Goal: Information Seeking & Learning: Learn about a topic

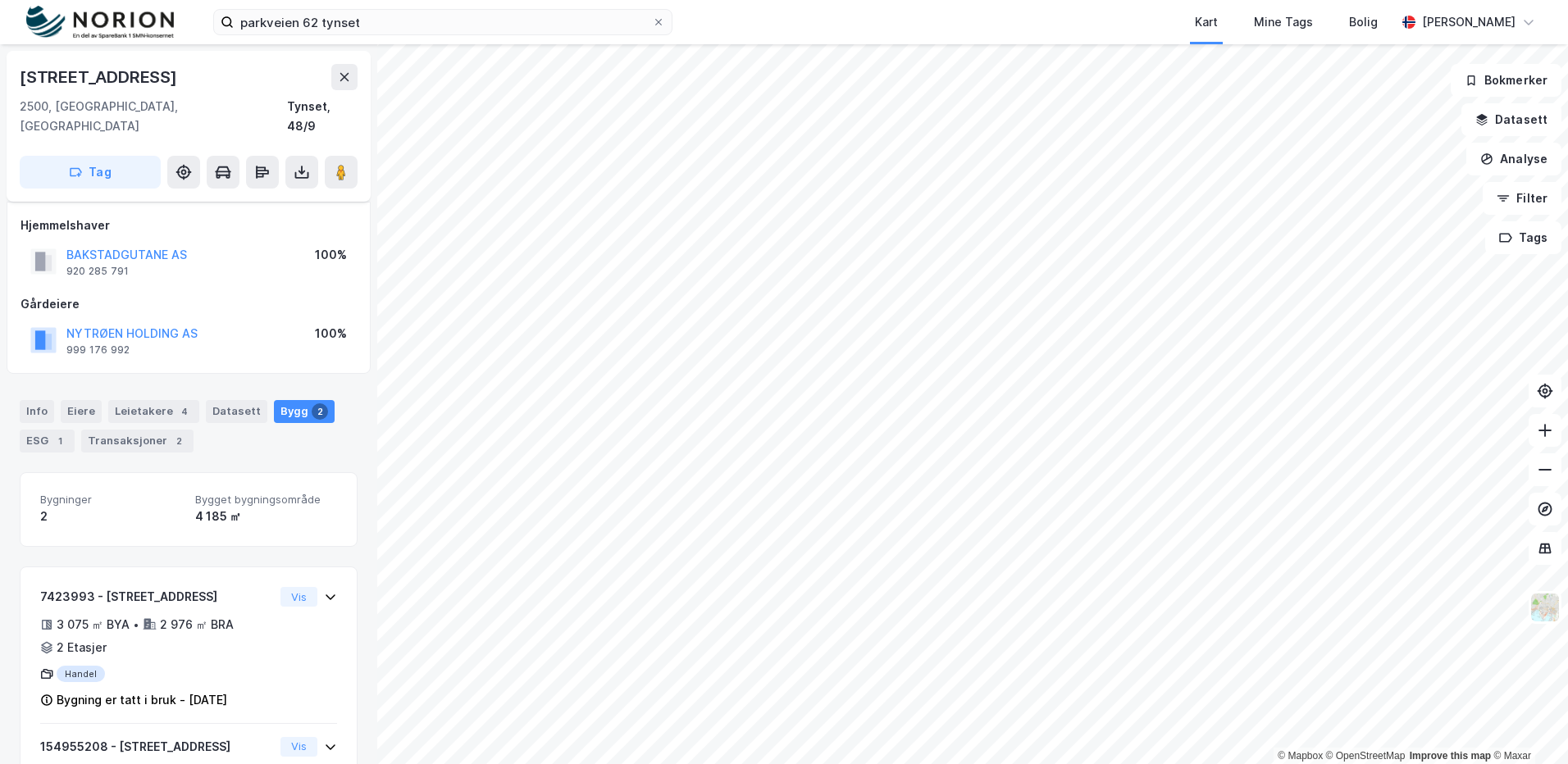
scroll to position [115, 0]
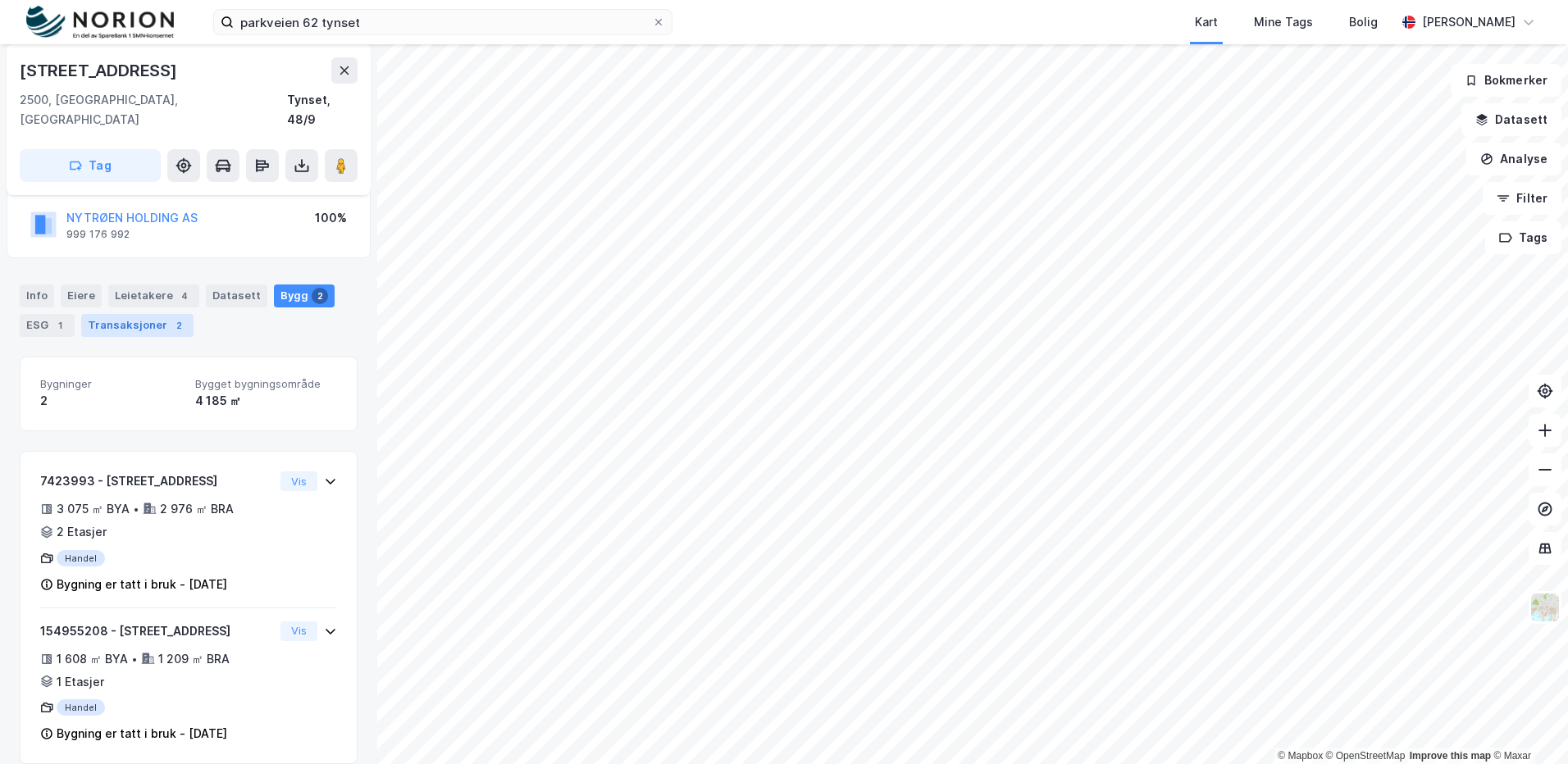
click at [109, 314] on div "Transaksjoner 2" at bounding box center [137, 326] width 112 height 23
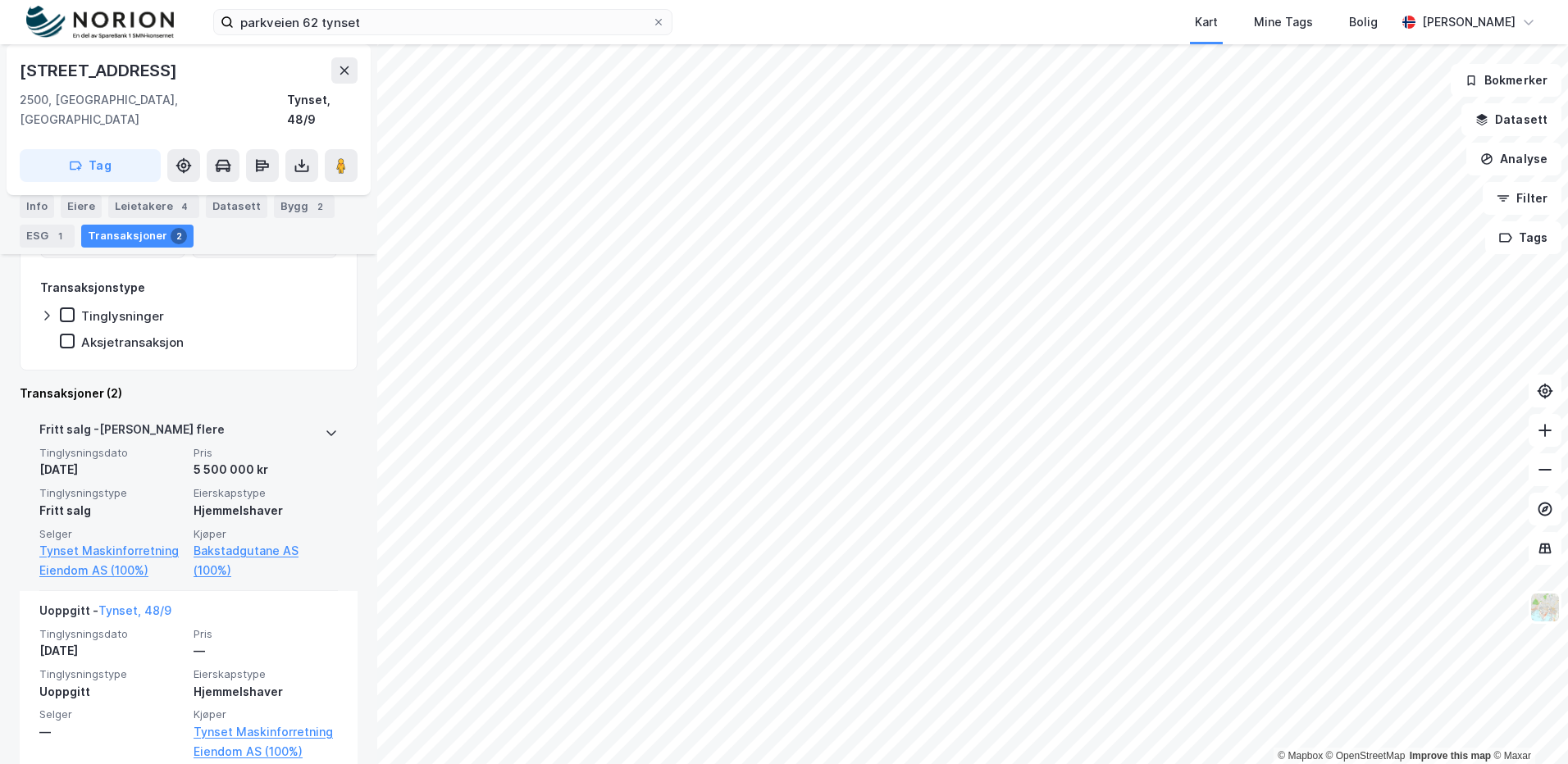
scroll to position [356, 0]
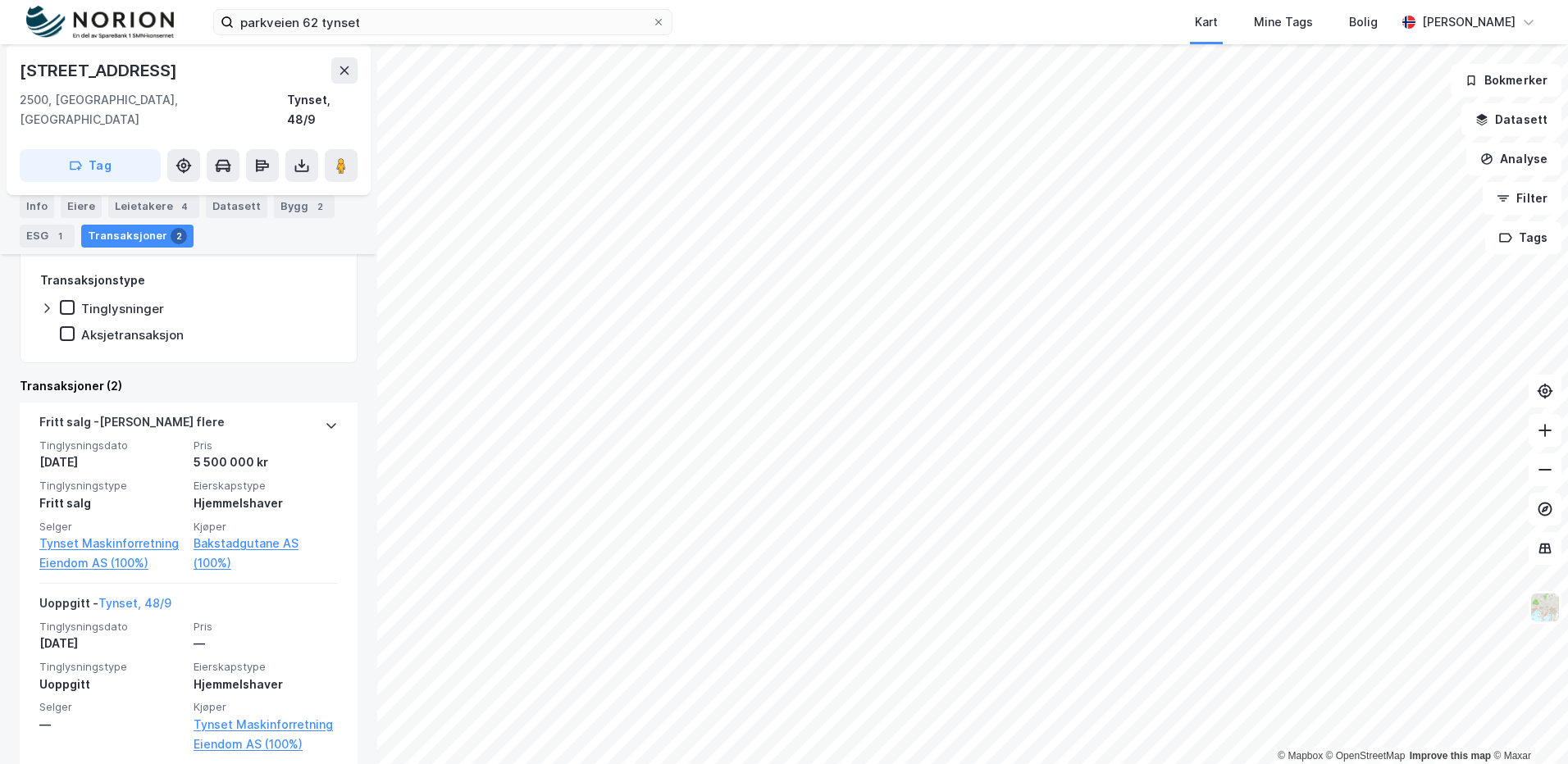
click at [284, 201] on div "Bygg 2" at bounding box center [305, 207] width 61 height 23
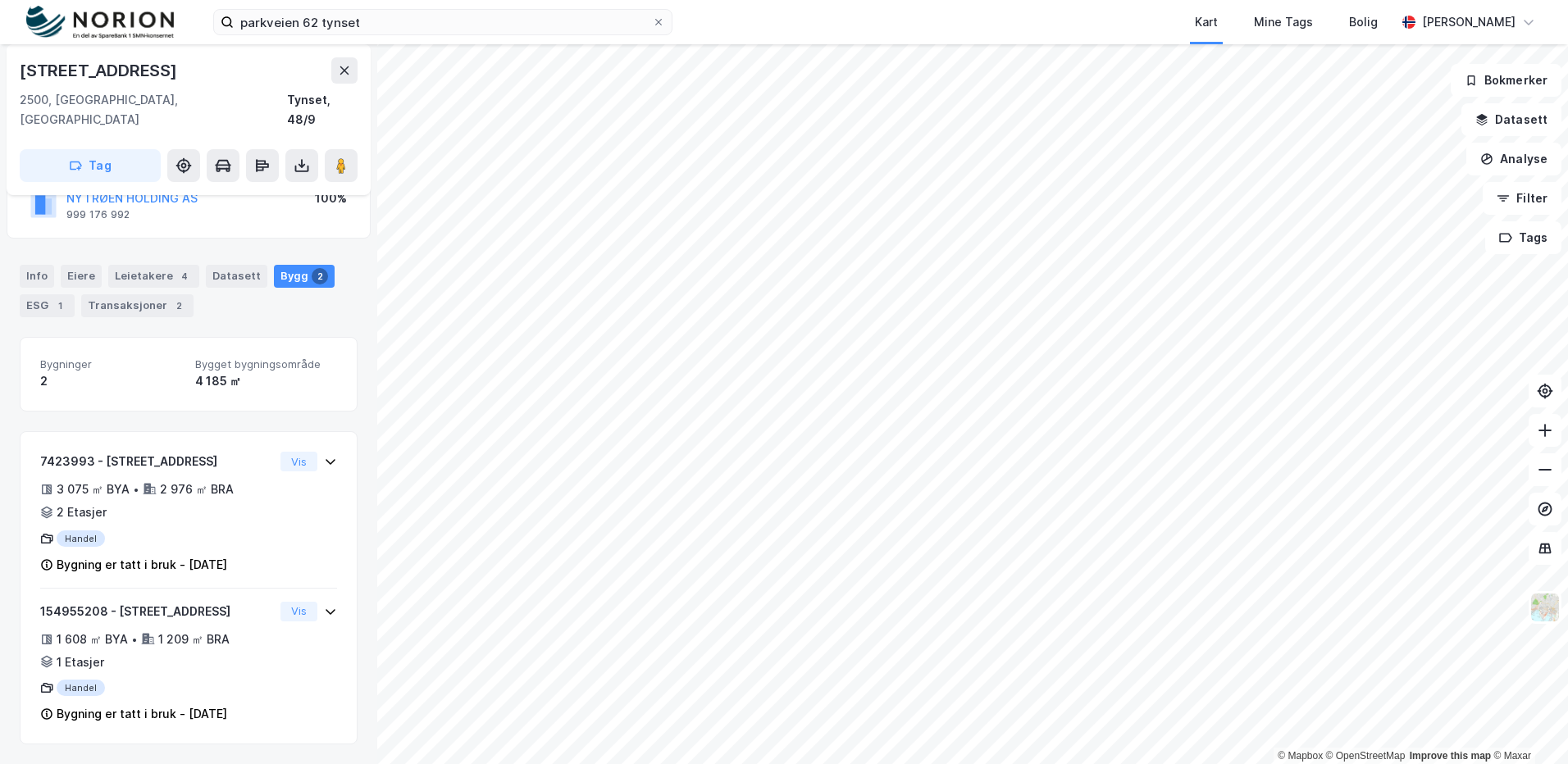
scroll to position [115, 0]
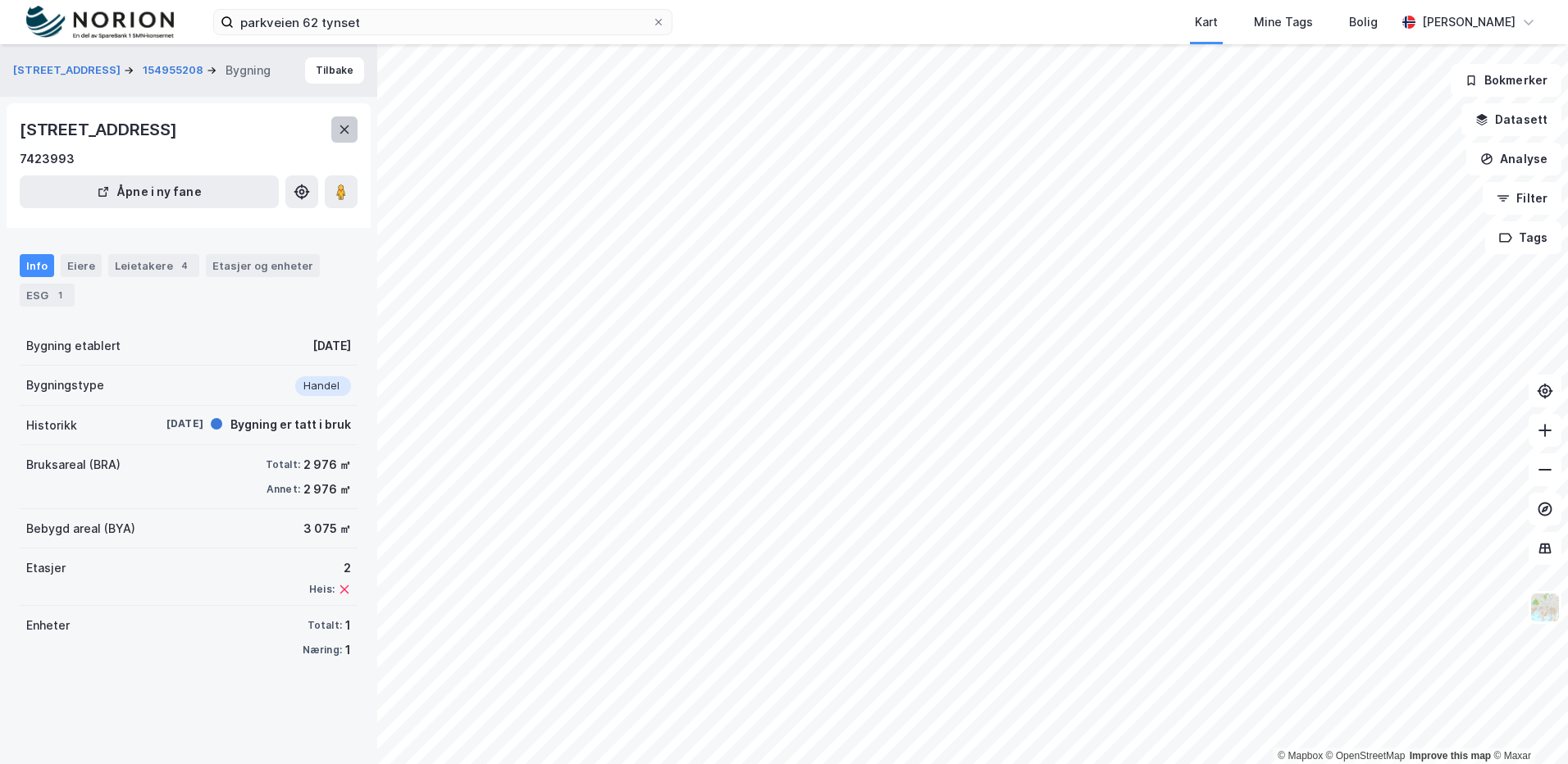
click at [357, 128] on div "Parkveien 62, 2500, INNLANDET 7423993 Åpne i ny fane" at bounding box center [188, 166] width 364 height 125
click at [352, 128] on button at bounding box center [344, 129] width 26 height 26
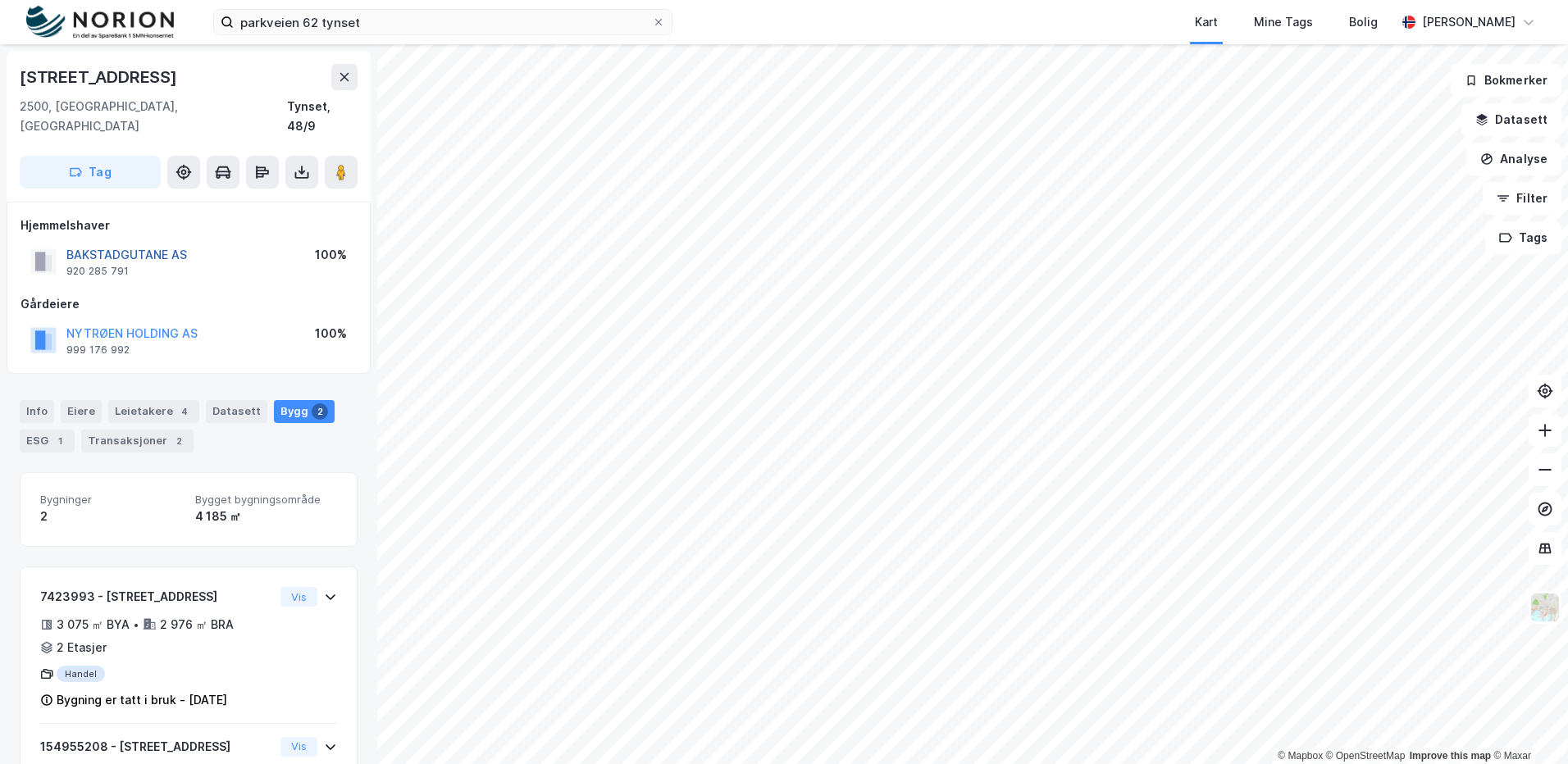
click at [0, 0] on button "BAKSTADGUTANE AS" at bounding box center [0, 0] width 0 height 0
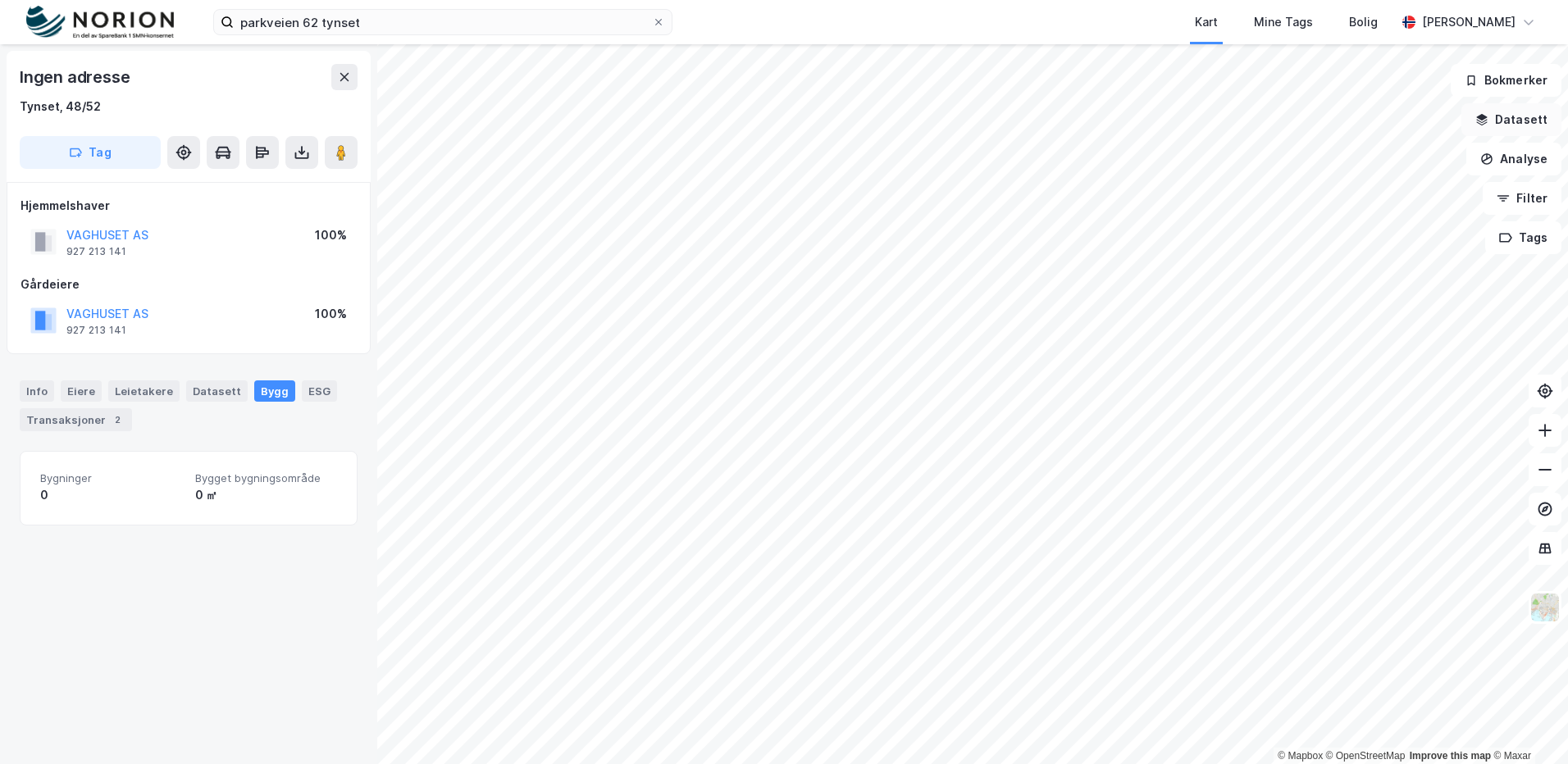
click at [1511, 124] on button "Datasett" at bounding box center [1511, 120] width 100 height 33
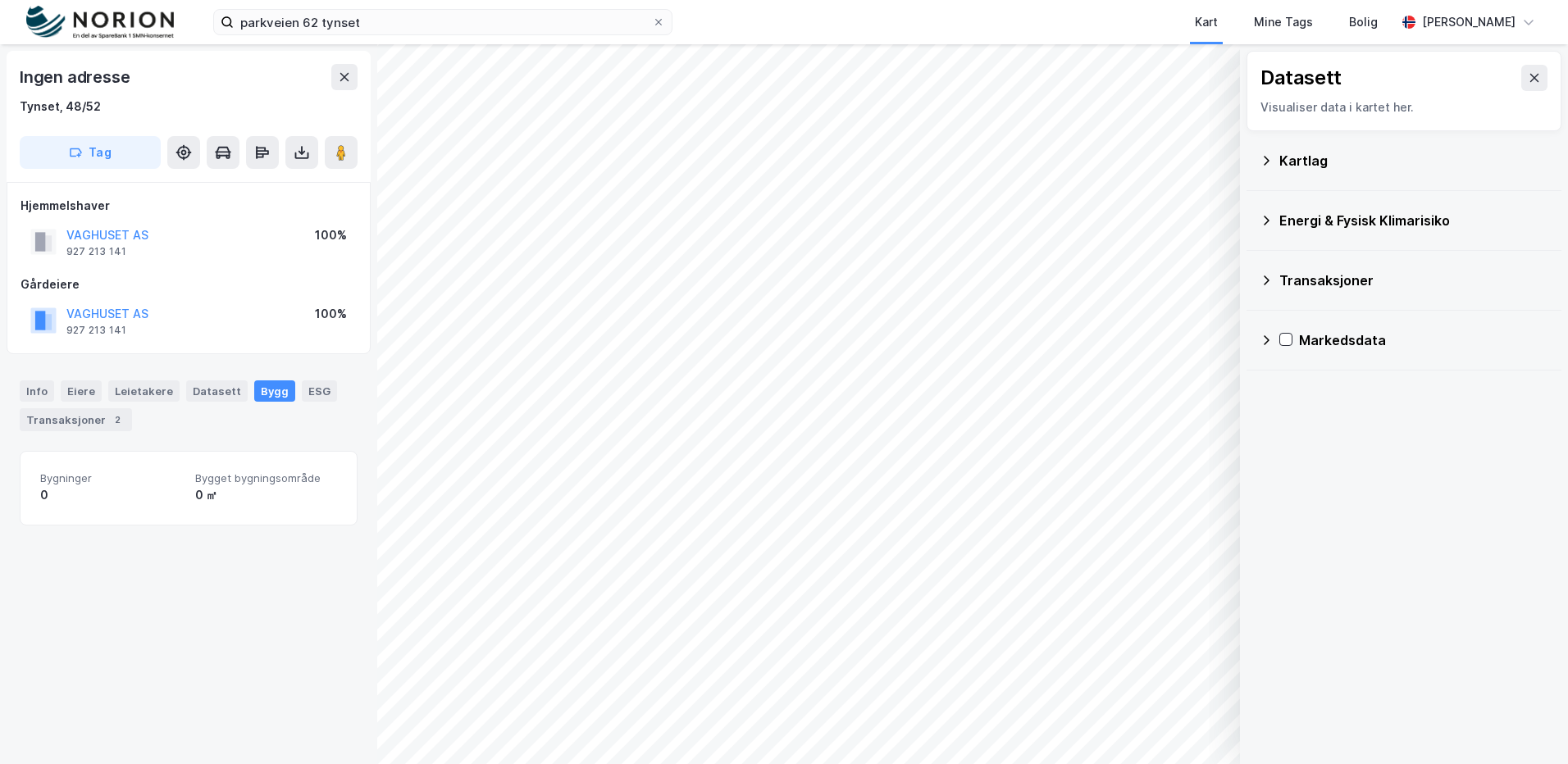
click at [1352, 161] on div "Kartlag" at bounding box center [1414, 161] width 269 height 20
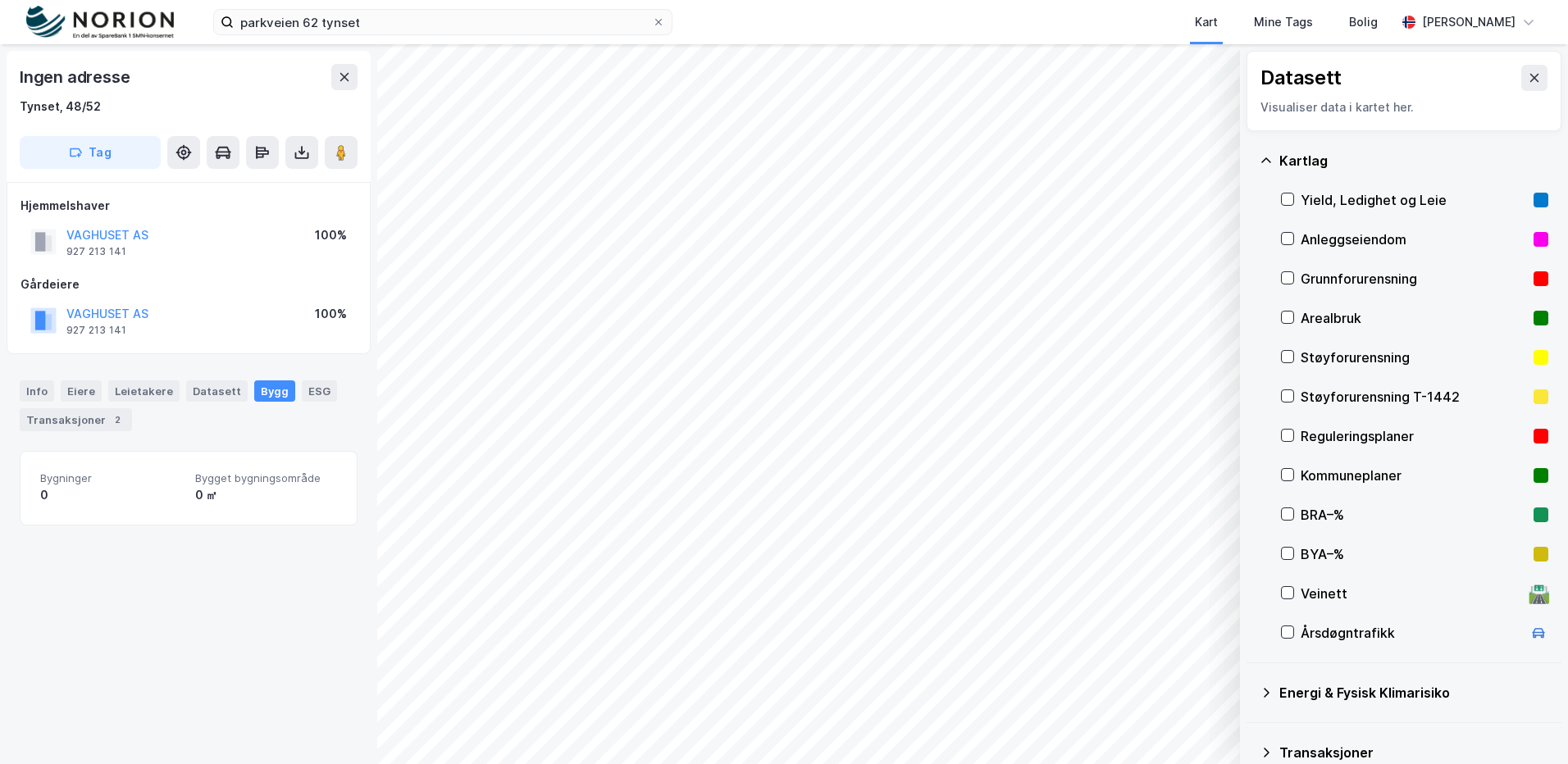
click at [1352, 161] on div "Kartlag" at bounding box center [1414, 161] width 269 height 20
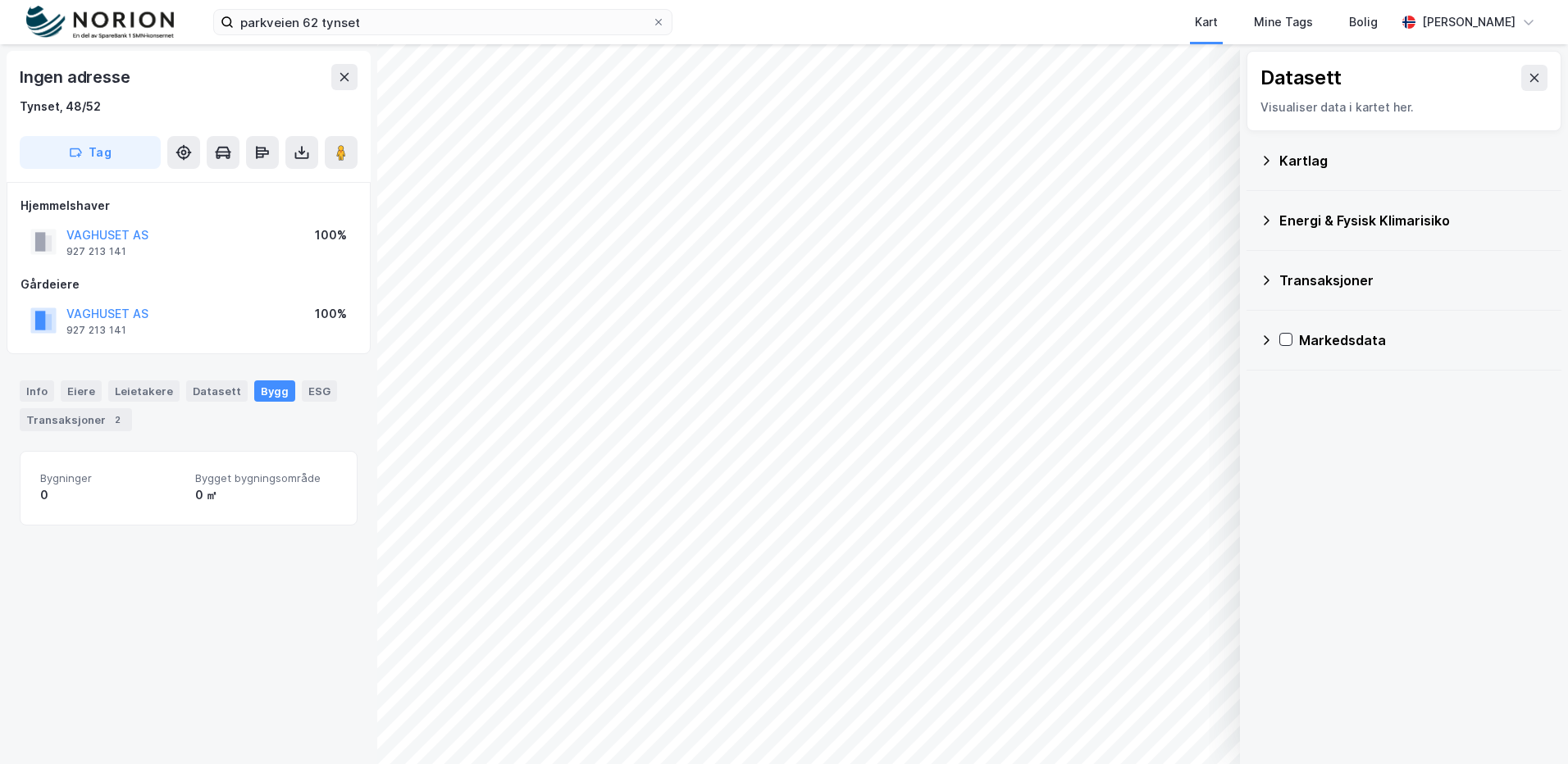
click at [1352, 282] on div "Transaksjoner" at bounding box center [1414, 280] width 269 height 20
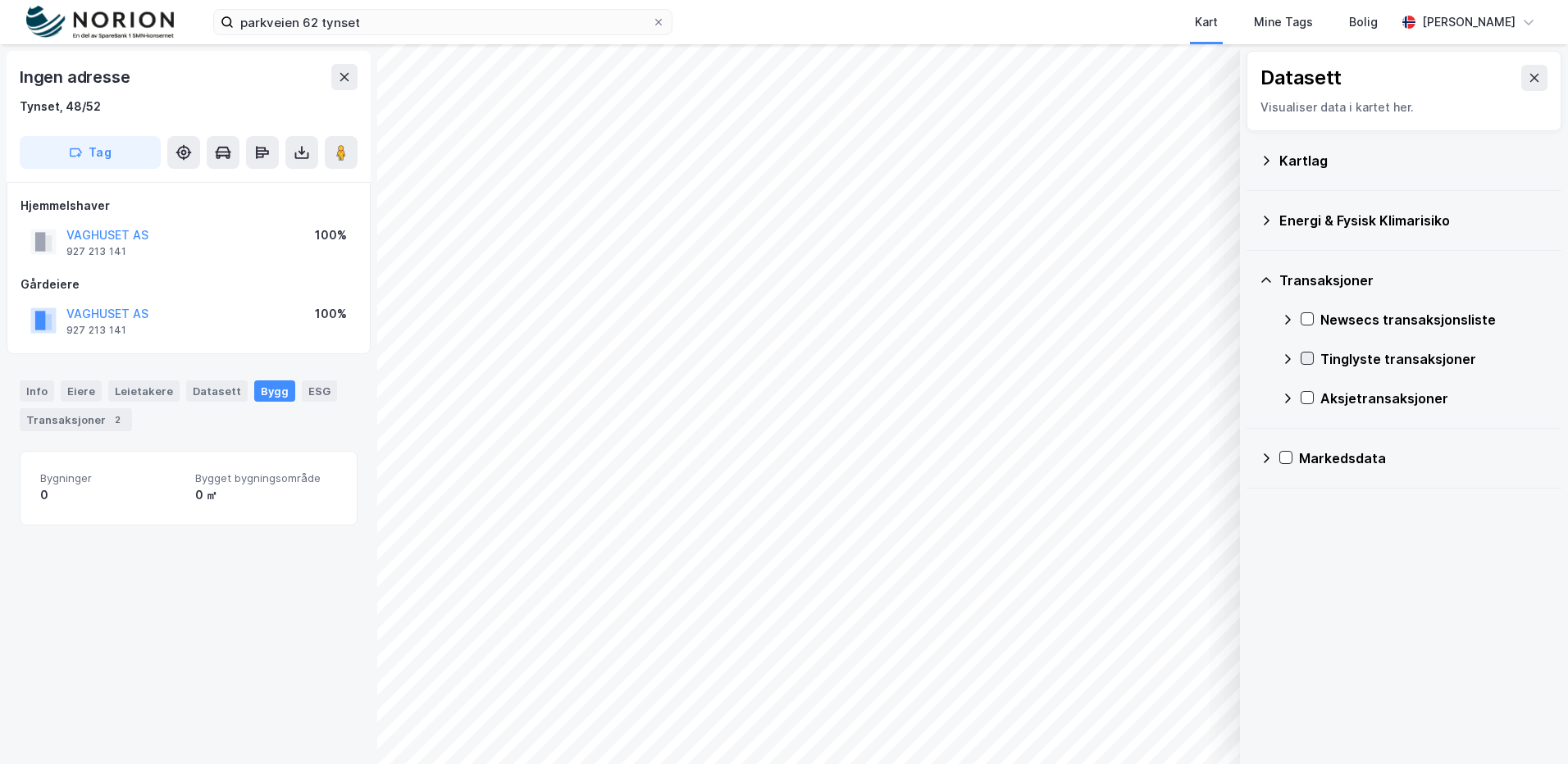
click at [1311, 354] on icon at bounding box center [1307, 358] width 12 height 12
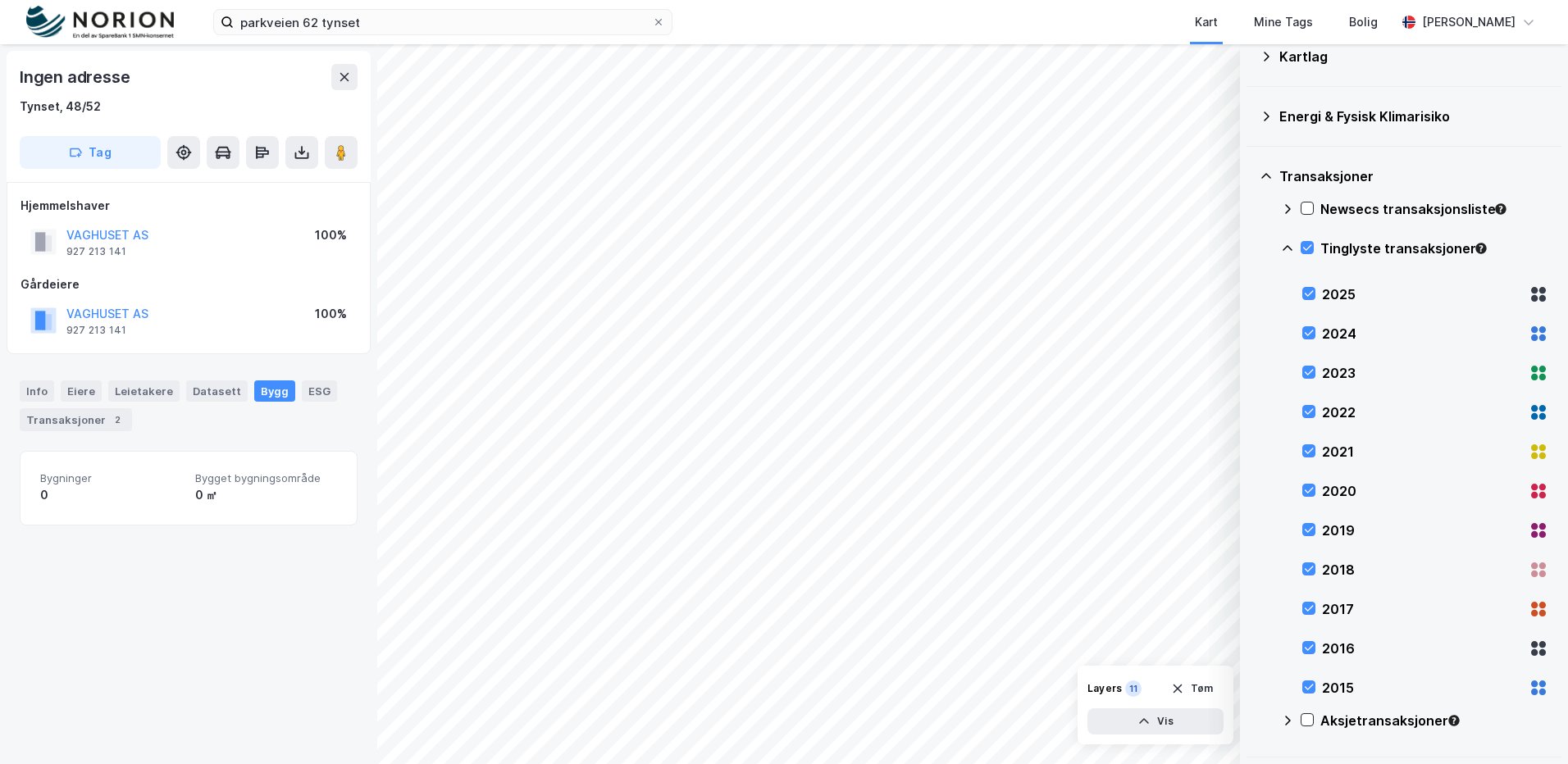
scroll to position [164, 0]
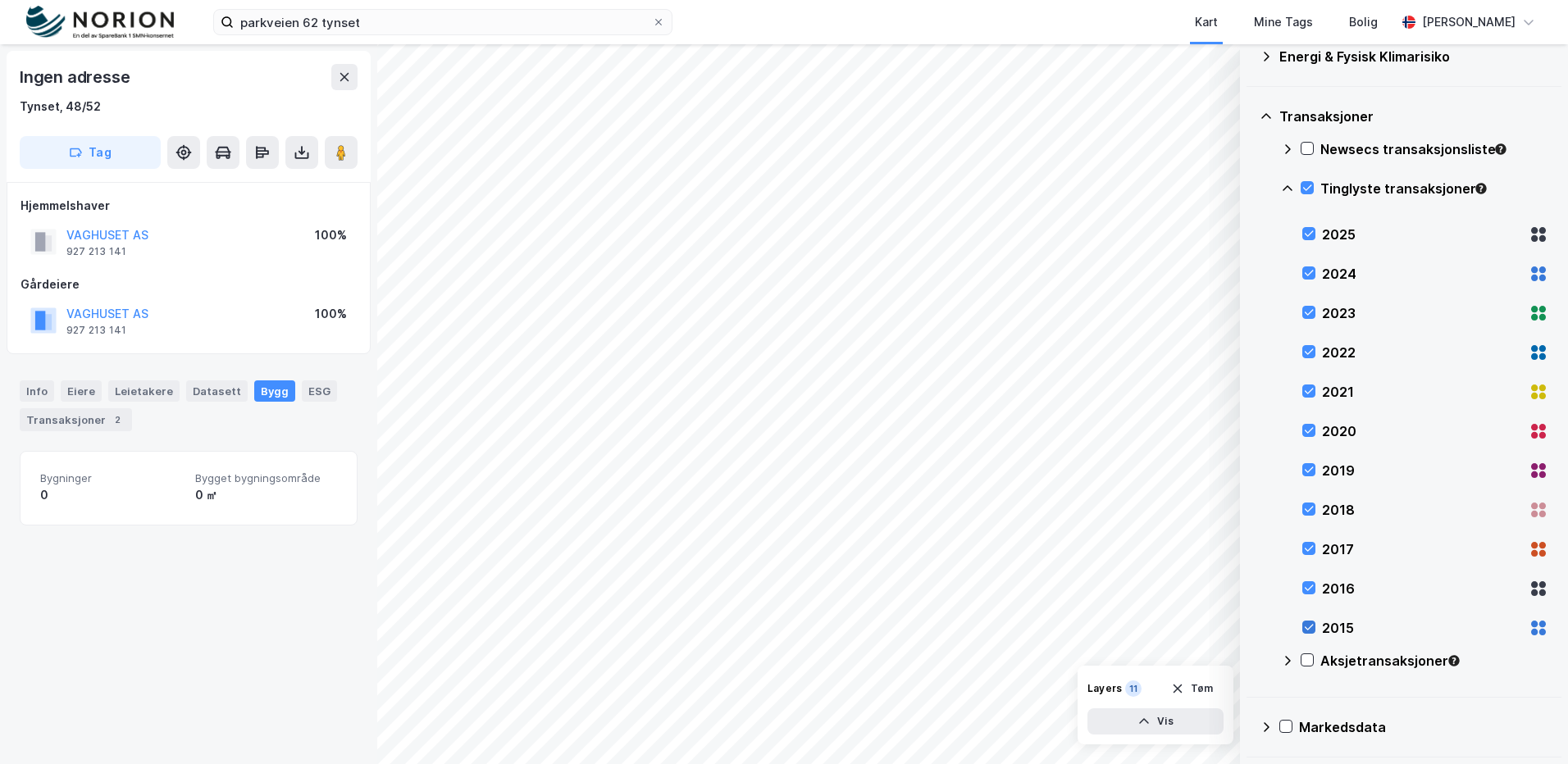
click at [1307, 627] on icon at bounding box center [1309, 627] width 12 height 12
drag, startPoint x: 1307, startPoint y: 593, endPoint x: 1310, endPoint y: 579, distance: 14.3
click at [1307, 593] on icon at bounding box center [1309, 587] width 12 height 12
click at [1310, 552] on icon at bounding box center [1309, 548] width 12 height 12
click at [1310, 512] on icon at bounding box center [1309, 509] width 12 height 12
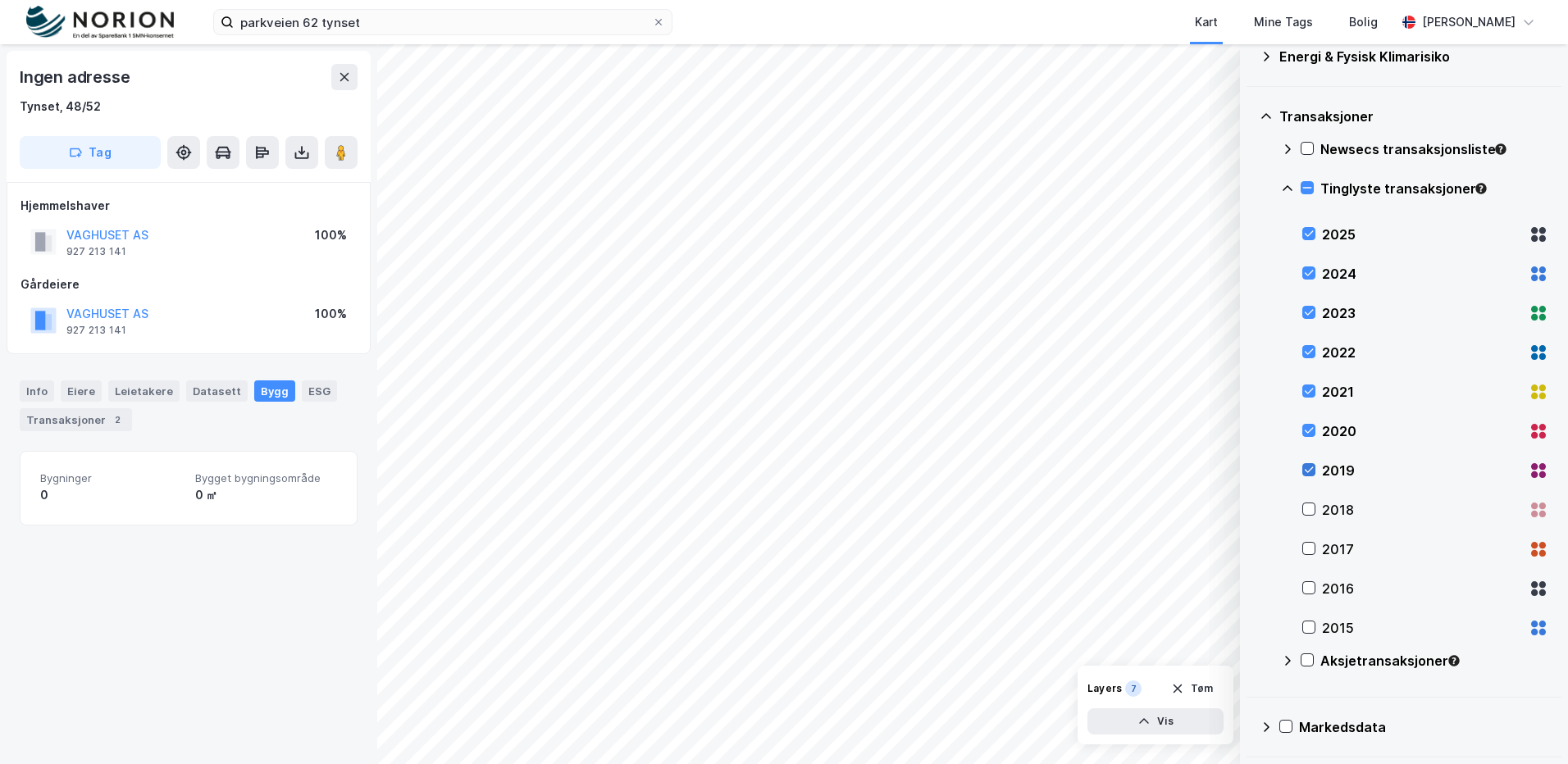
click at [1307, 475] on icon at bounding box center [1309, 469] width 12 height 12
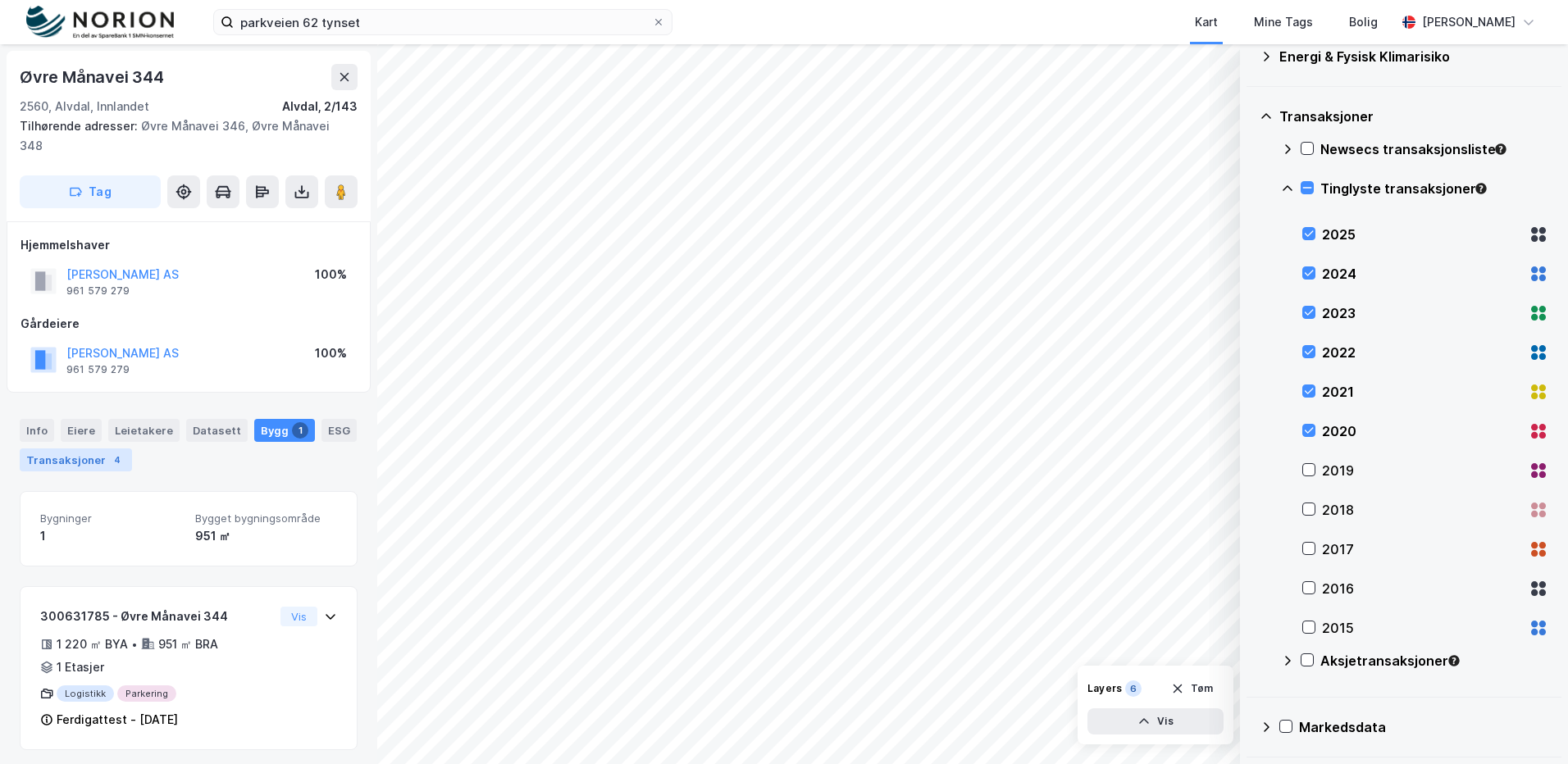
click at [109, 452] on div "4" at bounding box center [117, 460] width 17 height 17
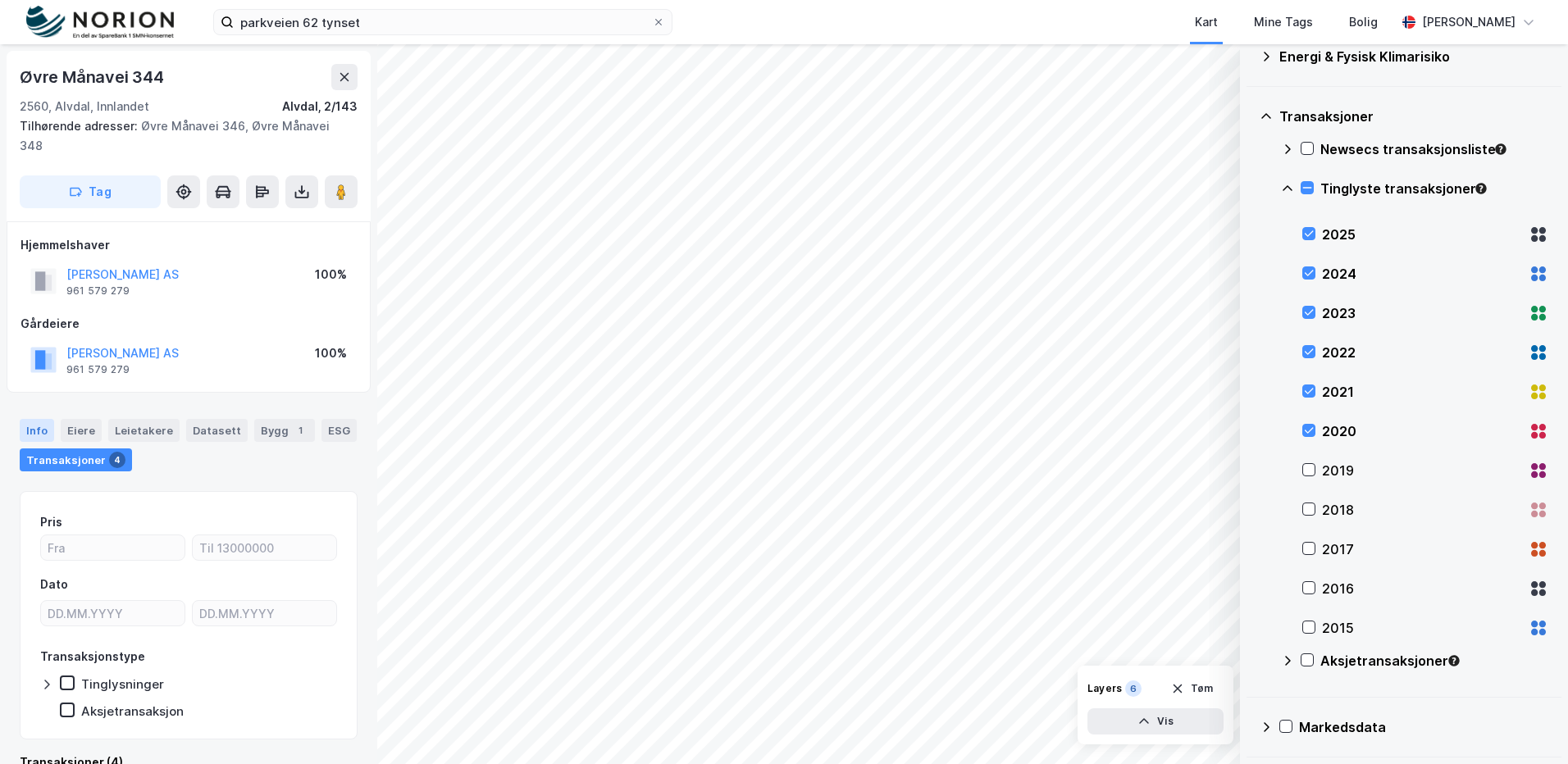
click at [36, 419] on div "Info" at bounding box center [36, 430] width 34 height 23
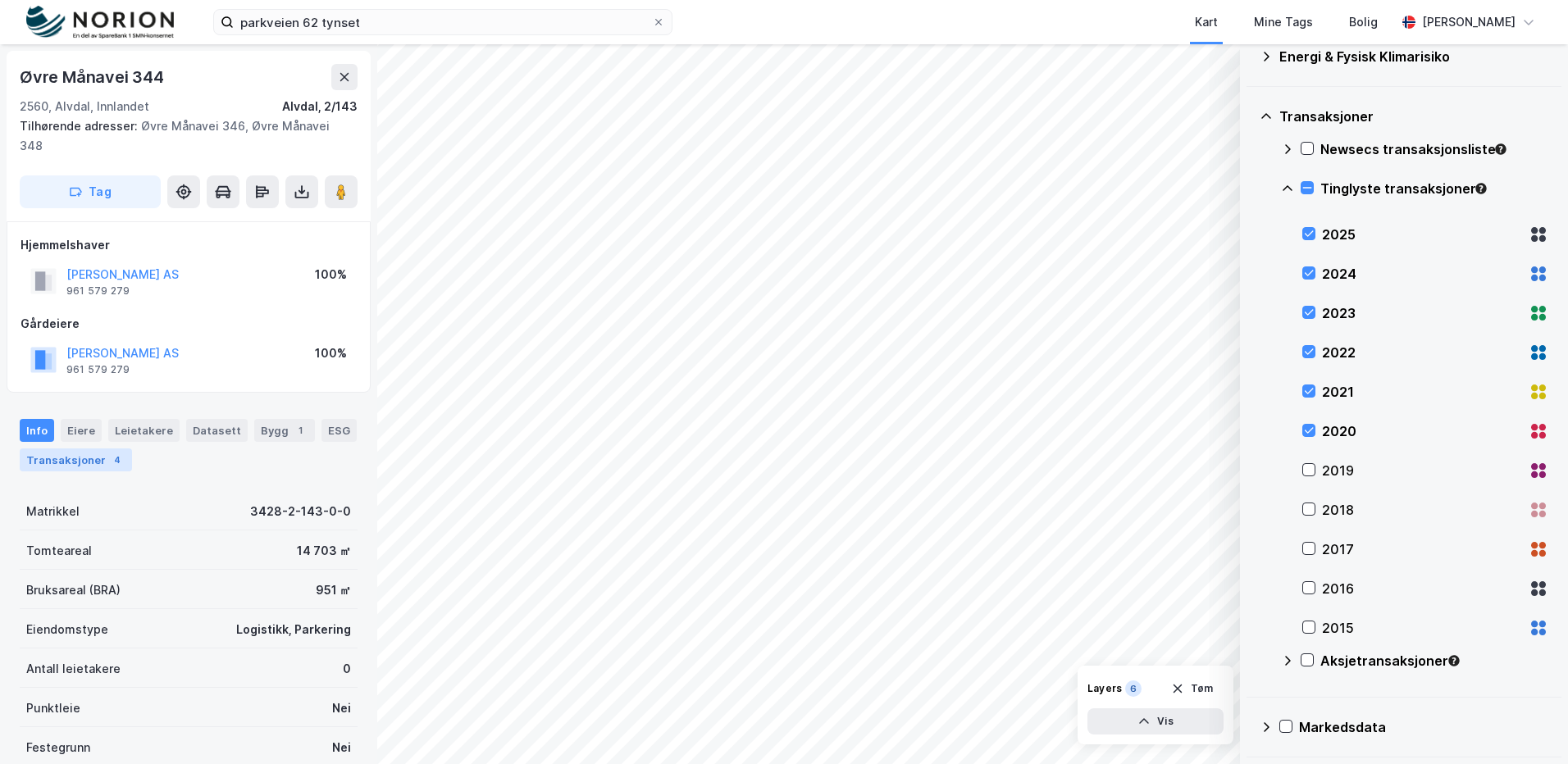
click at [82, 449] on div "Transaksjoner 4" at bounding box center [75, 461] width 112 height 23
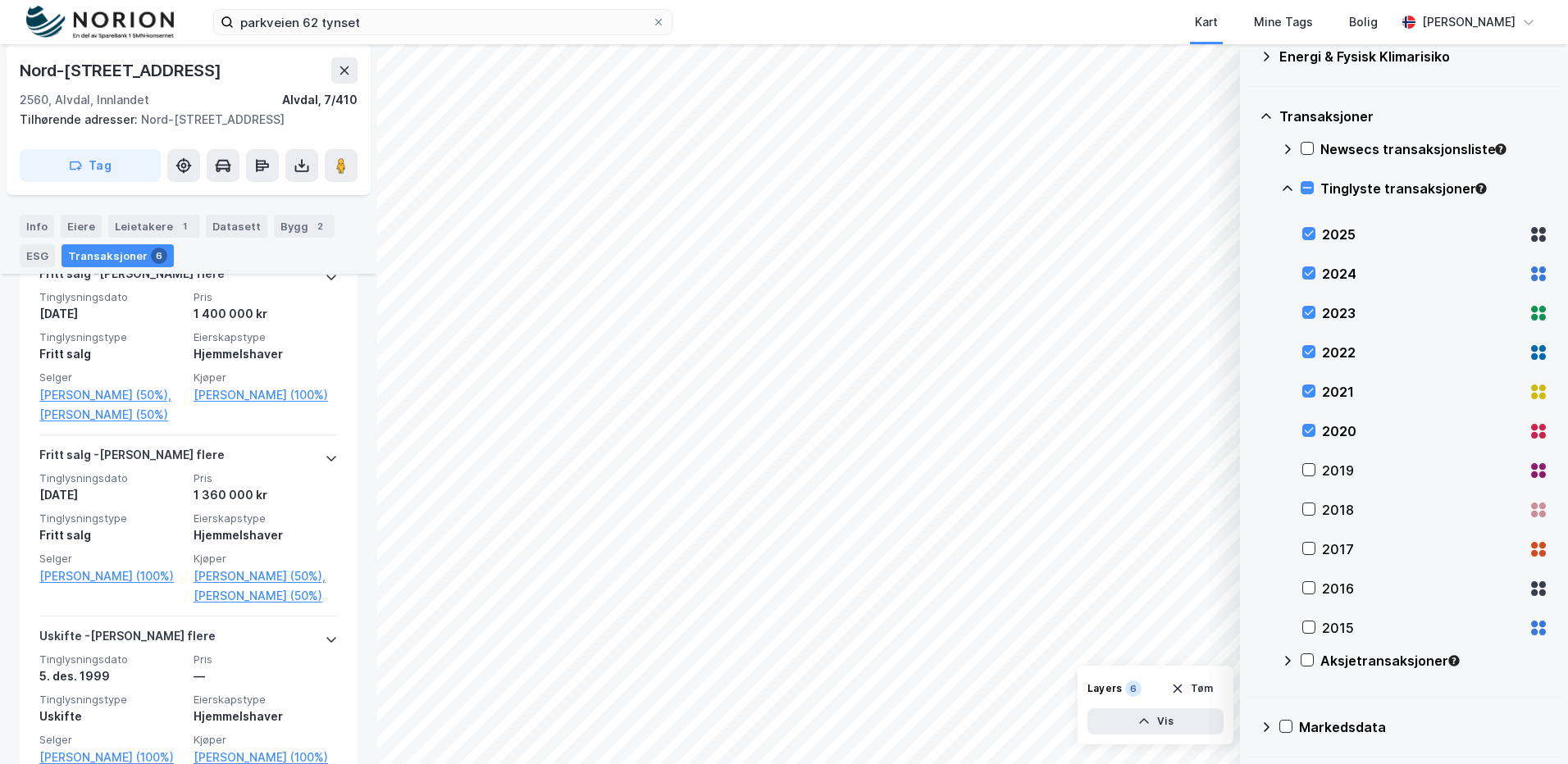
scroll to position [945, 0]
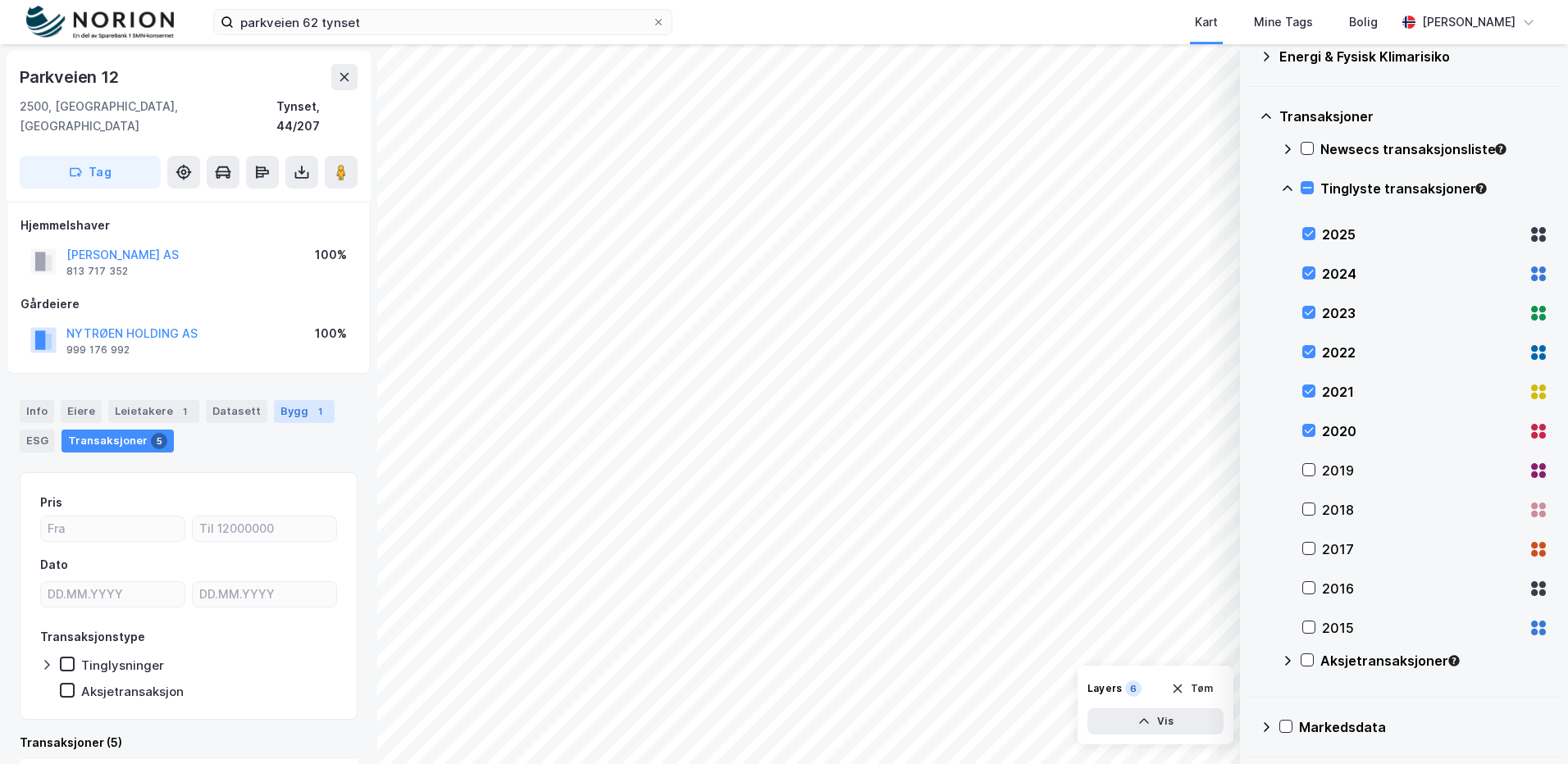
click at [295, 400] on div "Bygg 1" at bounding box center [305, 412] width 61 height 23
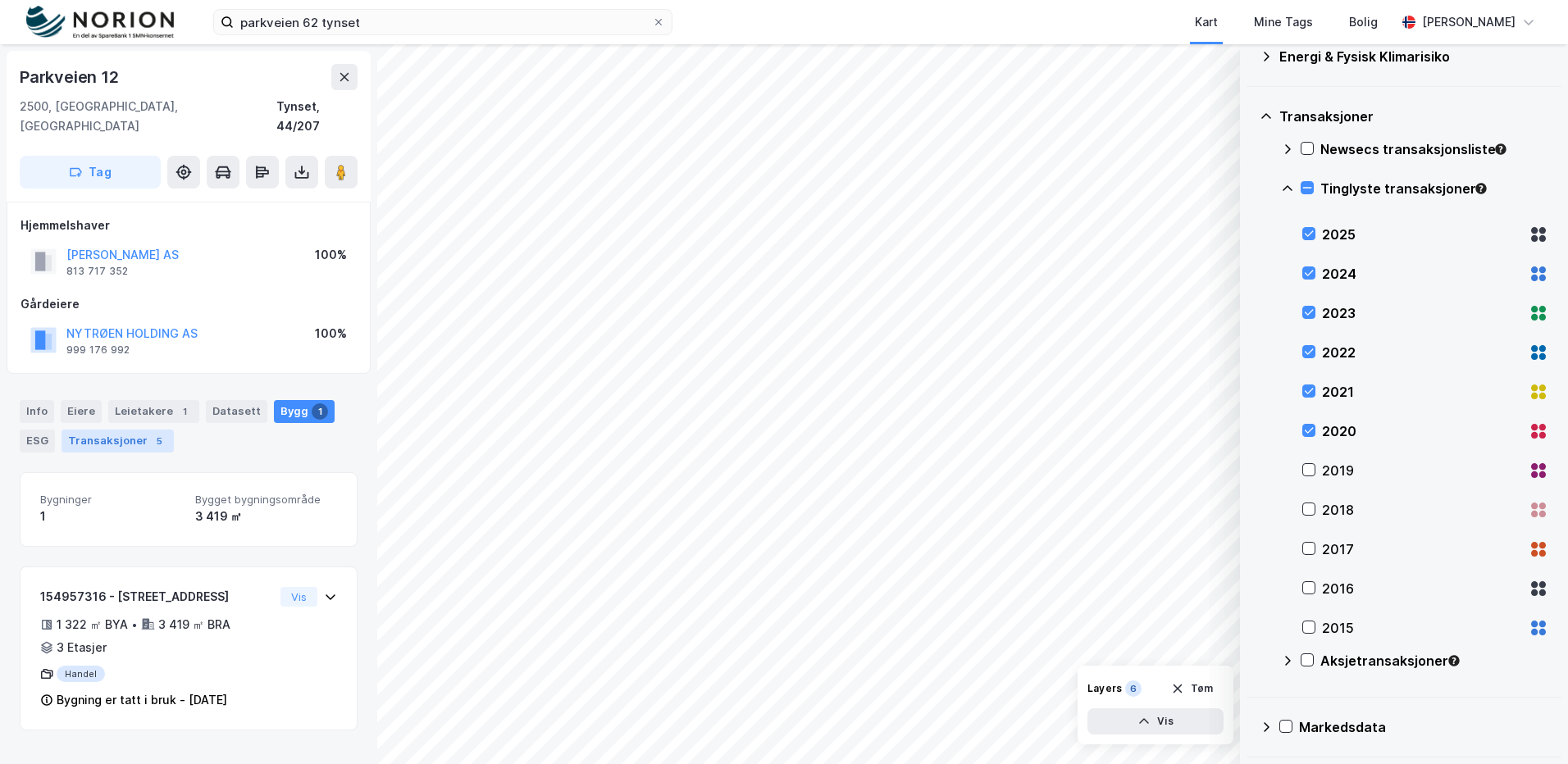
click at [110, 429] on div "Transaksjoner 5" at bounding box center [117, 441] width 112 height 23
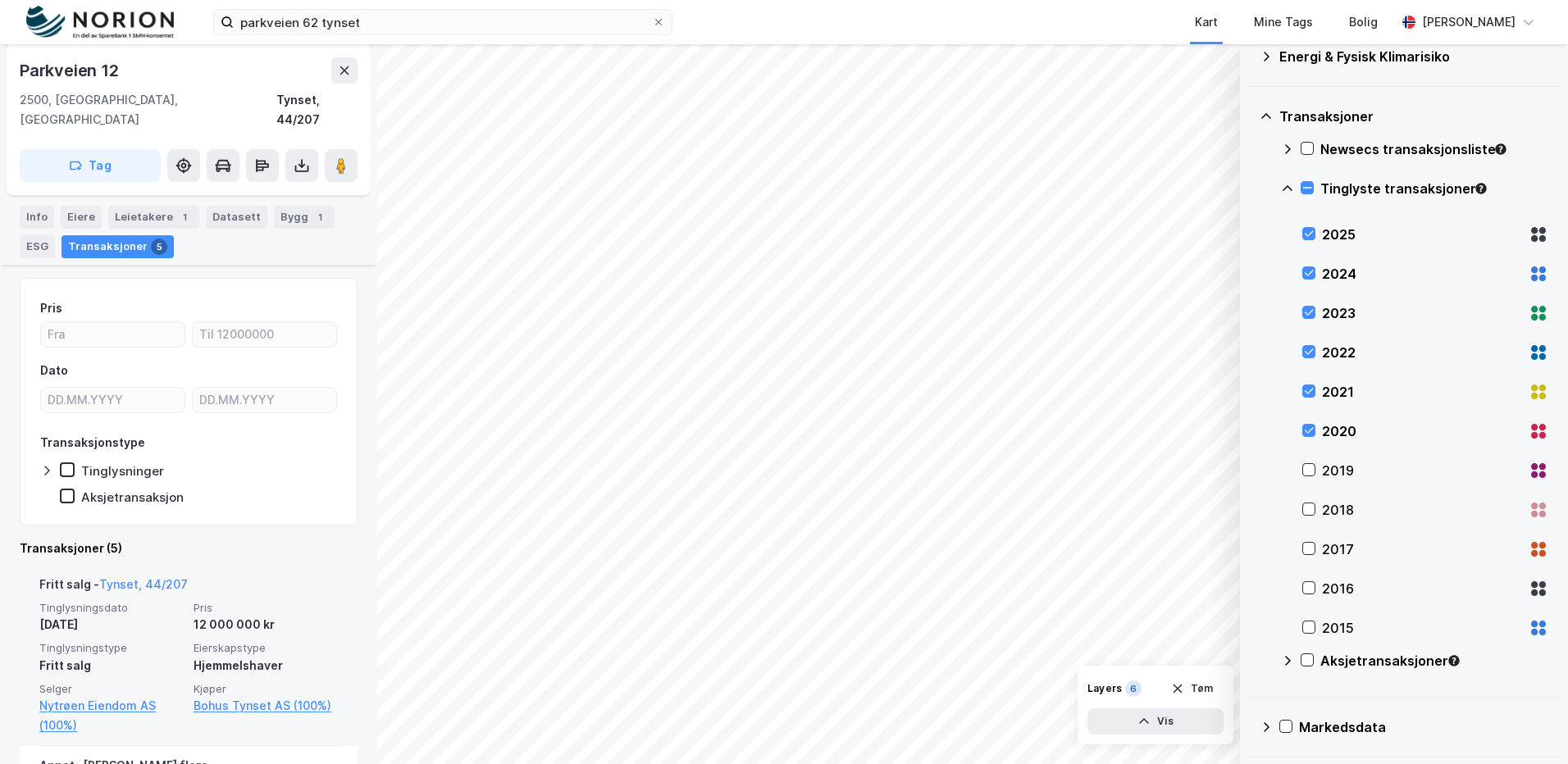
scroll to position [410, 0]
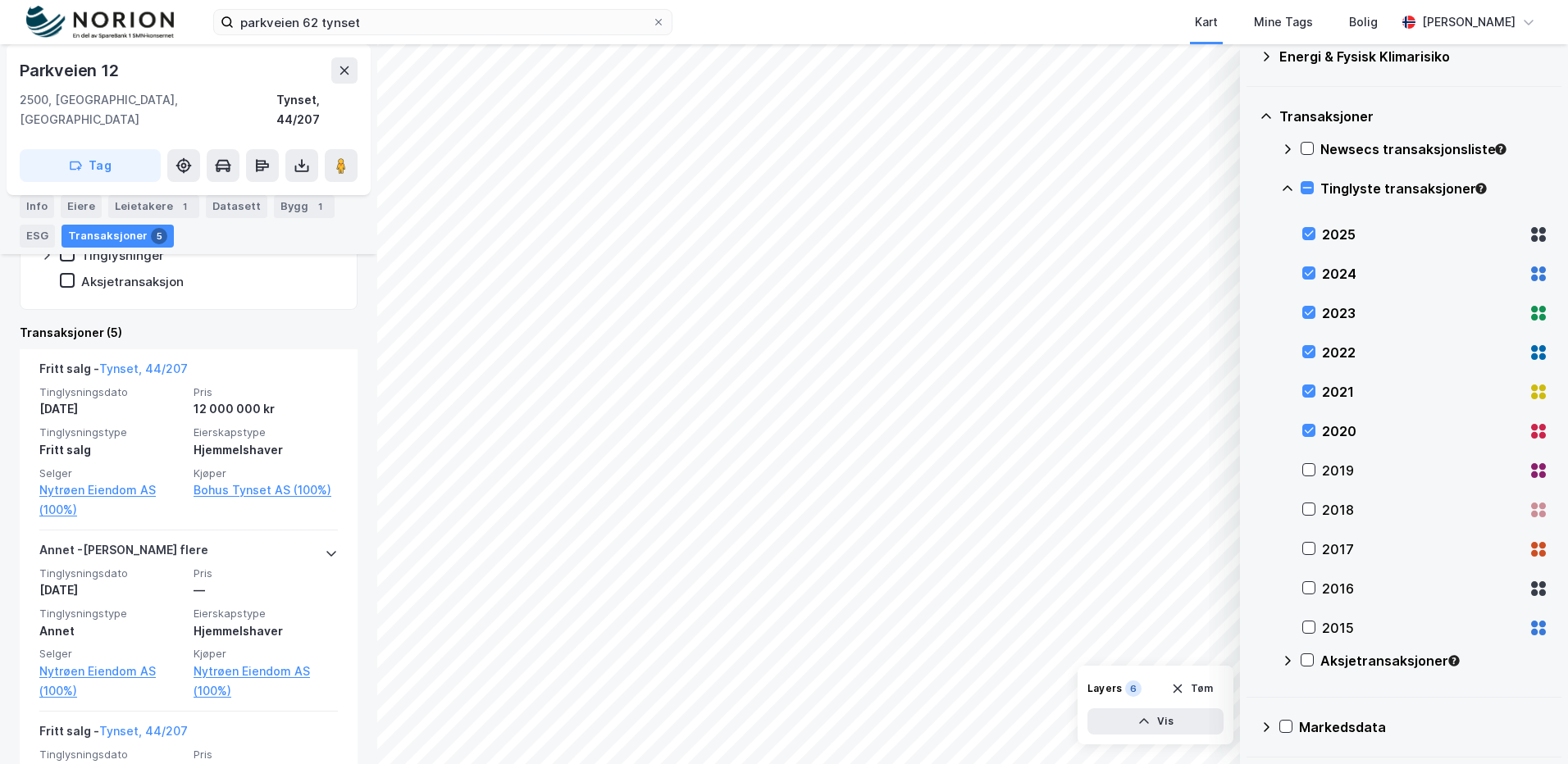
click at [58, 217] on div "Info Eiere Leietakere 1 Datasett Bygg 1 ESG Transaksjoner 5" at bounding box center [188, 221] width 338 height 53
click at [40, 206] on div "Info" at bounding box center [36, 207] width 34 height 23
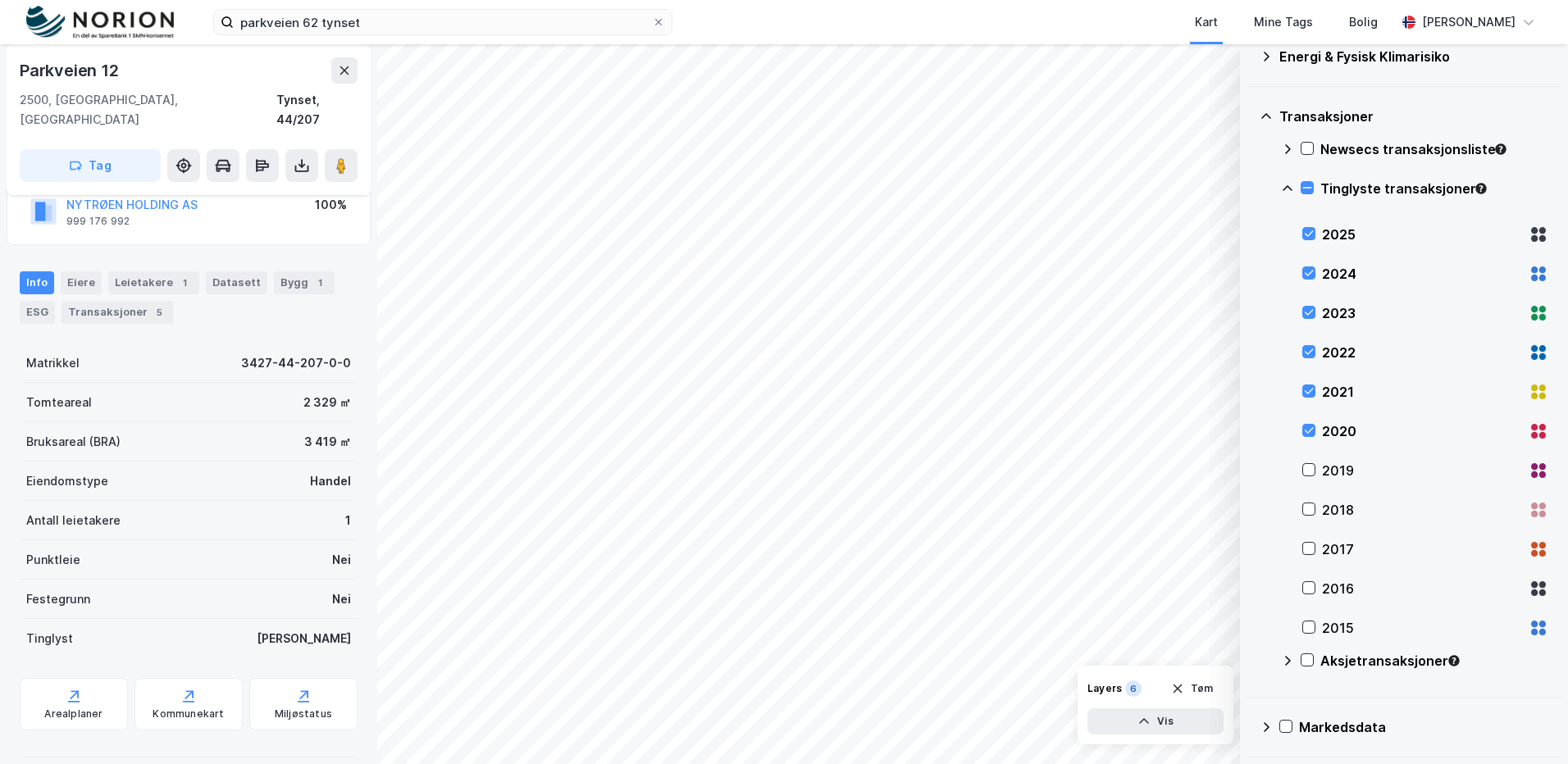
click at [103, 301] on div "Transaksjoner 5" at bounding box center [117, 312] width 112 height 23
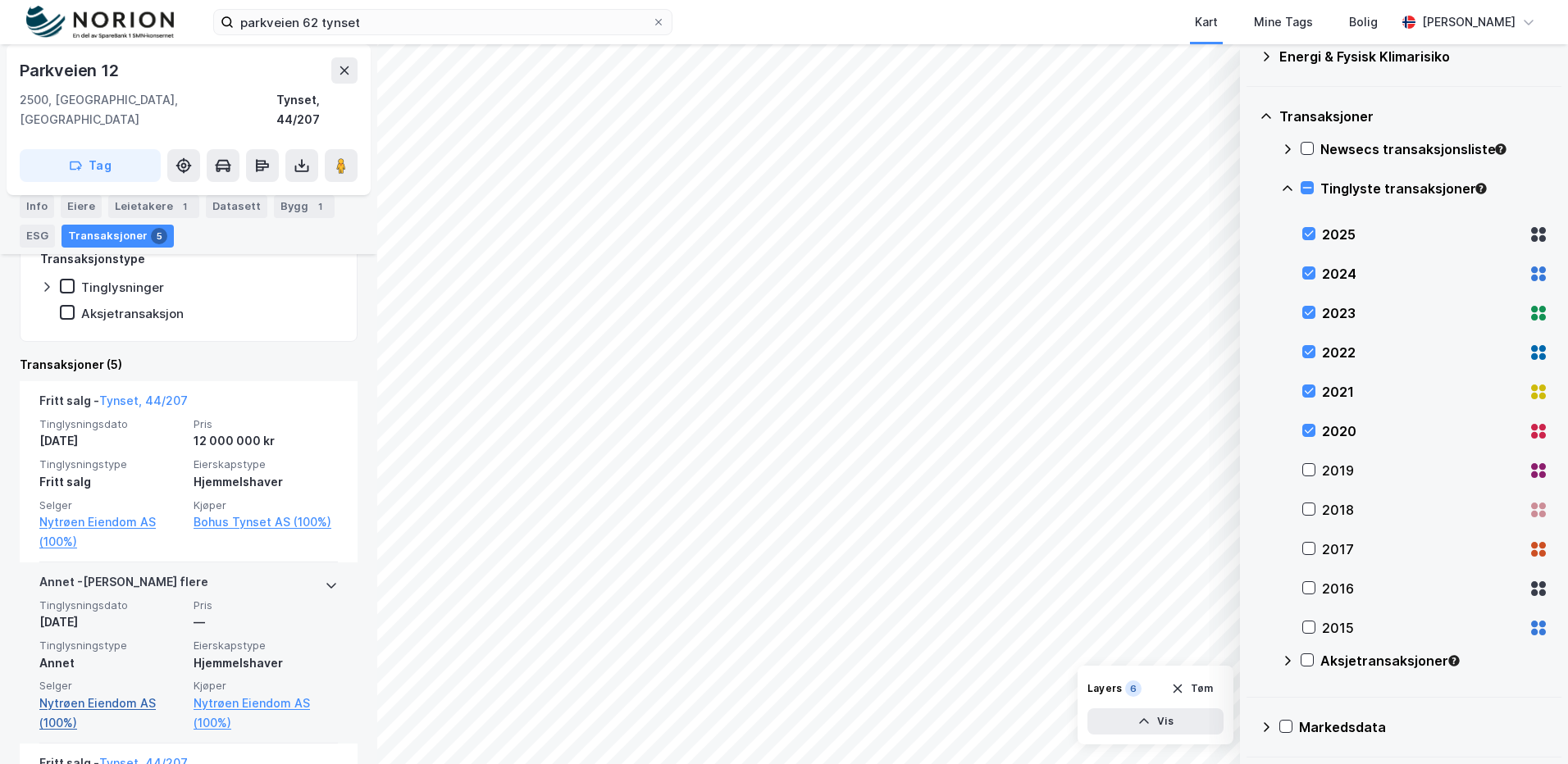
scroll to position [410, 0]
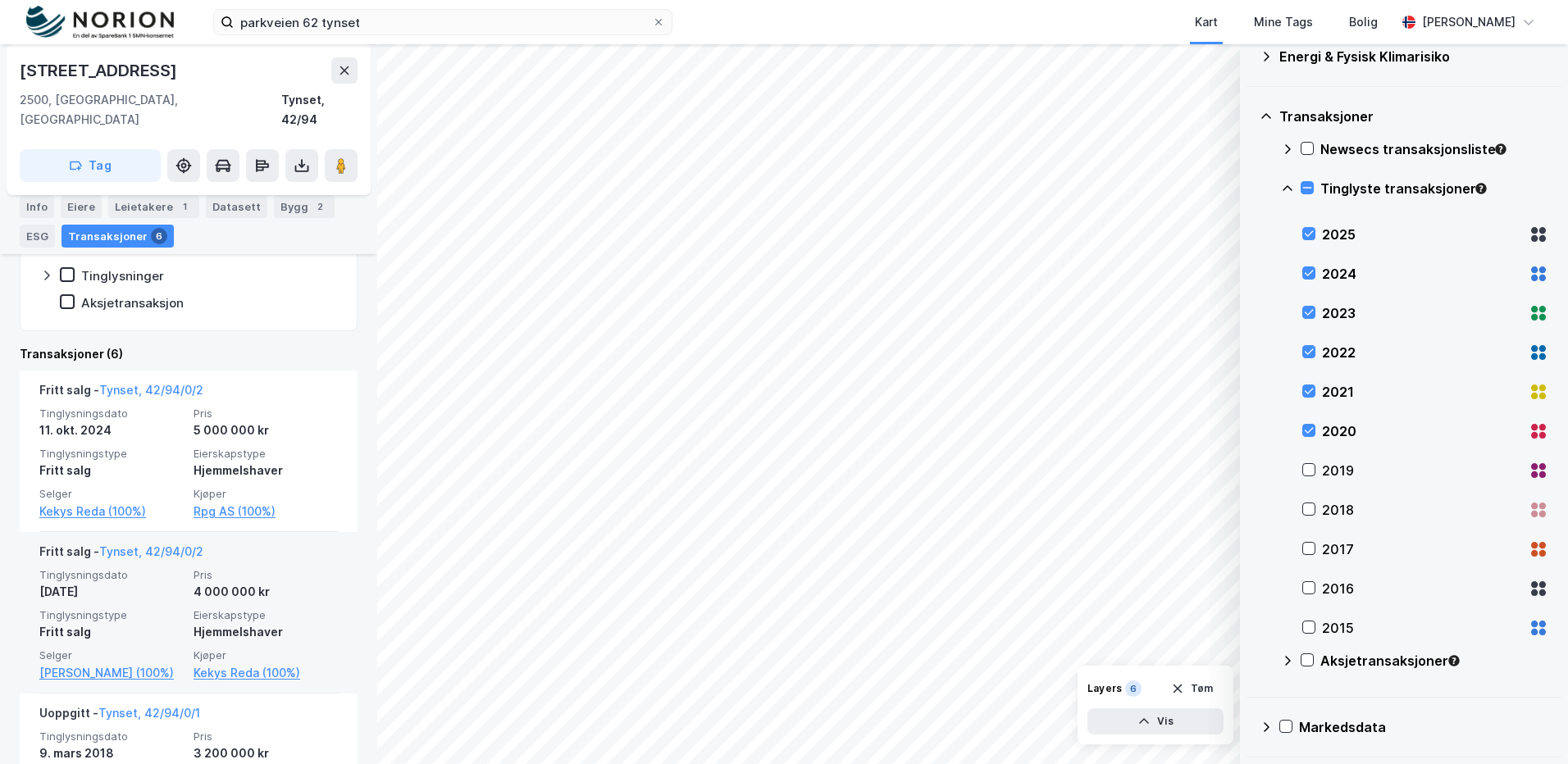
scroll to position [484, 0]
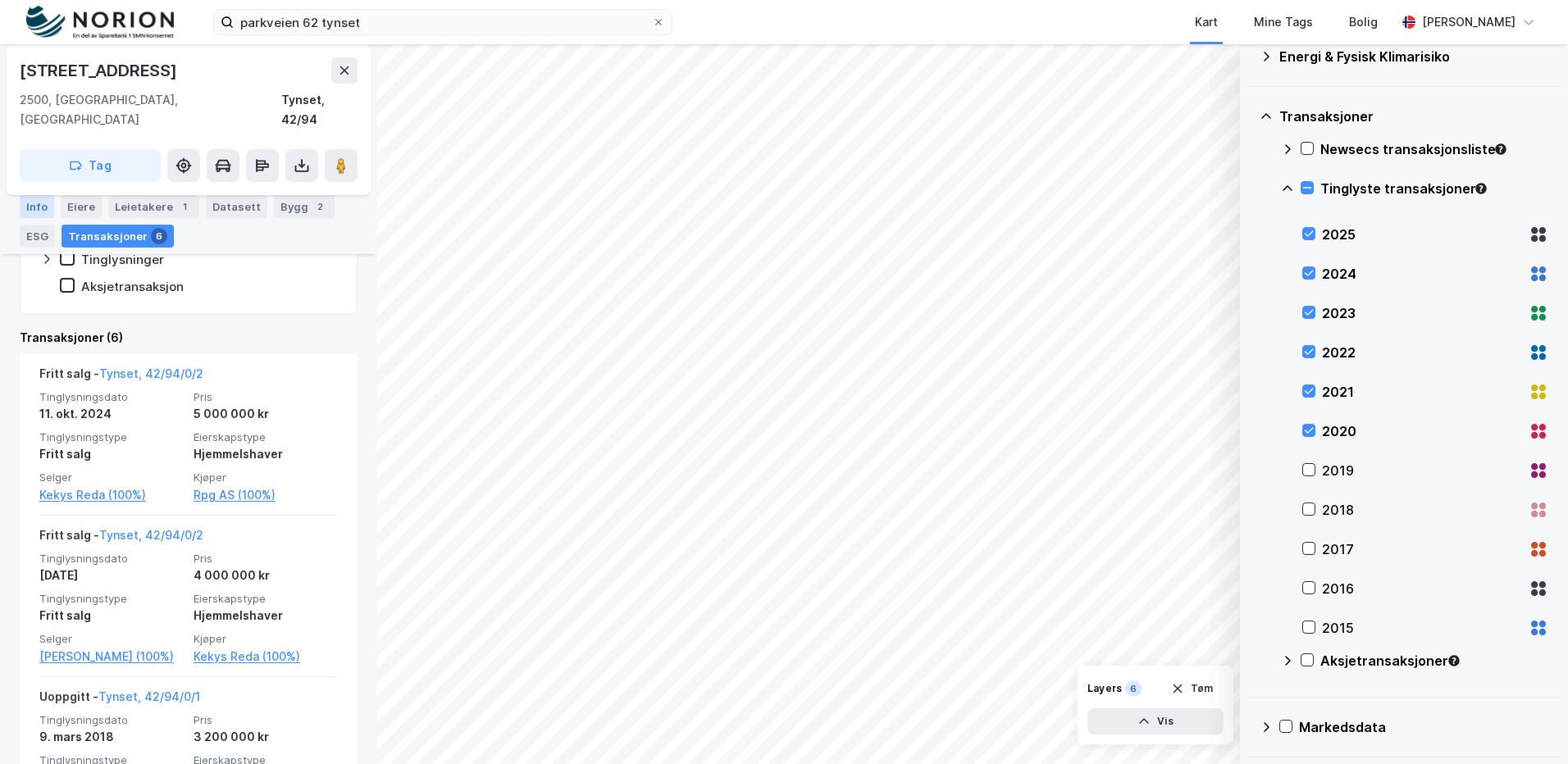
click at [37, 208] on div "Info" at bounding box center [36, 207] width 34 height 23
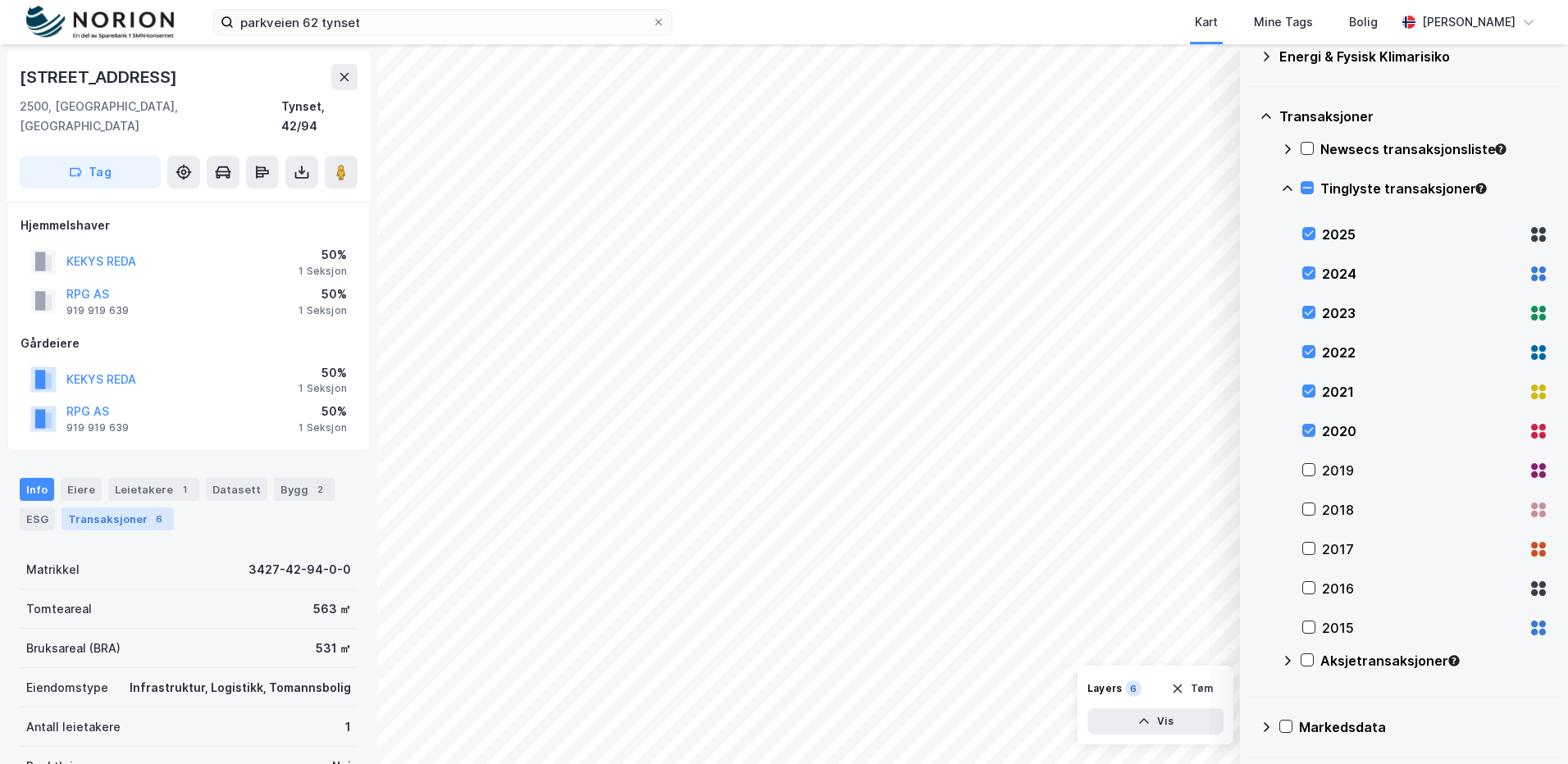
click at [141, 507] on div "Transaksjoner 6" at bounding box center [117, 519] width 112 height 23
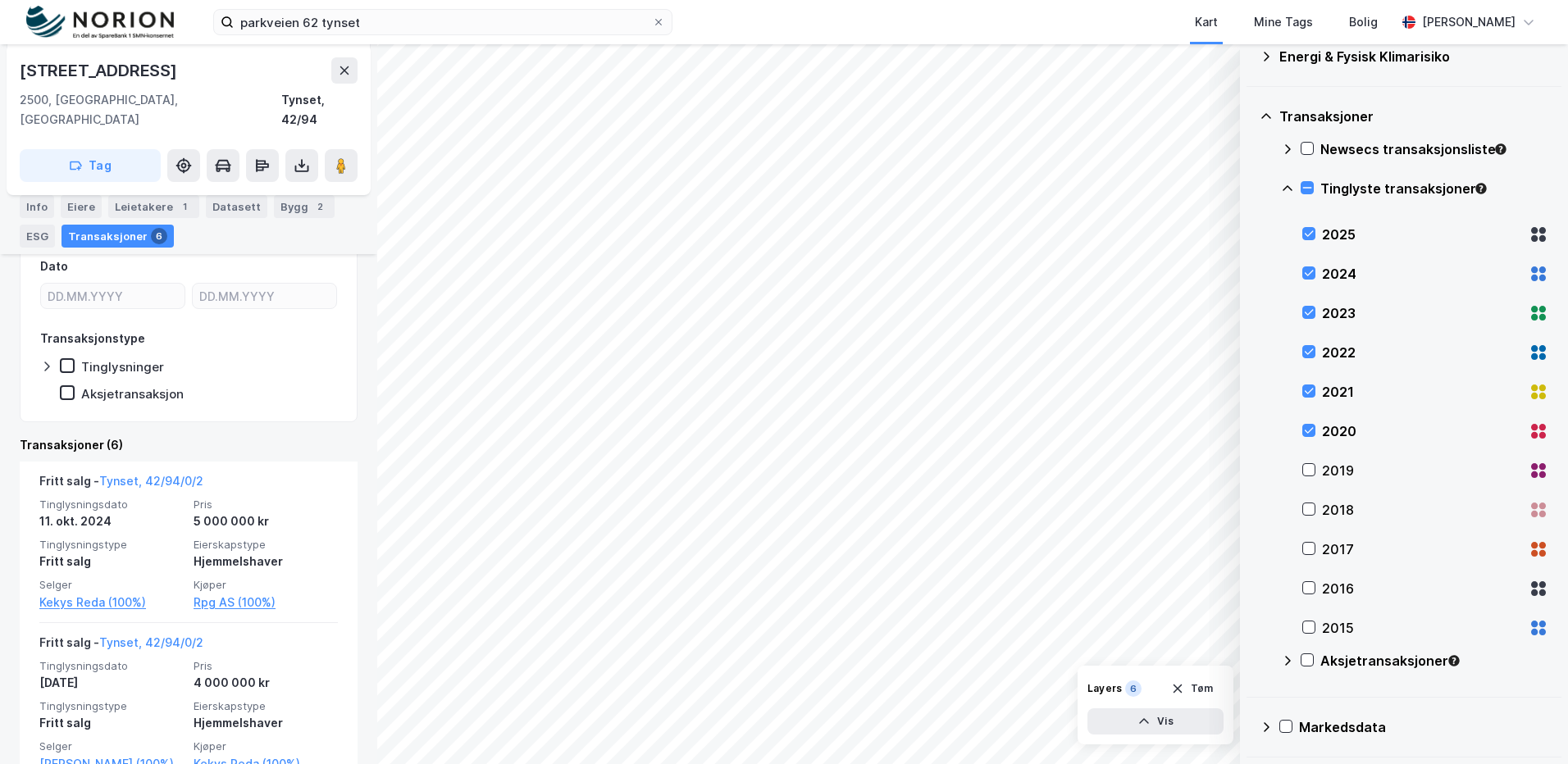
scroll to position [402, 0]
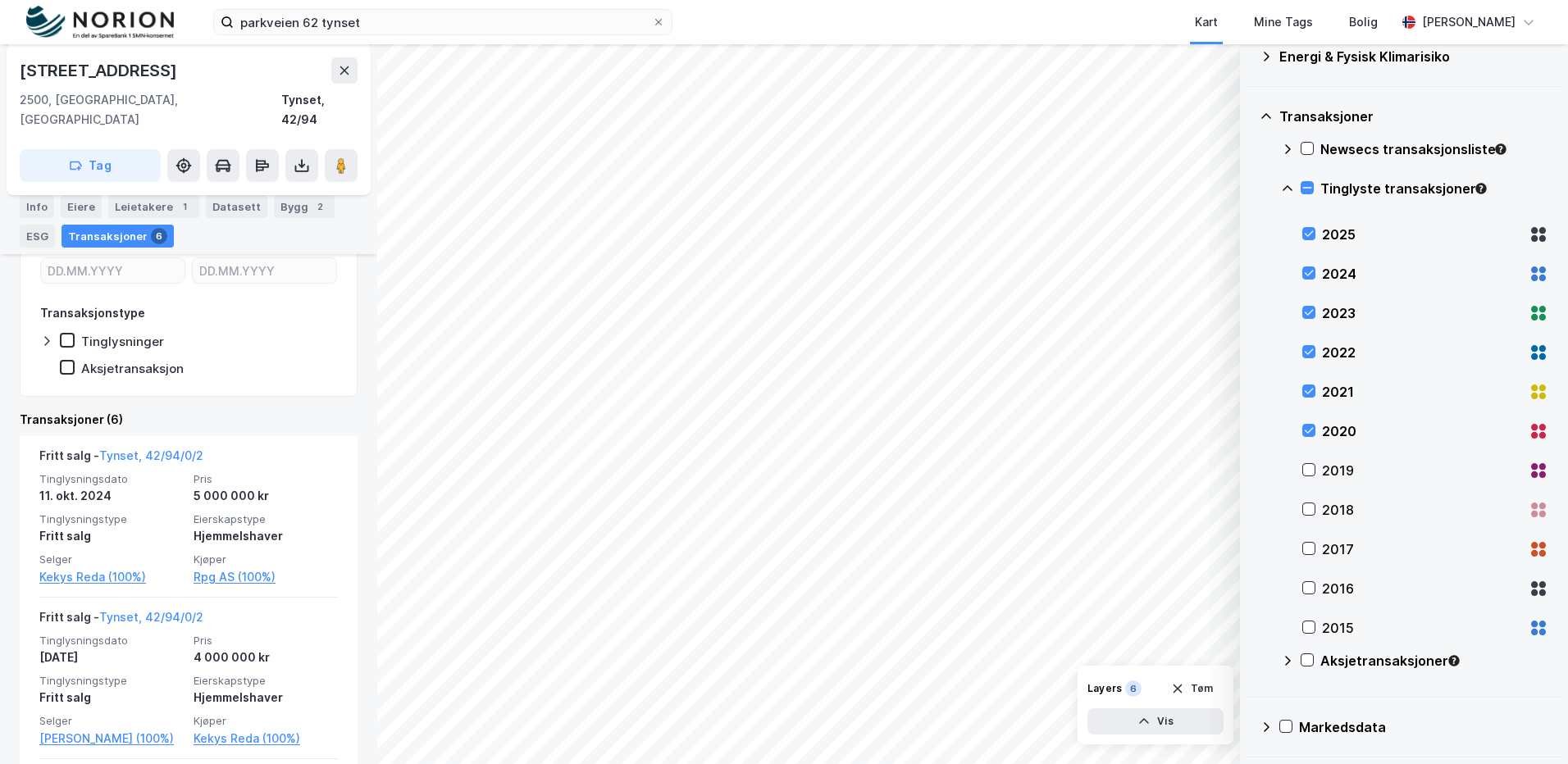
drag, startPoint x: 340, startPoint y: 141, endPoint x: 289, endPoint y: 163, distance: 55.5
click at [340, 157] on image at bounding box center [341, 165] width 10 height 17
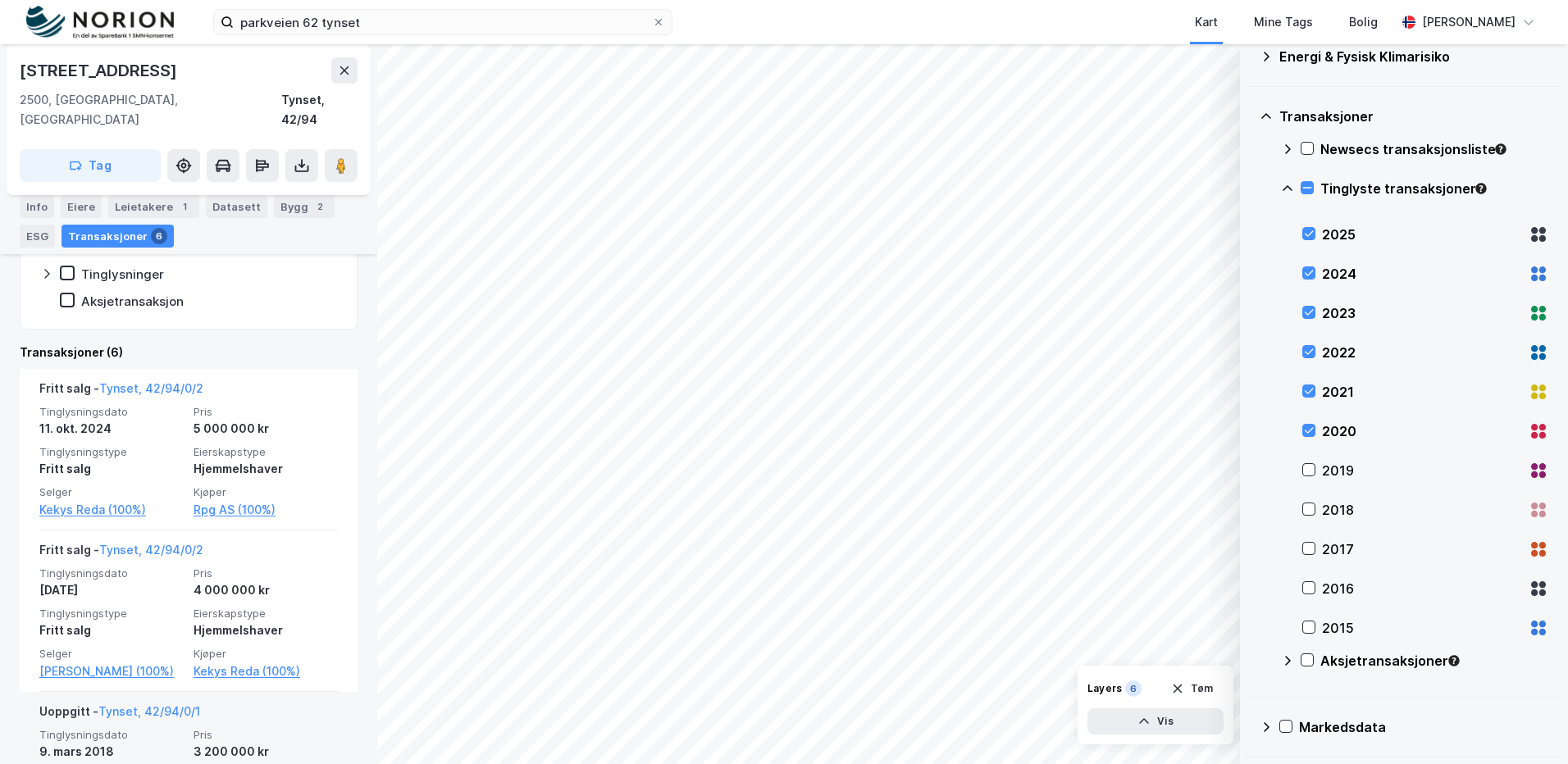
scroll to position [566, 0]
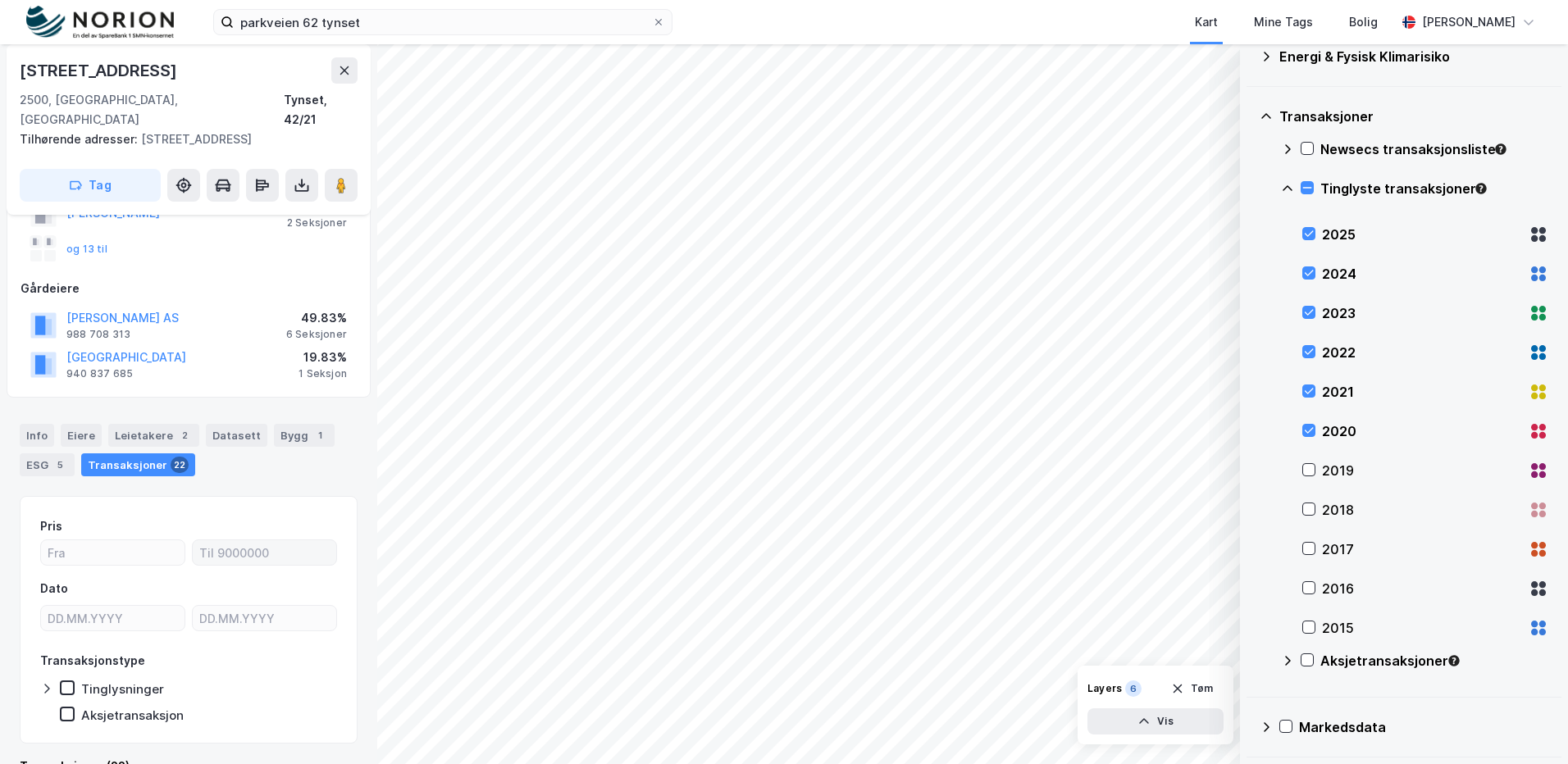
scroll to position [576, 0]
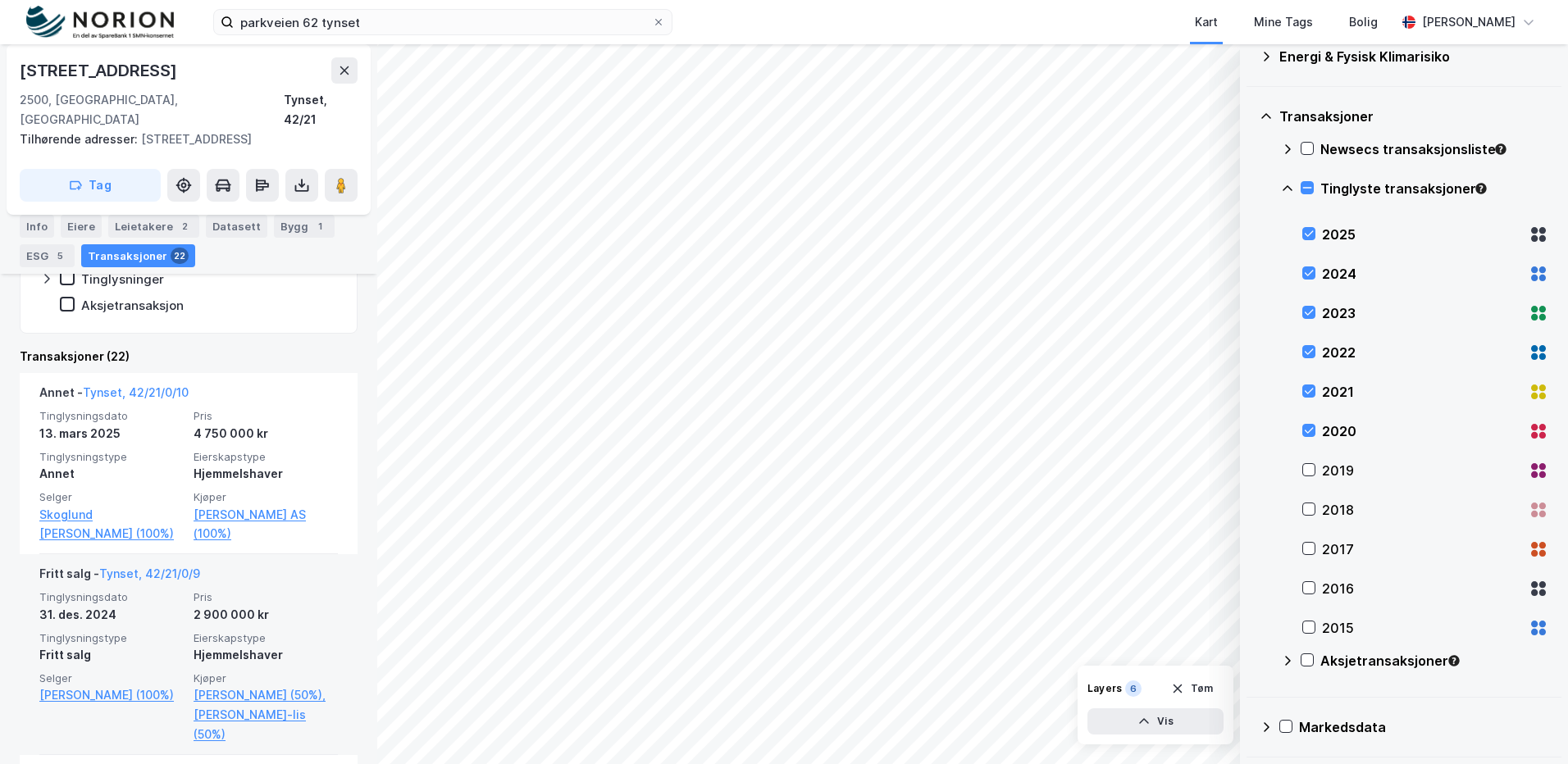
click at [282, 645] on div "Hjemmelshaver" at bounding box center [266, 655] width 144 height 20
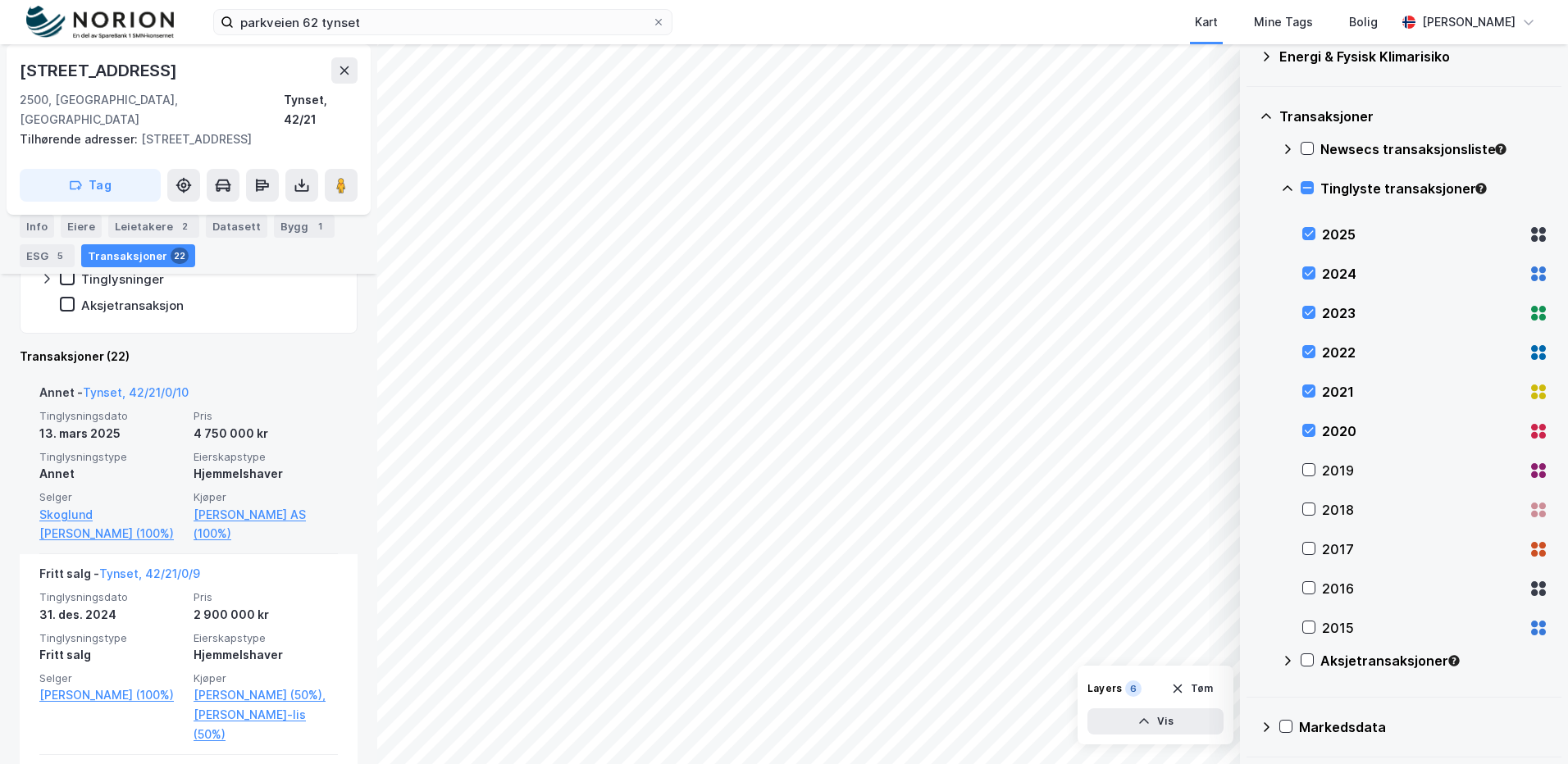
click at [302, 463] on div "Hjemmelshaver" at bounding box center [266, 473] width 144 height 20
click at [300, 463] on div "Hjemmelshaver" at bounding box center [266, 473] width 144 height 20
click at [301, 423] on div "4 750 000 kr" at bounding box center [266, 433] width 144 height 20
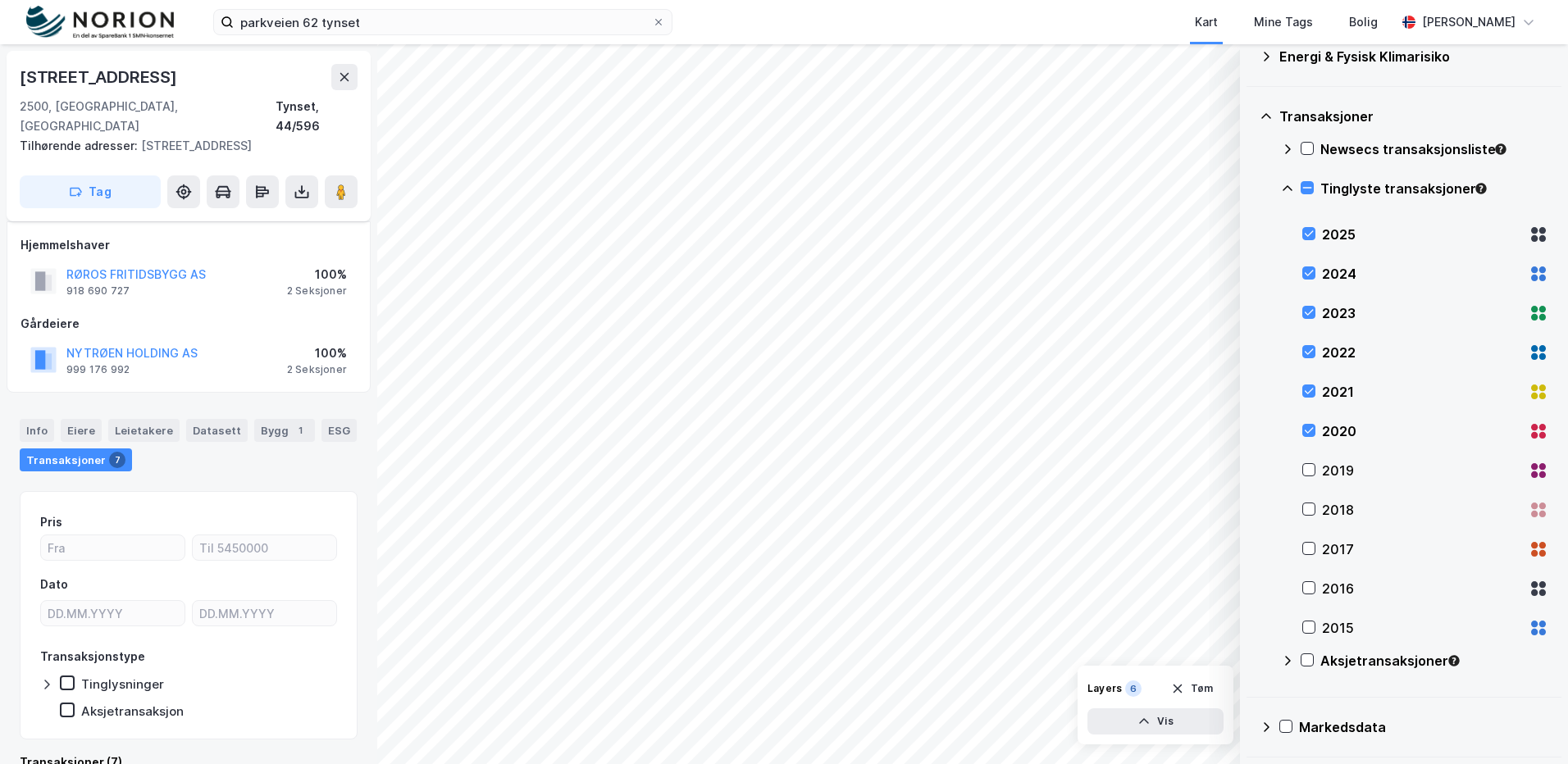
scroll to position [15, 0]
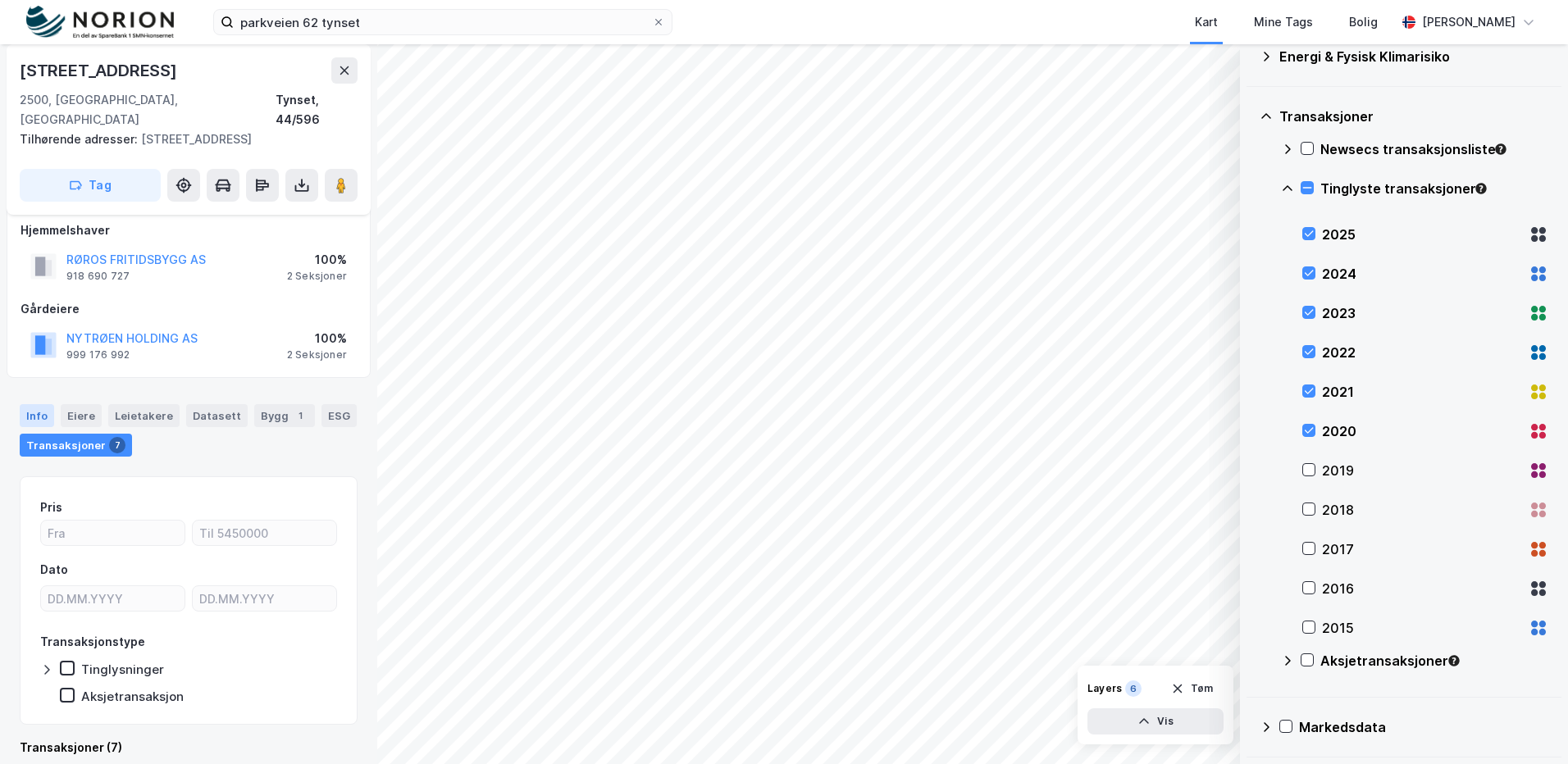
click at [45, 404] on div "Info" at bounding box center [36, 416] width 34 height 23
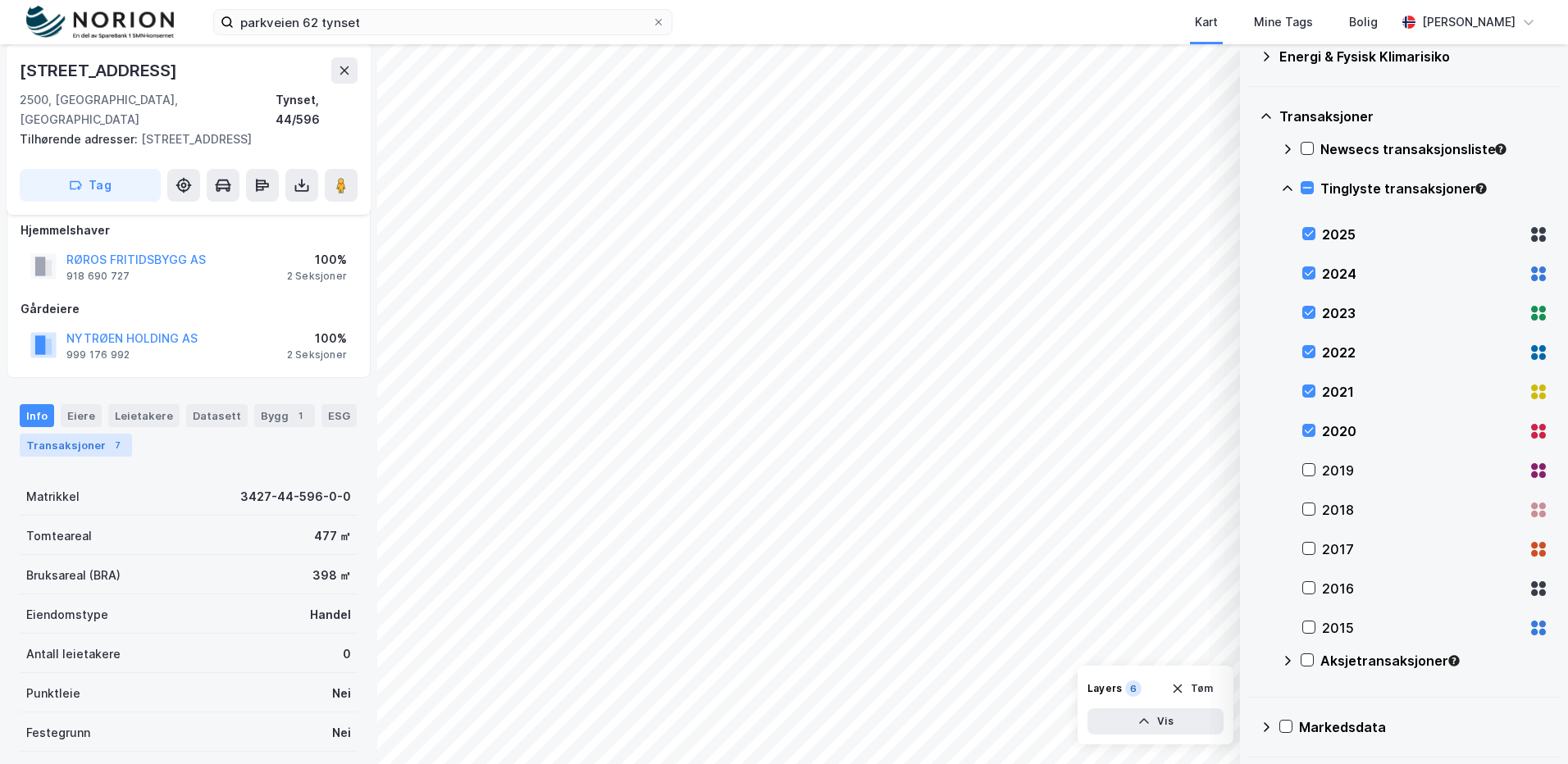
click at [74, 433] on div "Transaksjoner 7" at bounding box center [75, 445] width 112 height 23
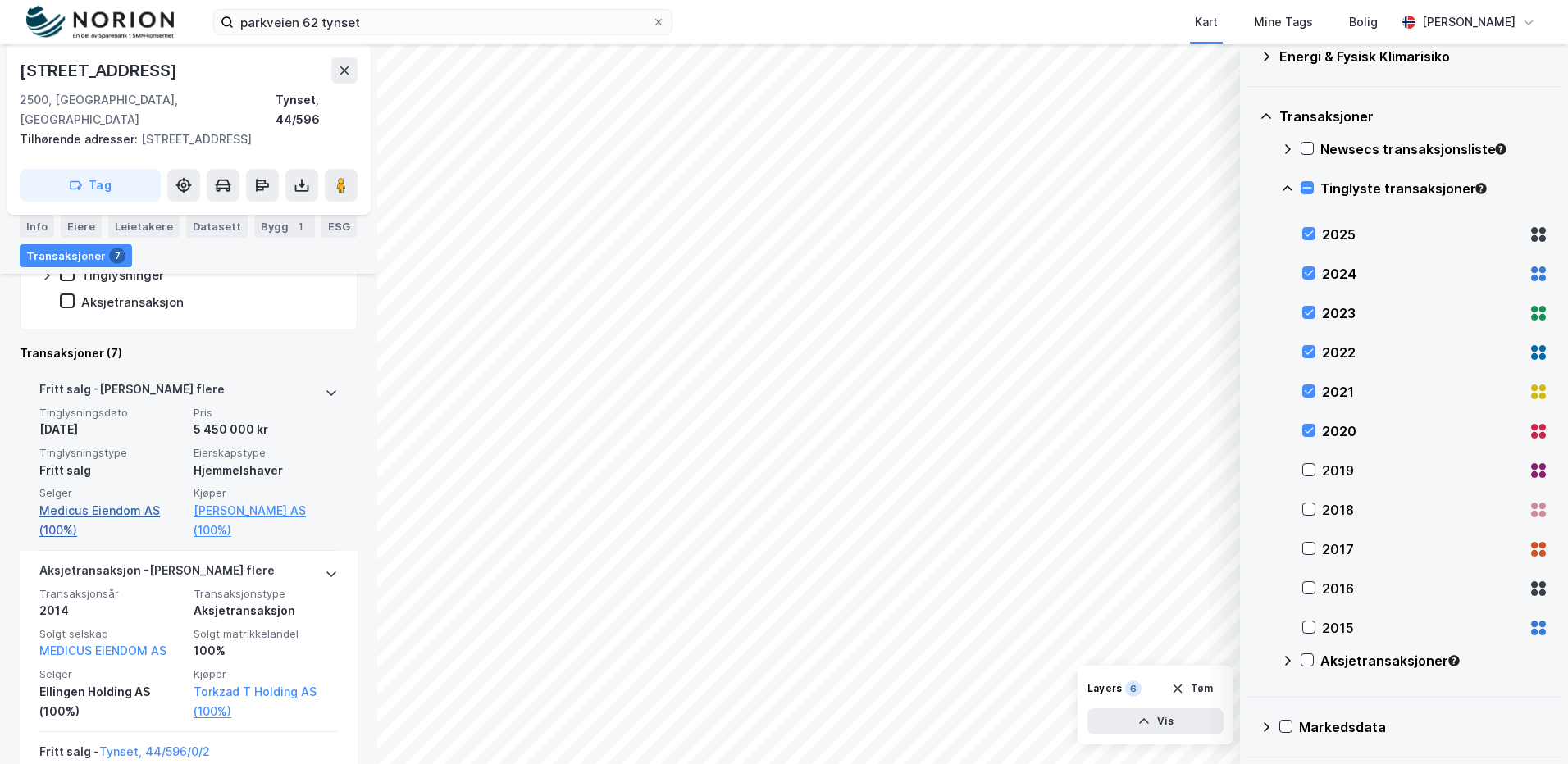
scroll to position [424, 0]
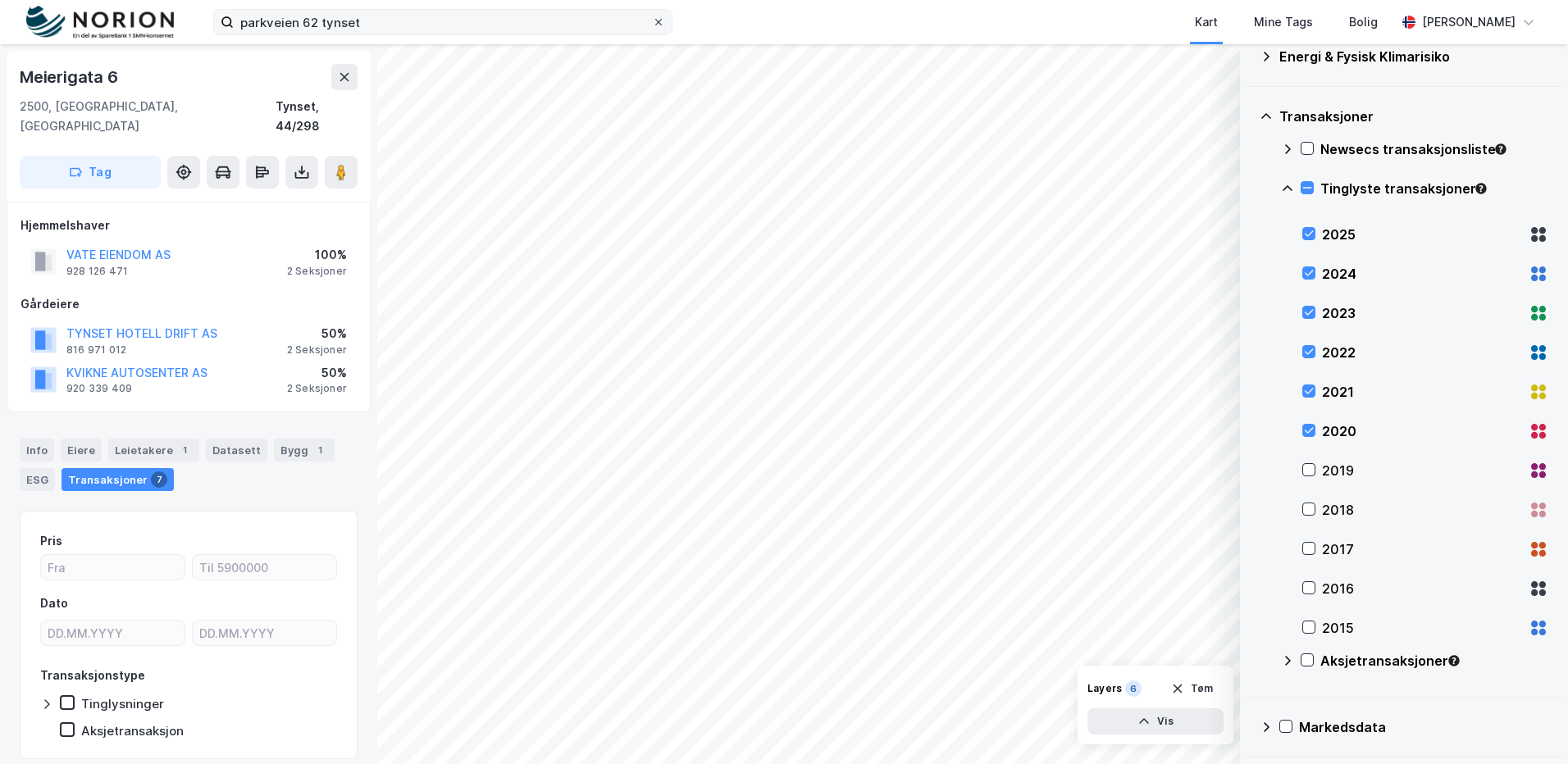
click at [660, 20] on icon at bounding box center [659, 22] width 10 height 10
click at [652, 20] on input "parkveien 62 tynset" at bounding box center [442, 21] width 418 height 24
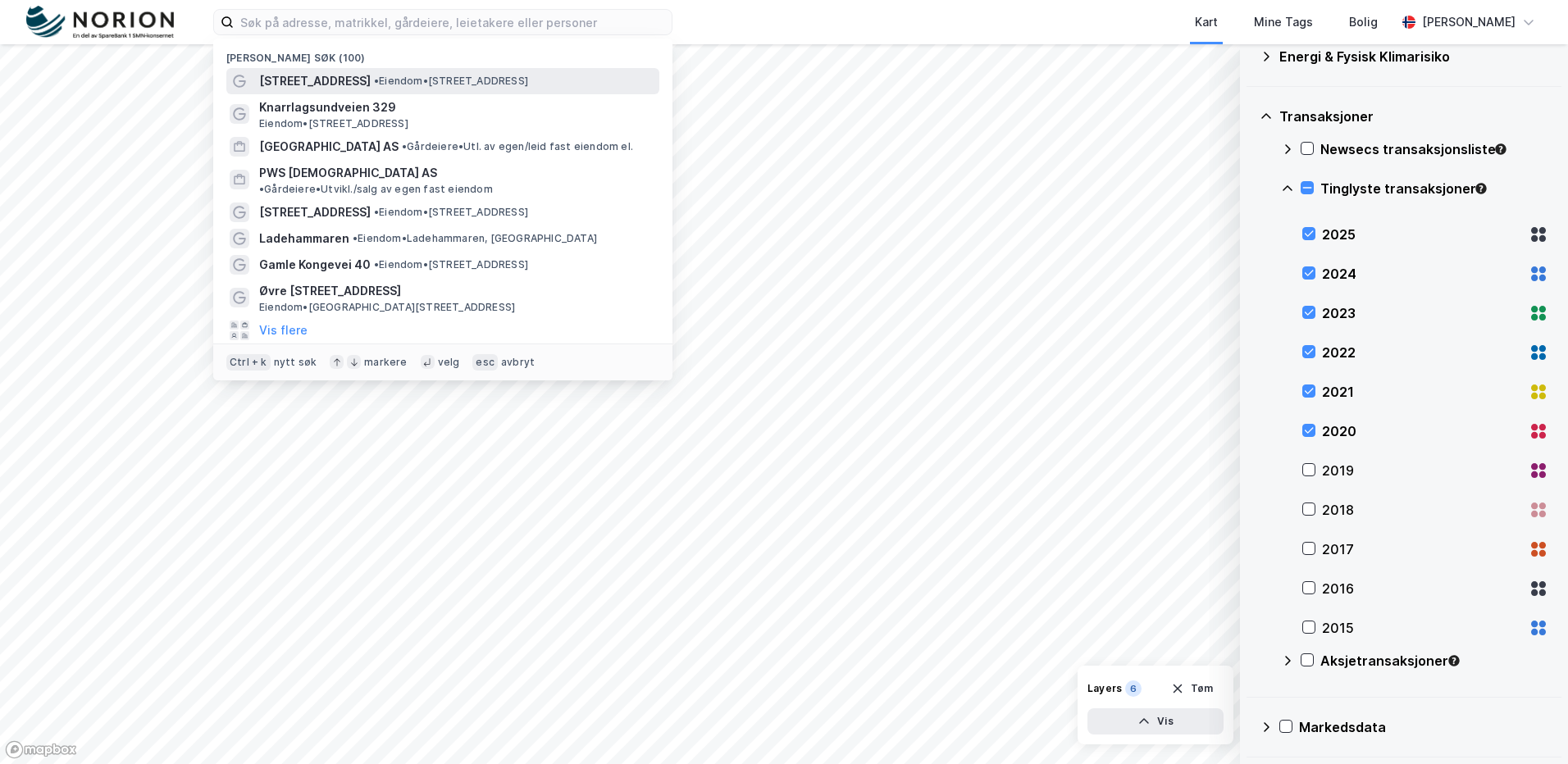
click at [424, 80] on span "• Eiendom • Parkveien 62, 2500 Tynset" at bounding box center [451, 80] width 154 height 13
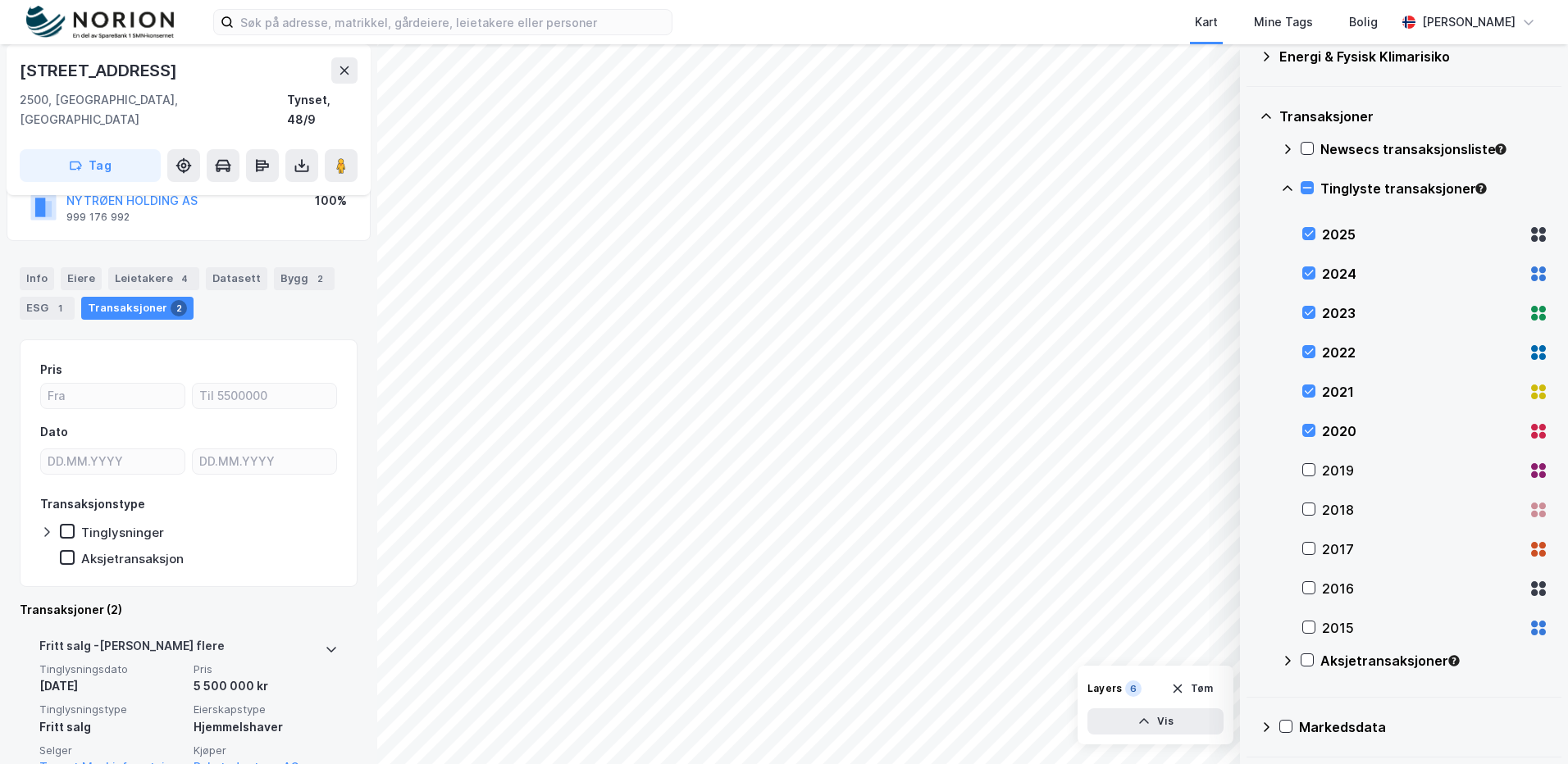
scroll to position [356, 0]
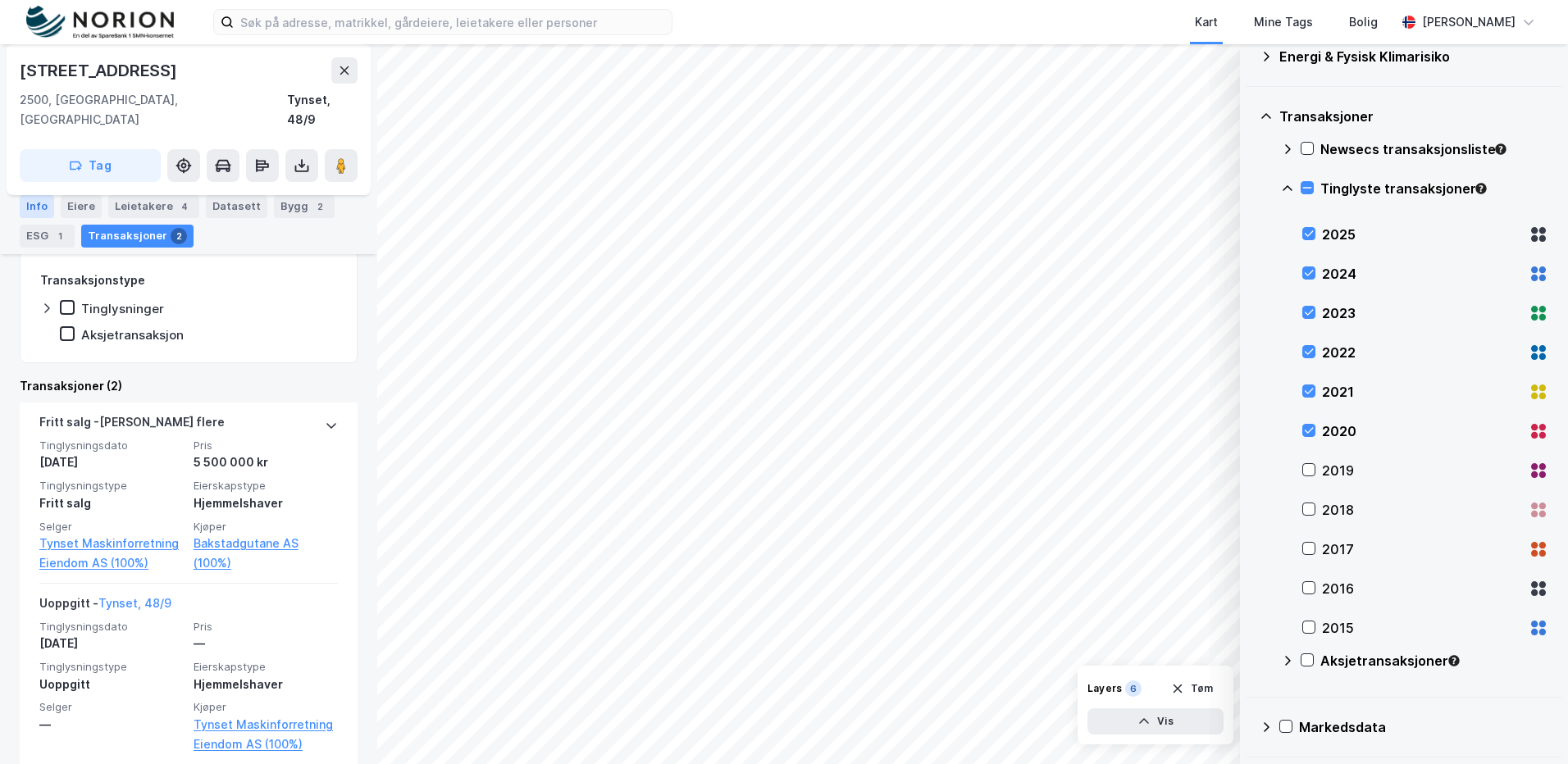
click at [32, 209] on div "Info" at bounding box center [36, 207] width 34 height 23
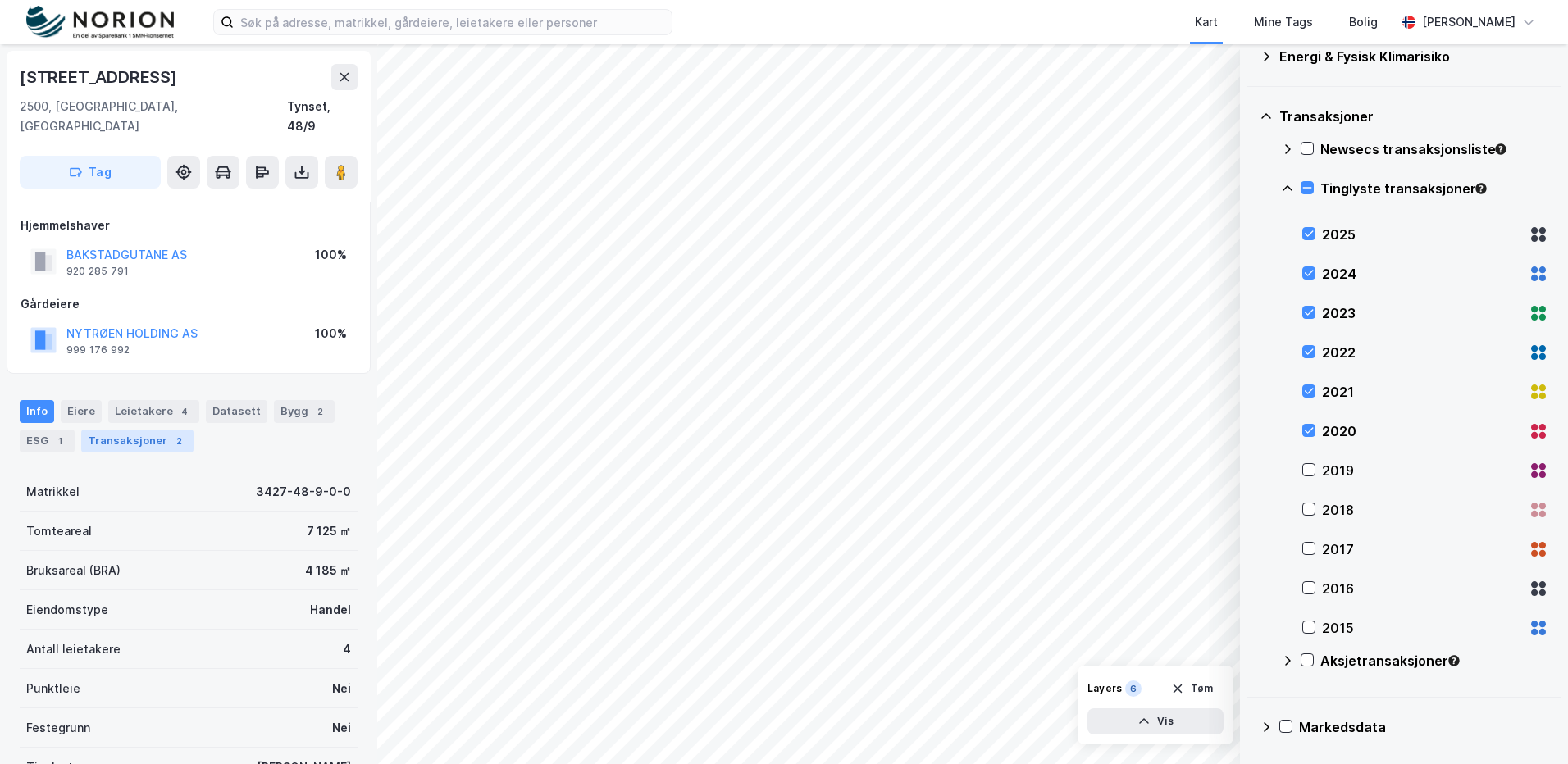
click at [151, 429] on div "Transaksjoner 2" at bounding box center [137, 441] width 112 height 23
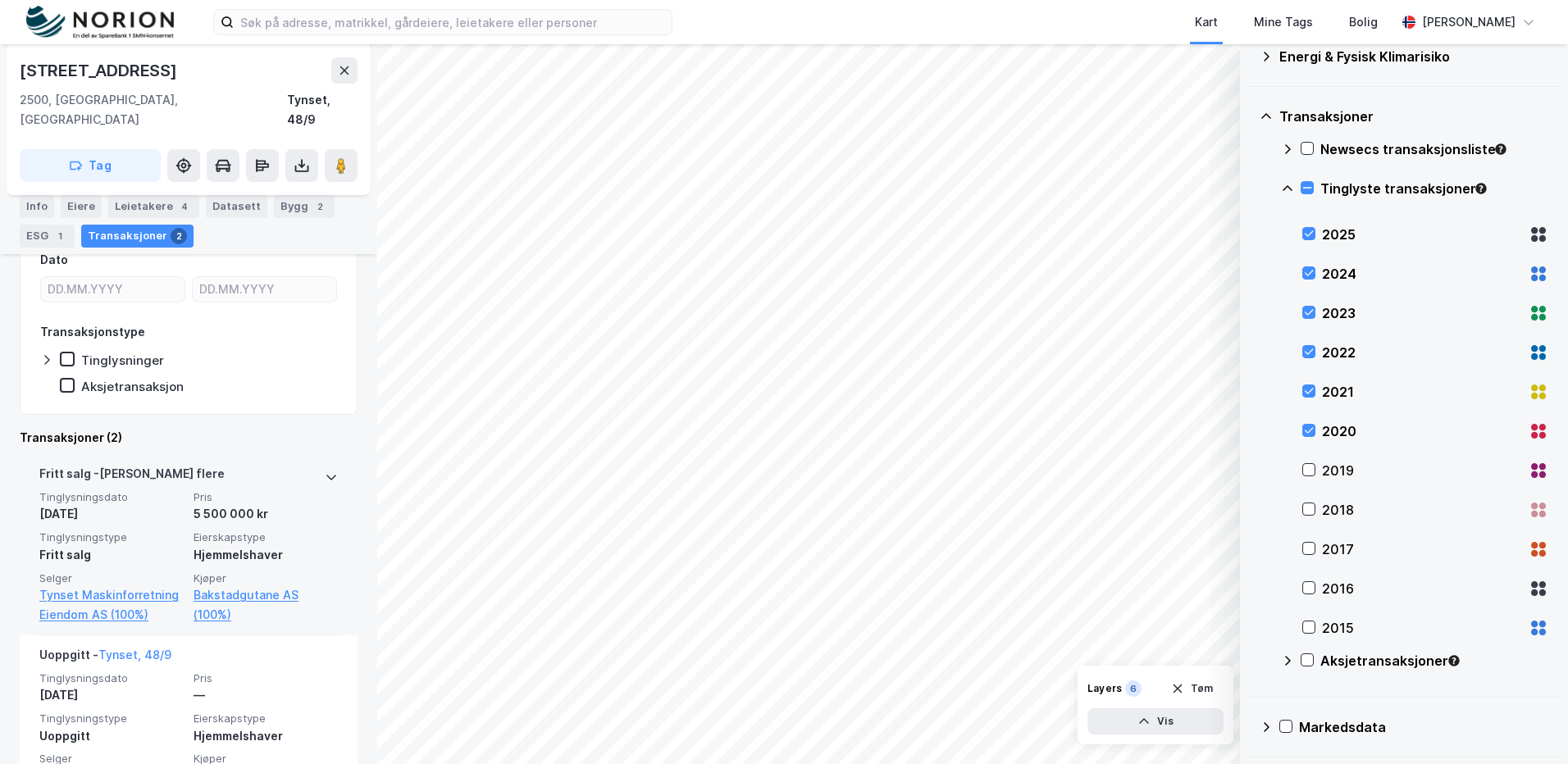
scroll to position [356, 0]
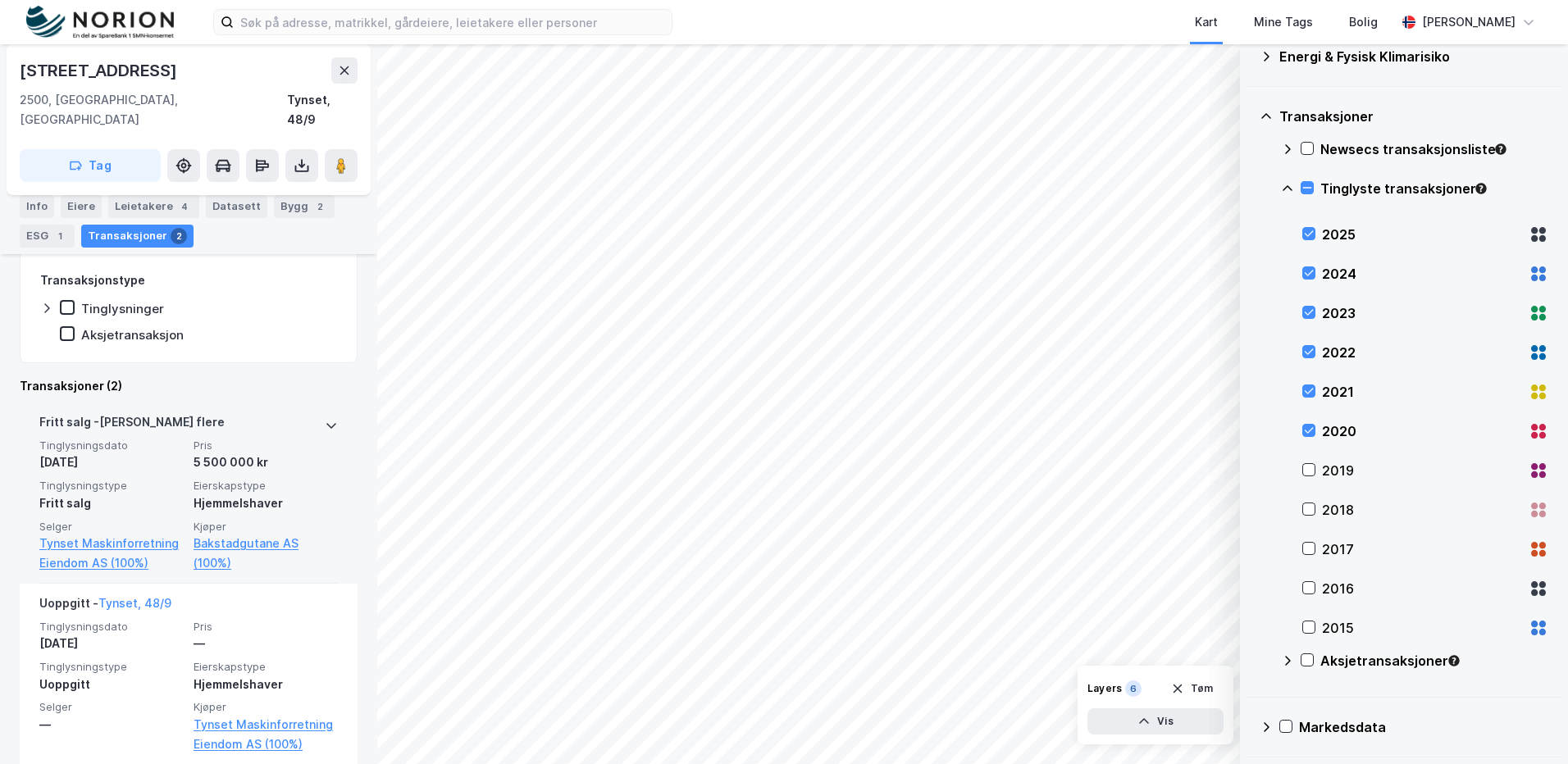
click at [287, 494] on div "Hjemmelshaver" at bounding box center [266, 503] width 144 height 20
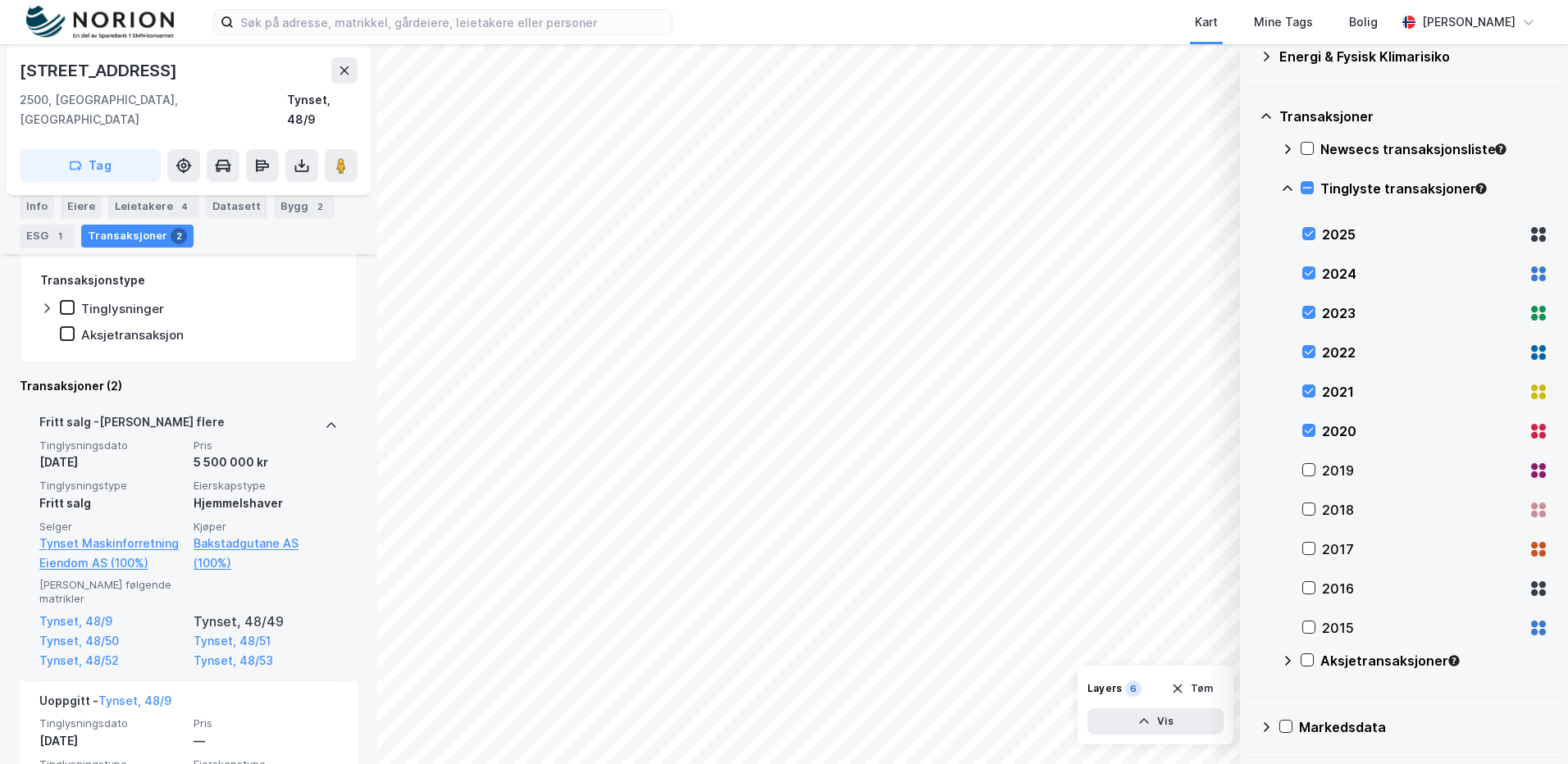
click at [287, 494] on div "Hjemmelshaver" at bounding box center [266, 503] width 144 height 20
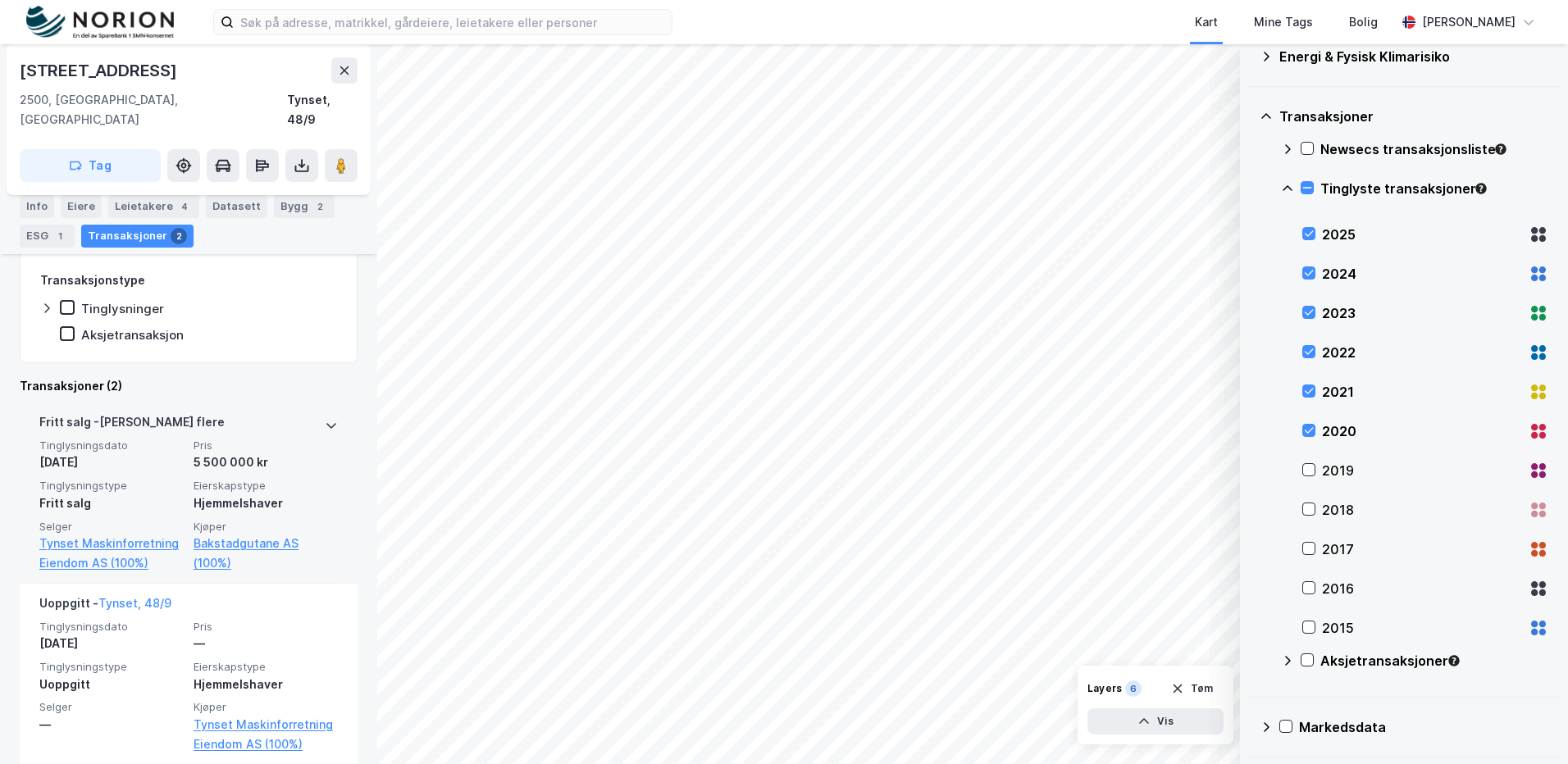
click at [287, 494] on div "Hjemmelshaver" at bounding box center [266, 503] width 144 height 20
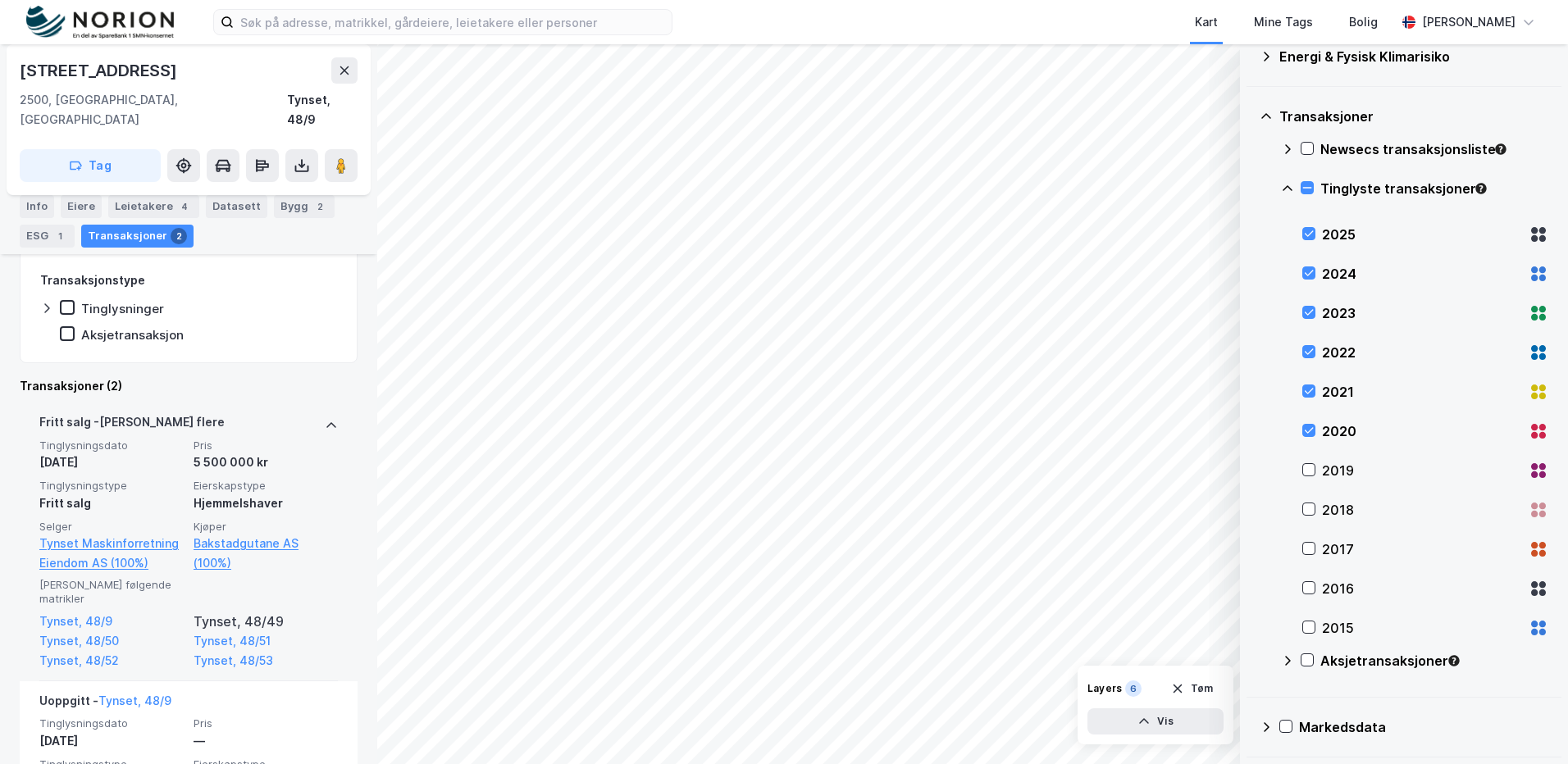
click at [282, 479] on span "Eierskapstype" at bounding box center [266, 486] width 144 height 14
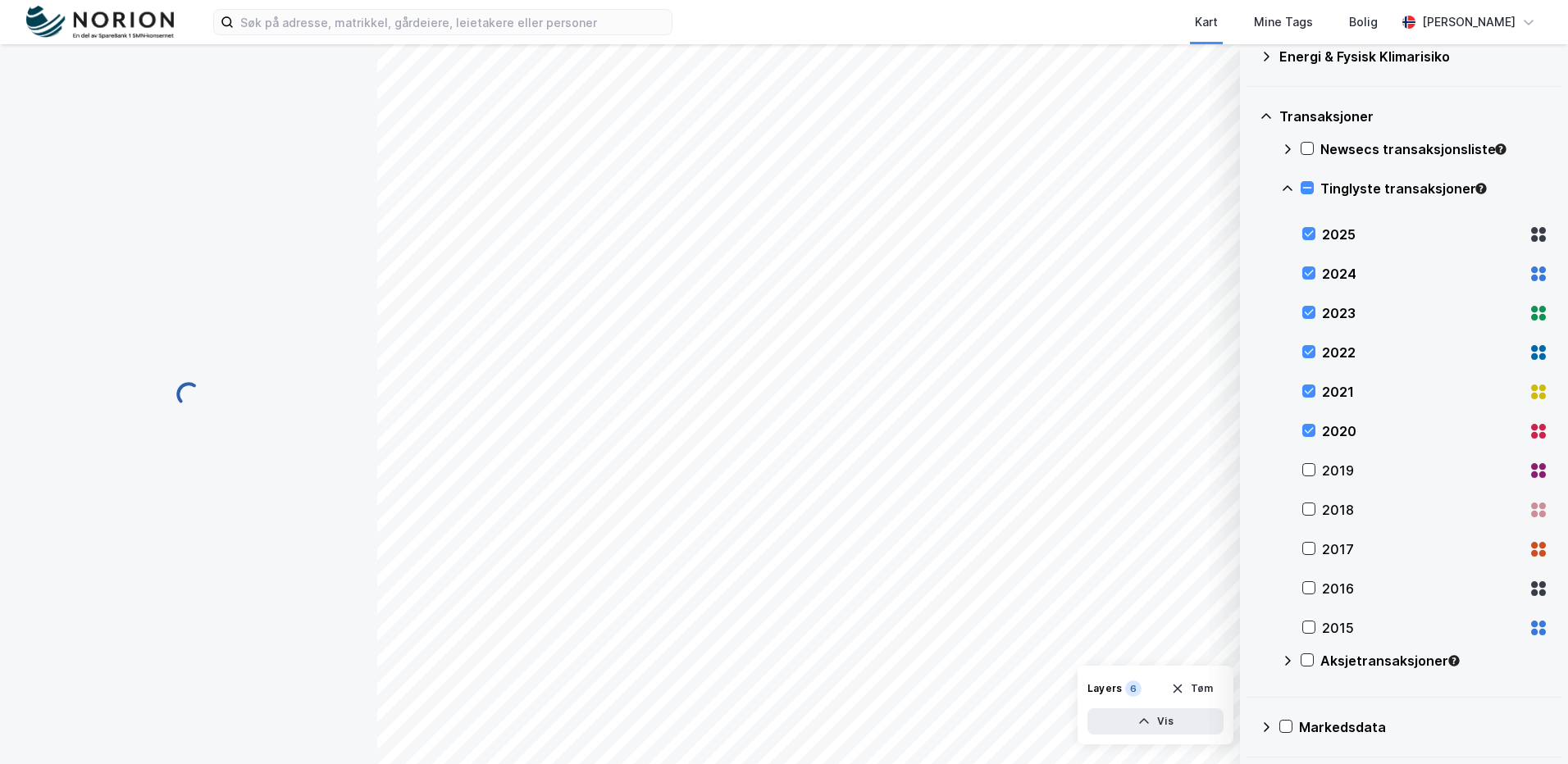
scroll to position [33, 0]
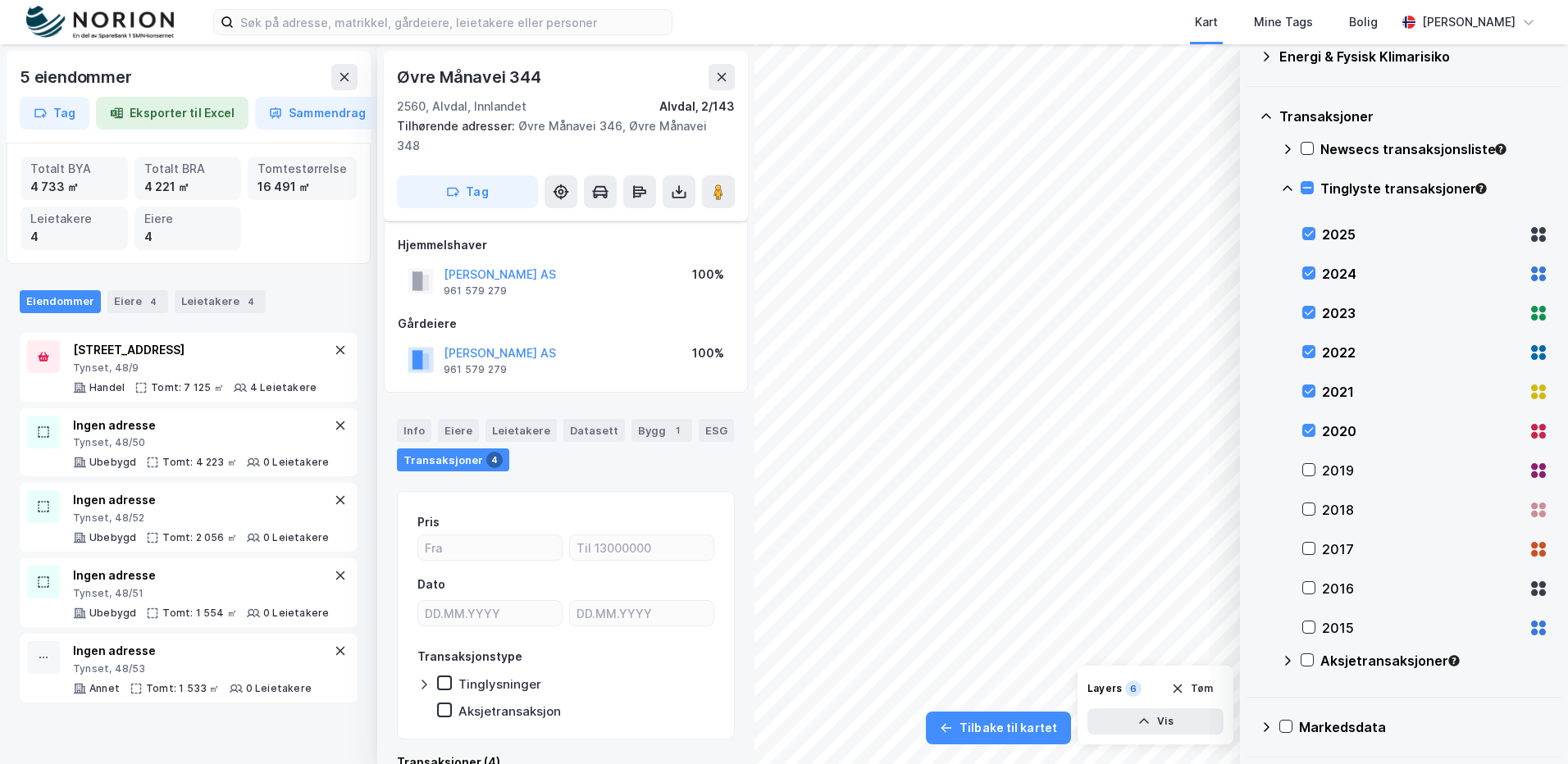
scroll to position [15, 0]
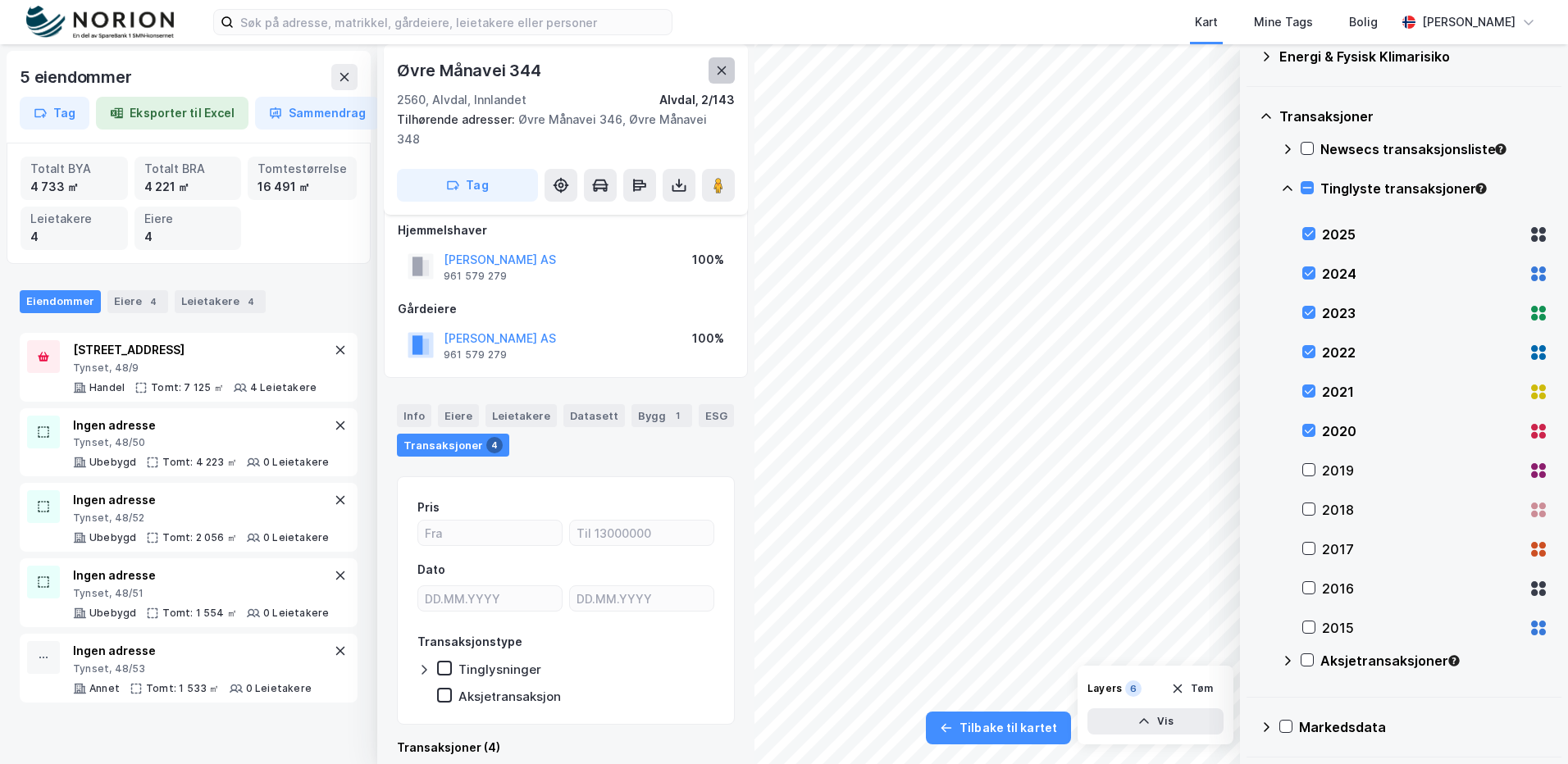
click at [725, 72] on icon at bounding box center [722, 70] width 13 height 13
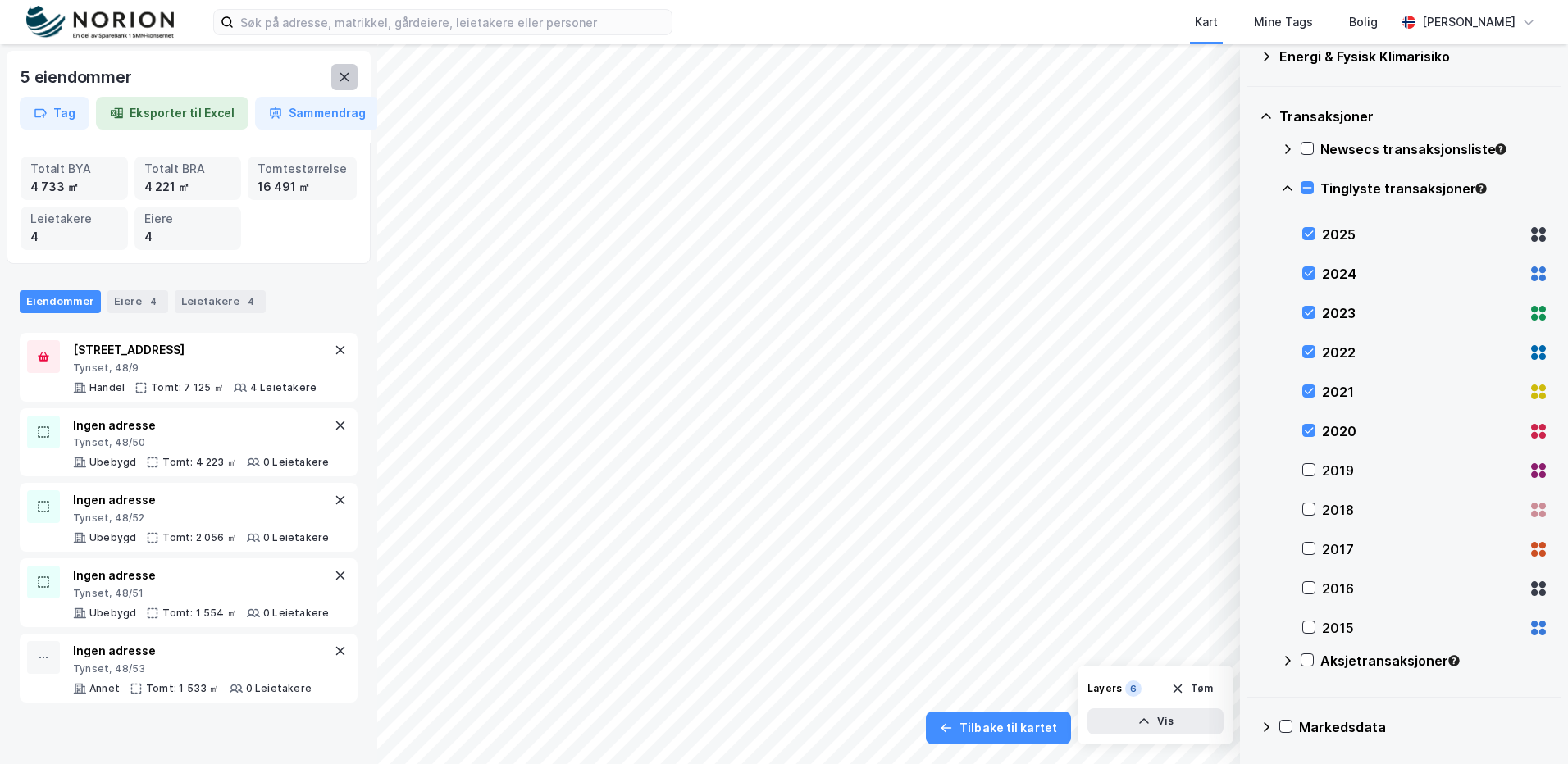
click at [347, 82] on icon at bounding box center [344, 76] width 13 height 13
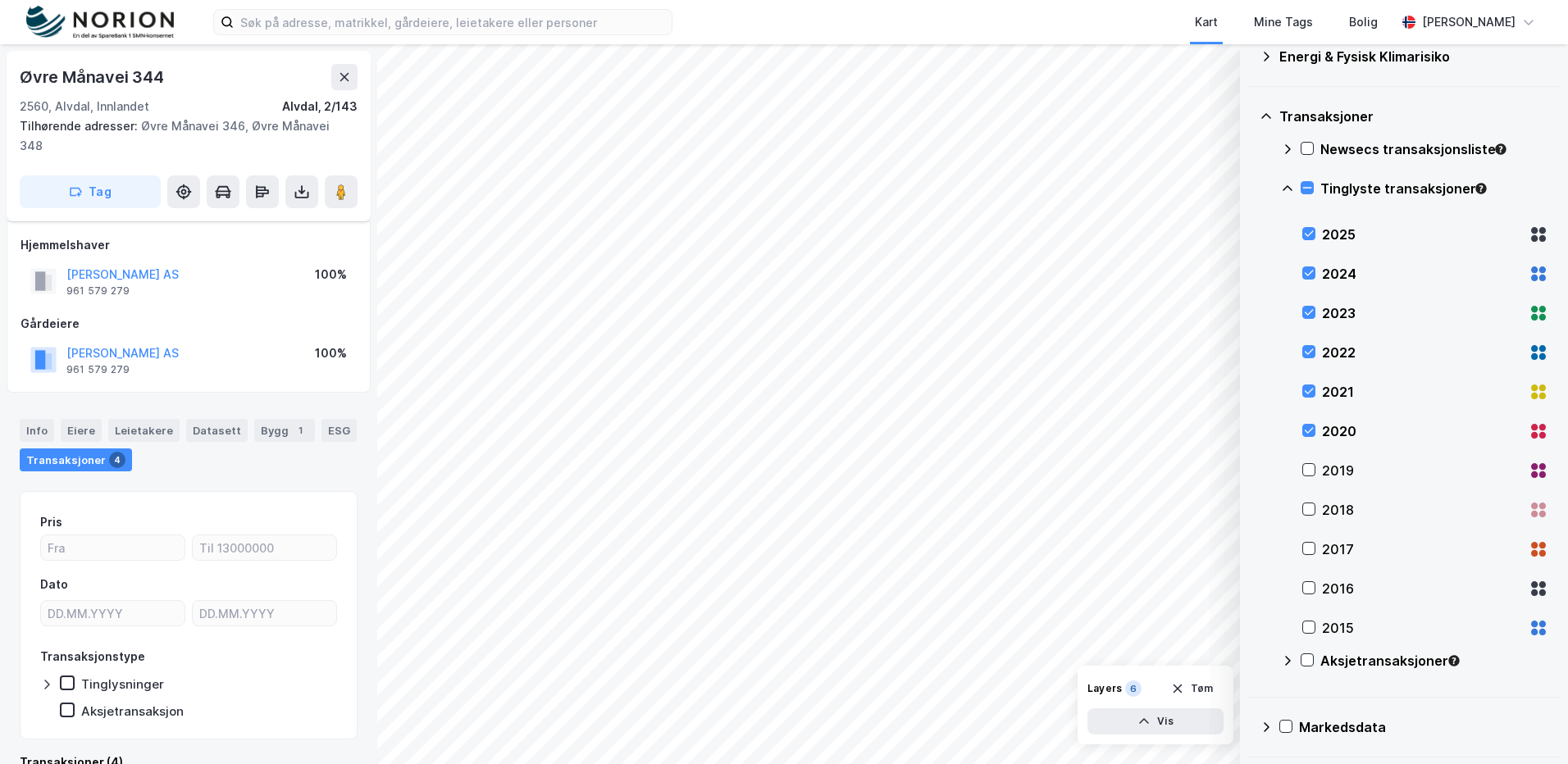
scroll to position [15, 0]
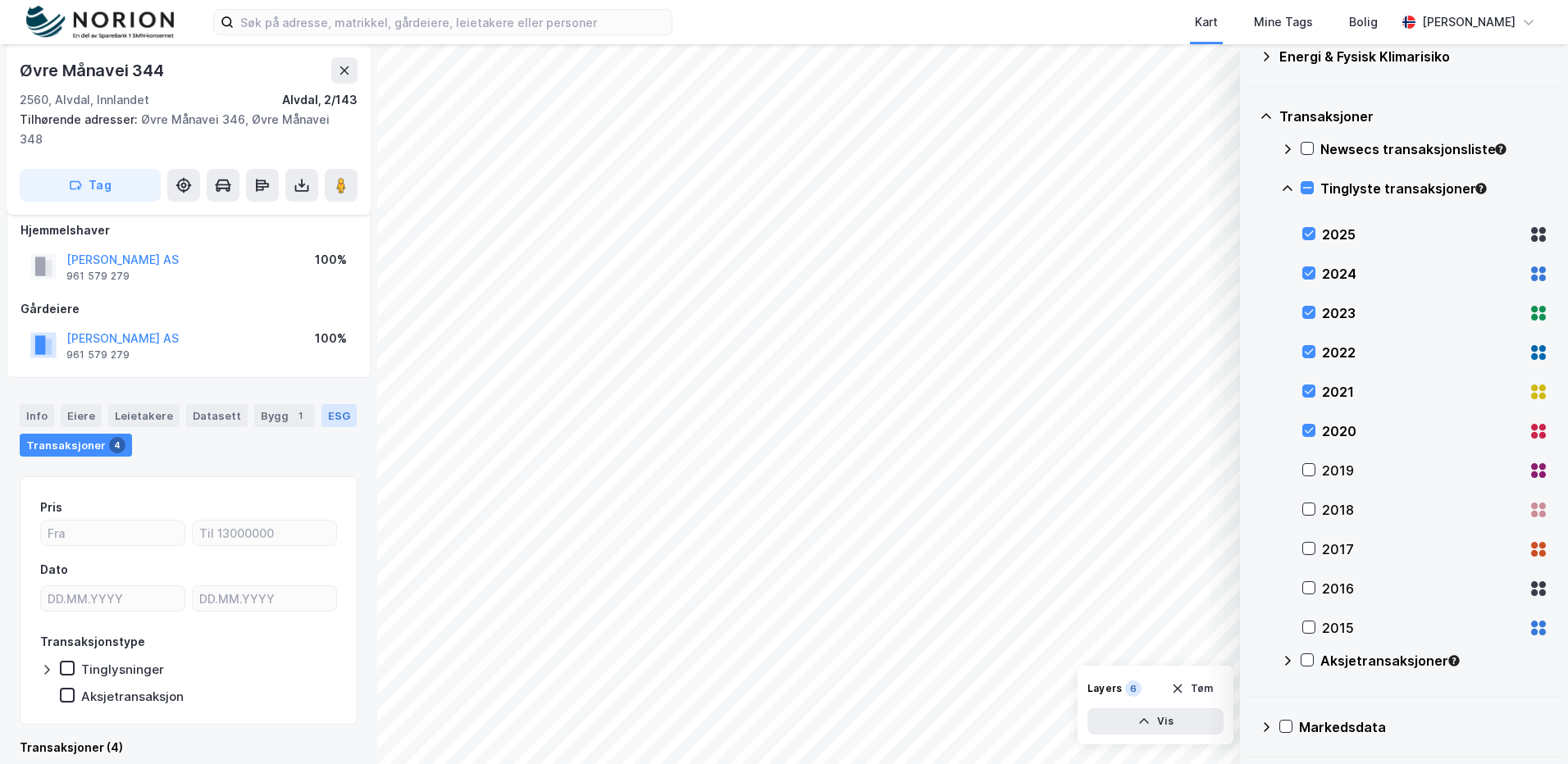
click at [331, 404] on div "ESG" at bounding box center [339, 416] width 35 height 23
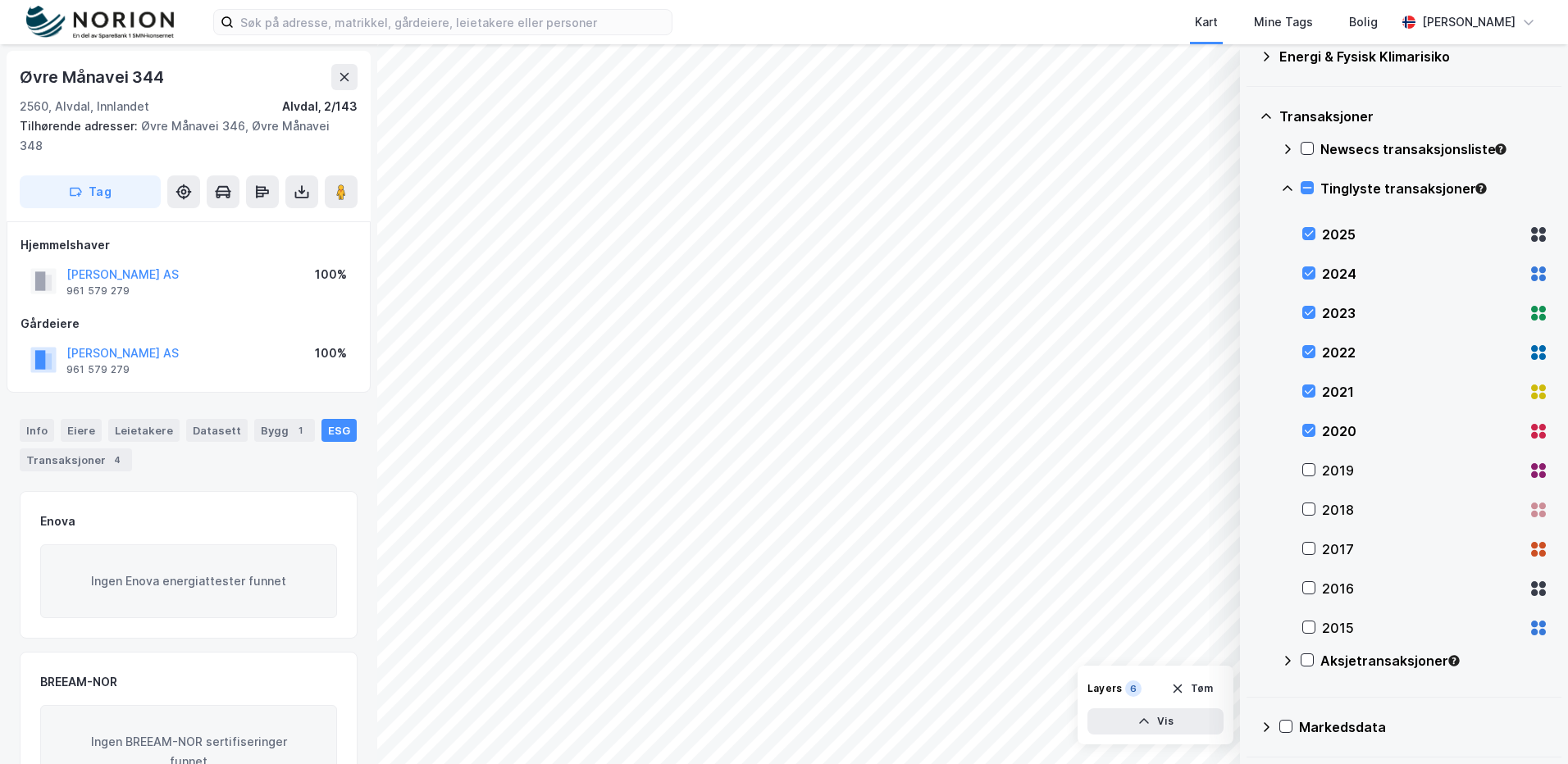
click at [109, 452] on div "4" at bounding box center [117, 460] width 17 height 17
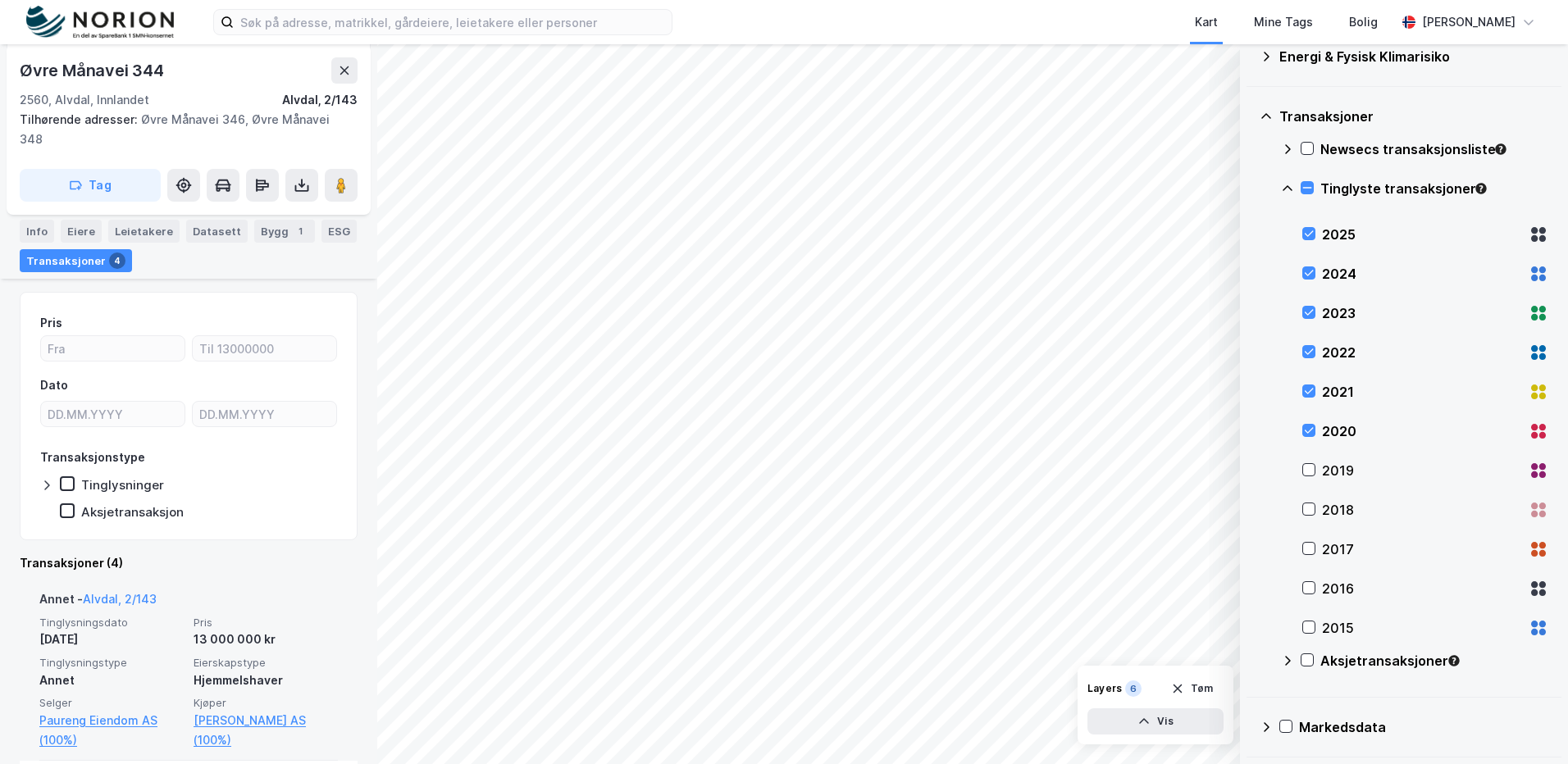
scroll to position [164, 0]
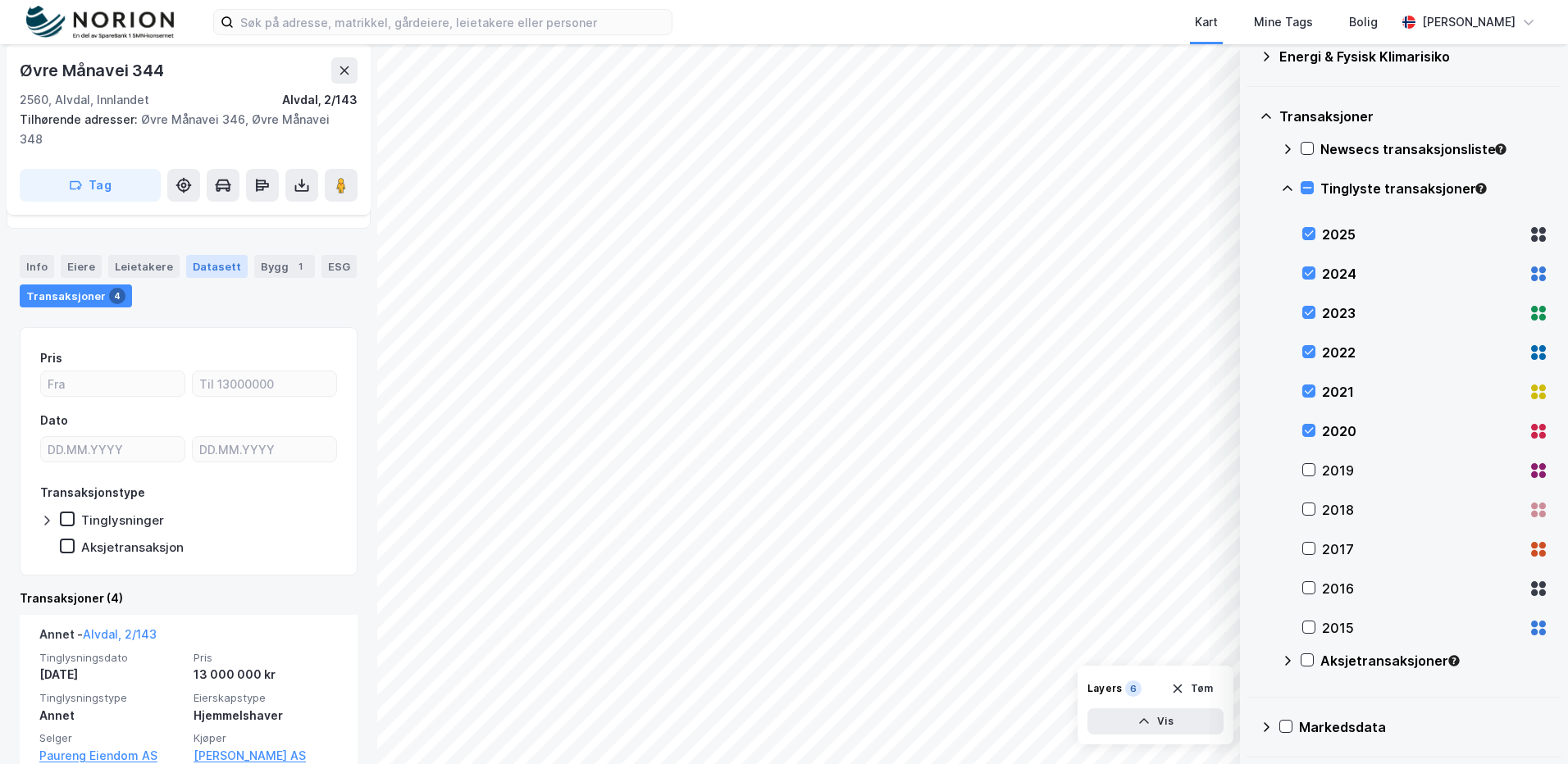
click at [212, 255] on div "Datasett" at bounding box center [217, 266] width 62 height 23
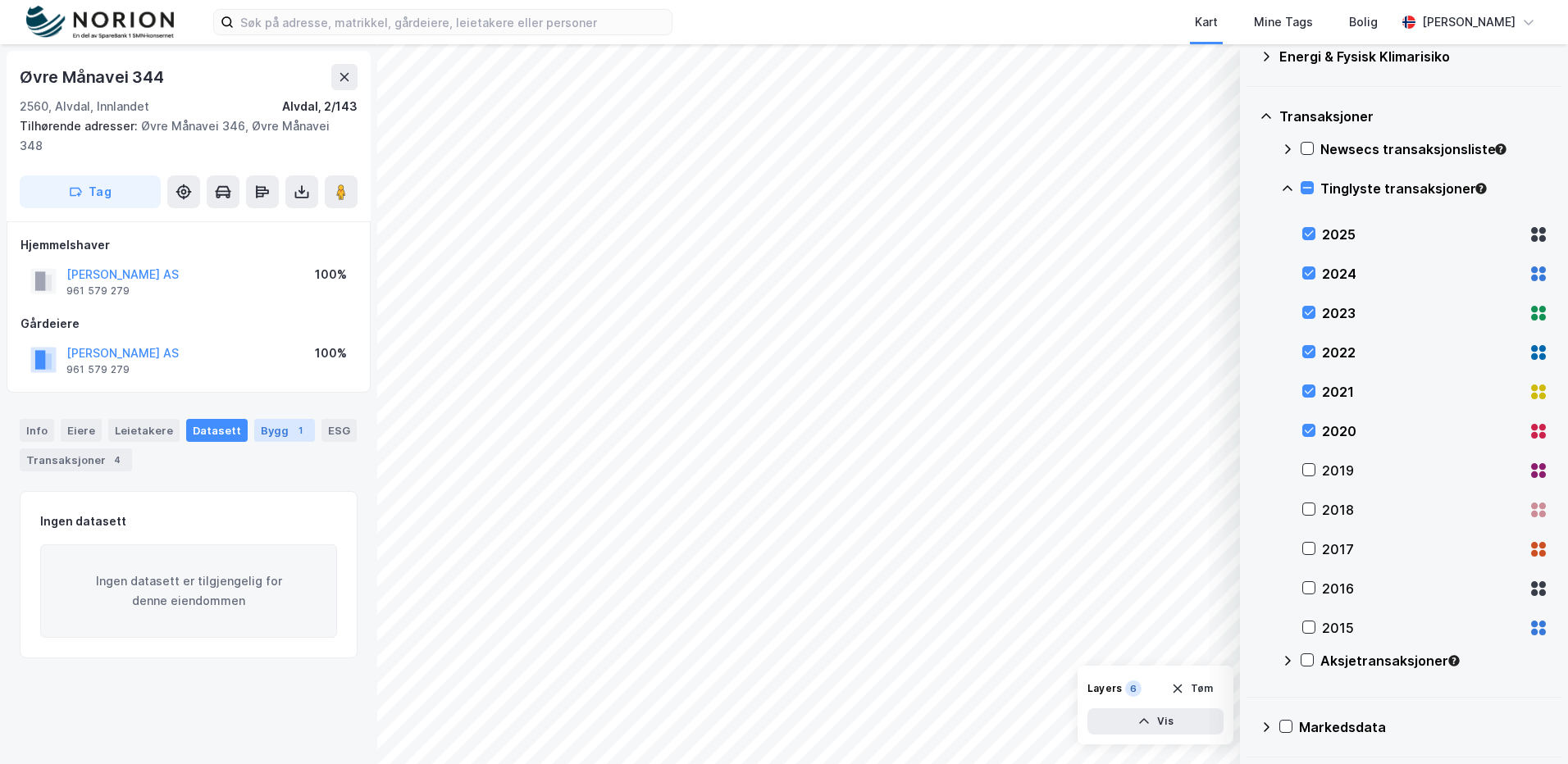
click at [266, 419] on div "Bygg 1" at bounding box center [284, 430] width 61 height 23
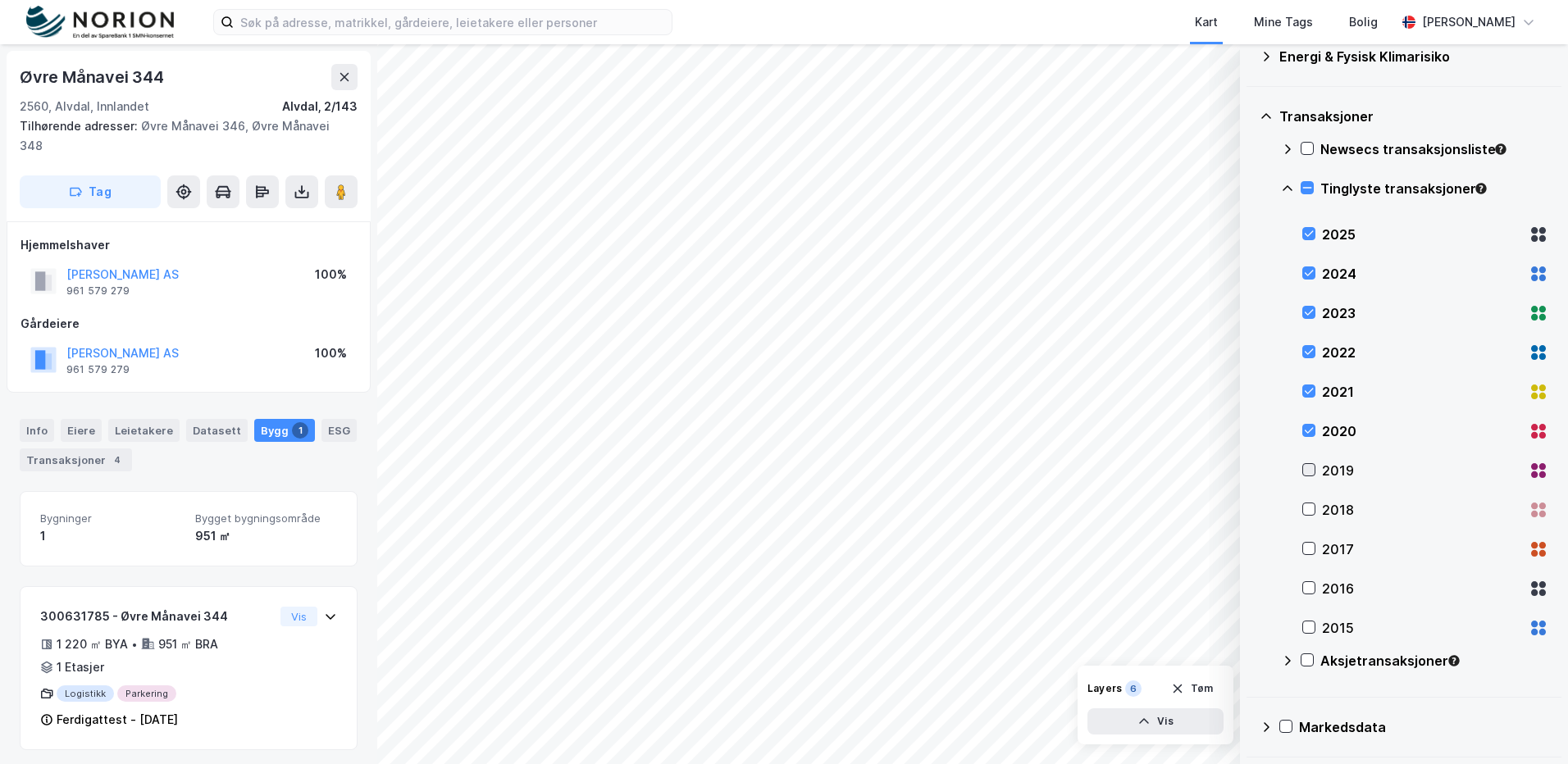
click at [1311, 469] on icon at bounding box center [1309, 469] width 12 height 12
click at [1312, 513] on icon at bounding box center [1309, 509] width 12 height 12
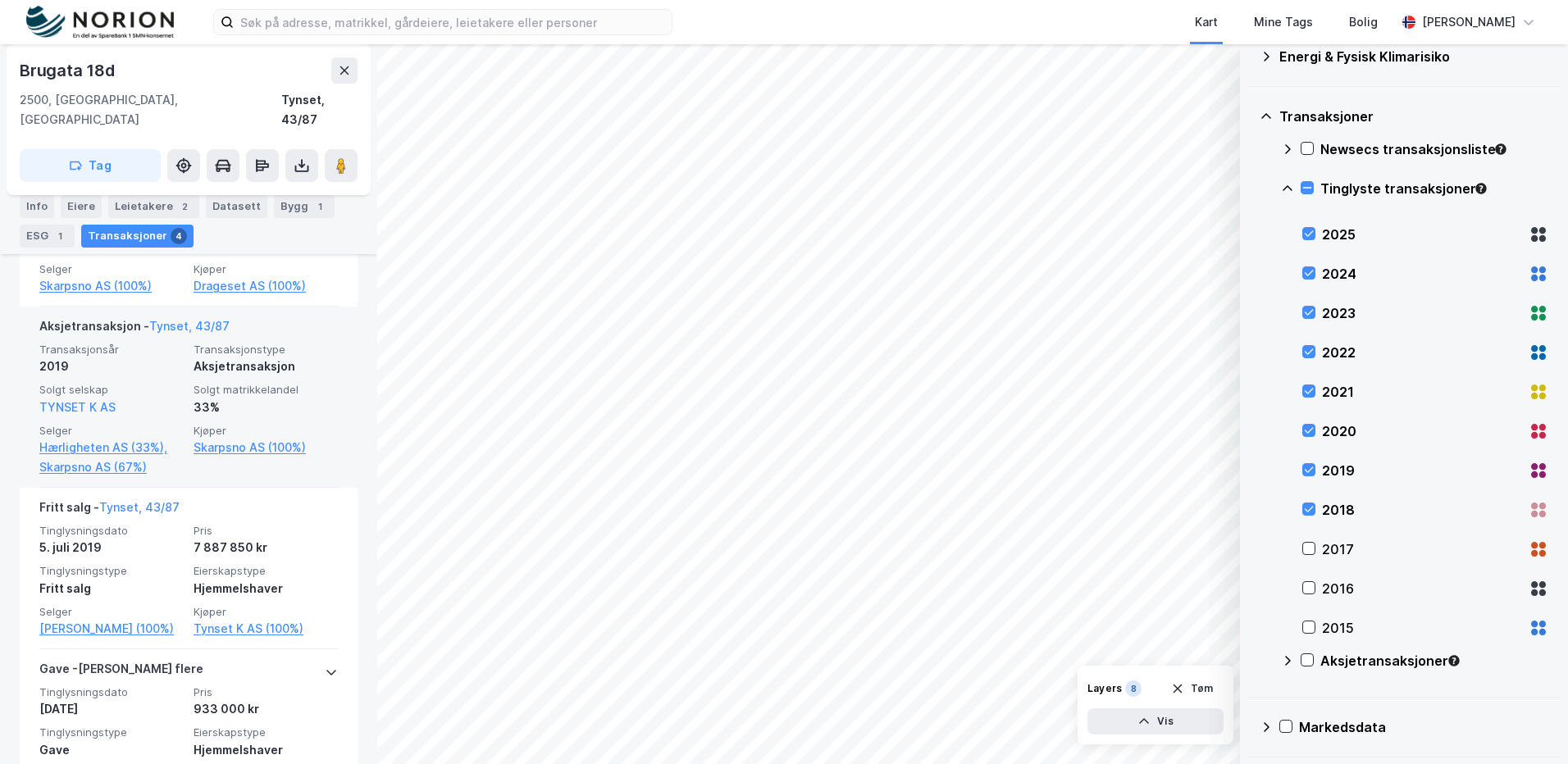
scroll to position [656, 0]
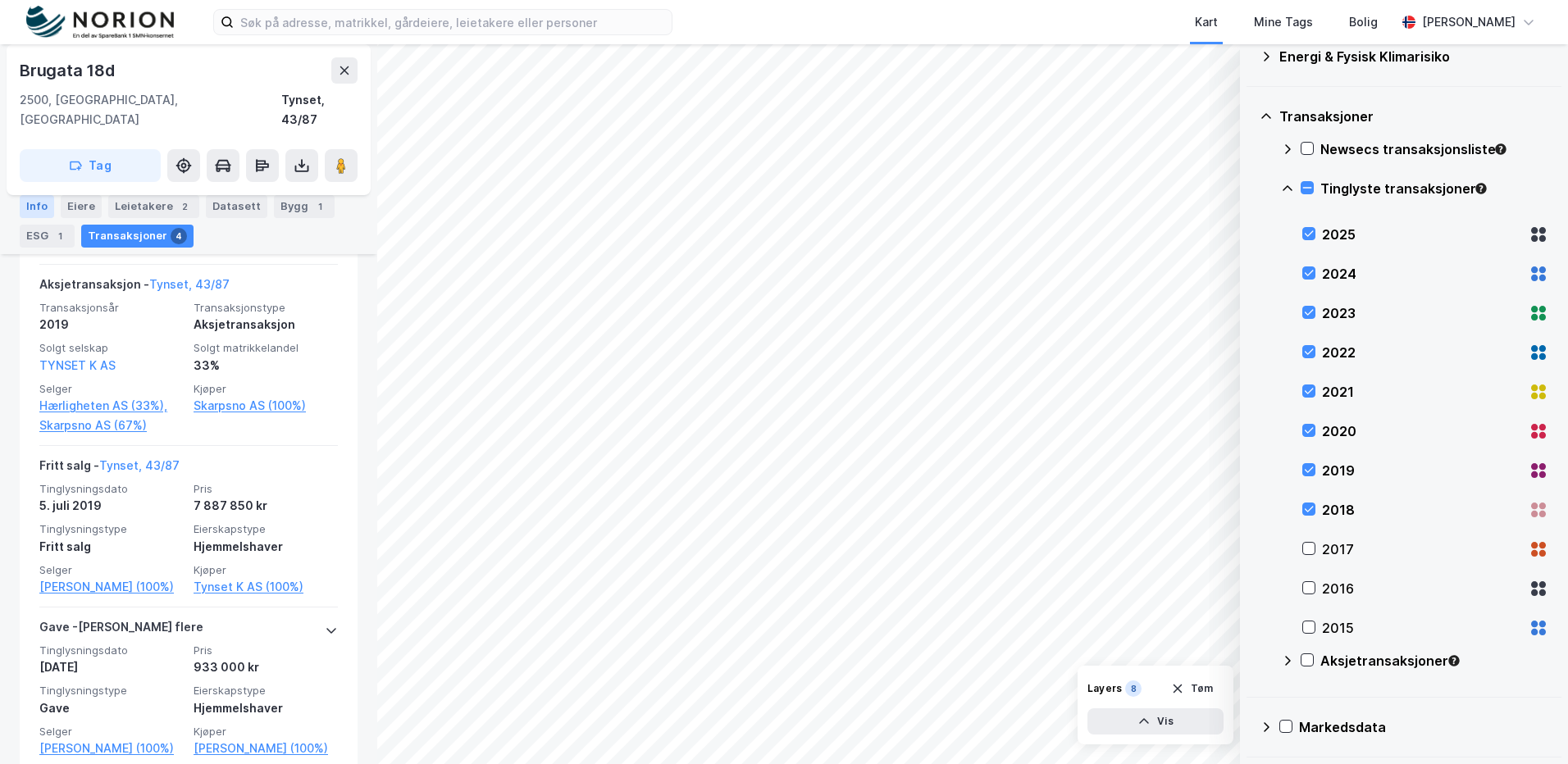
click at [21, 208] on div "Info Eiere Leietakere 2 Datasett Bygg 1 ESG 1 Transaksjoner 4" at bounding box center [188, 215] width 377 height 79
click at [33, 204] on div "Info" at bounding box center [36, 207] width 34 height 23
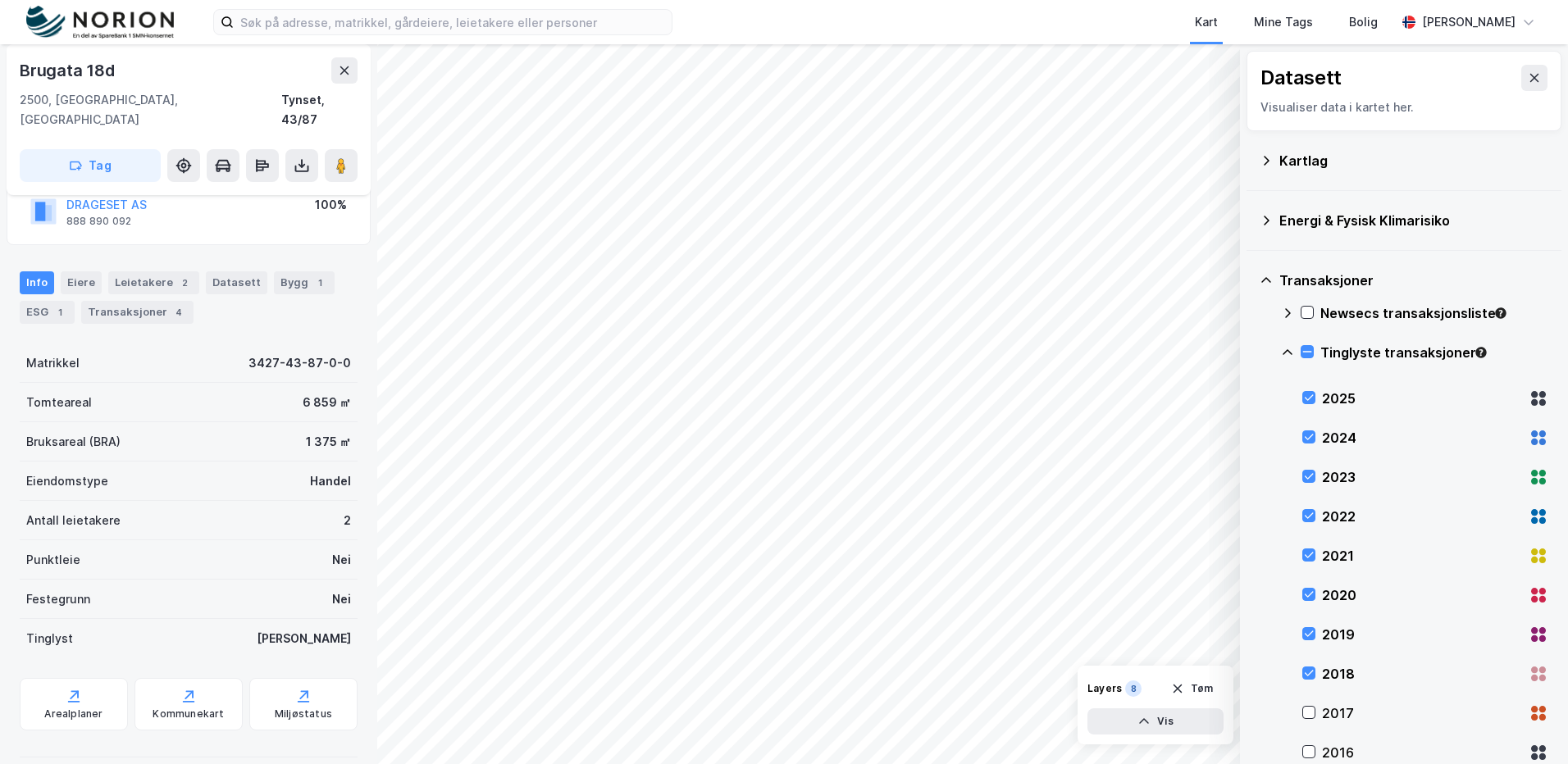
click at [1315, 157] on div "Kartlag" at bounding box center [1414, 161] width 269 height 20
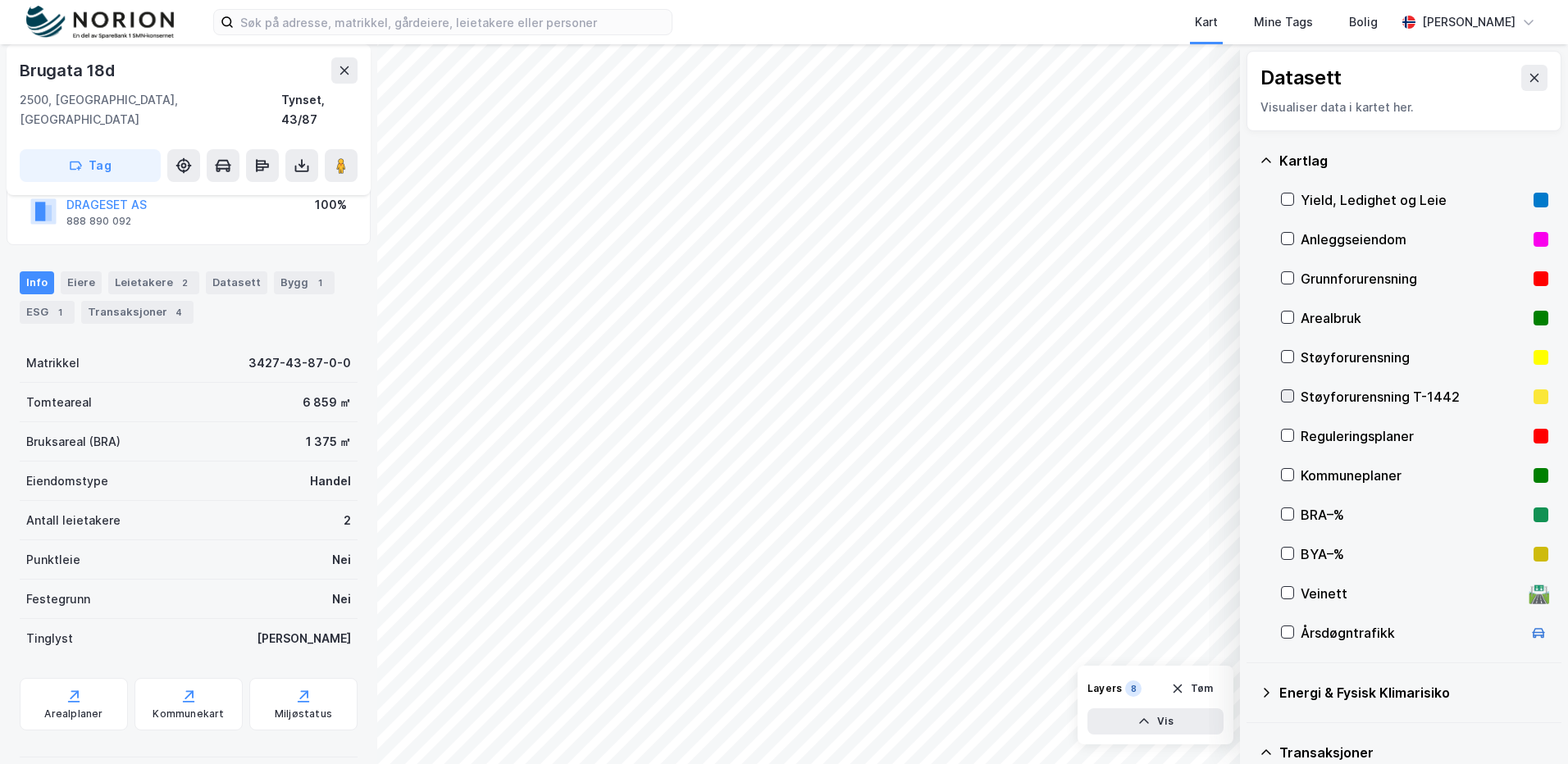
click at [1289, 397] on icon at bounding box center [1288, 396] width 9 height 6
click at [1286, 427] on div "Reguleringsplaner" at bounding box center [1415, 436] width 268 height 39
click at [1287, 428] on div at bounding box center [1287, 434] width 13 height 13
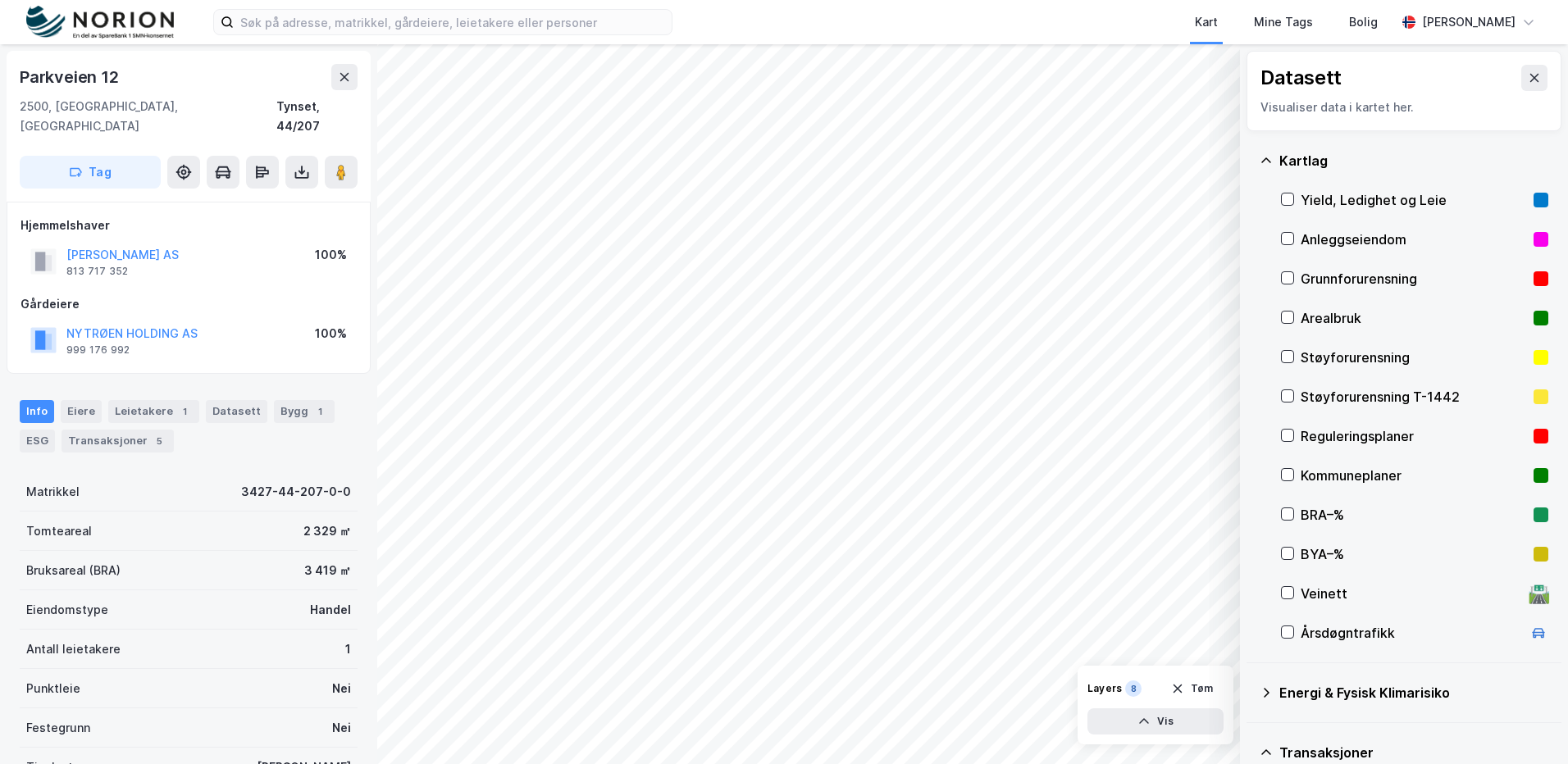
scroll to position [3, 0]
click at [77, 426] on div "Transaksjoner 5" at bounding box center [117, 438] width 112 height 23
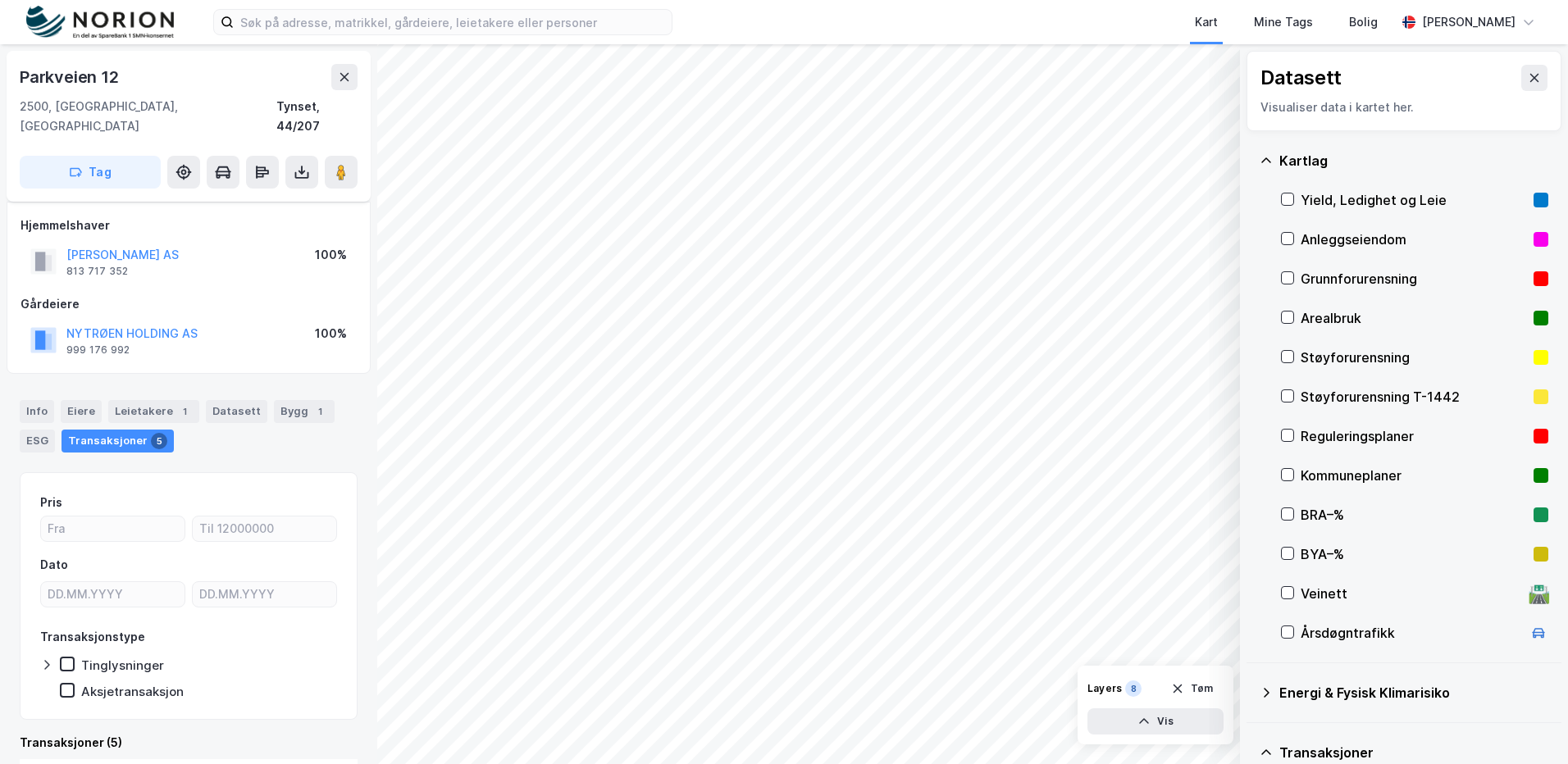
scroll to position [410, 0]
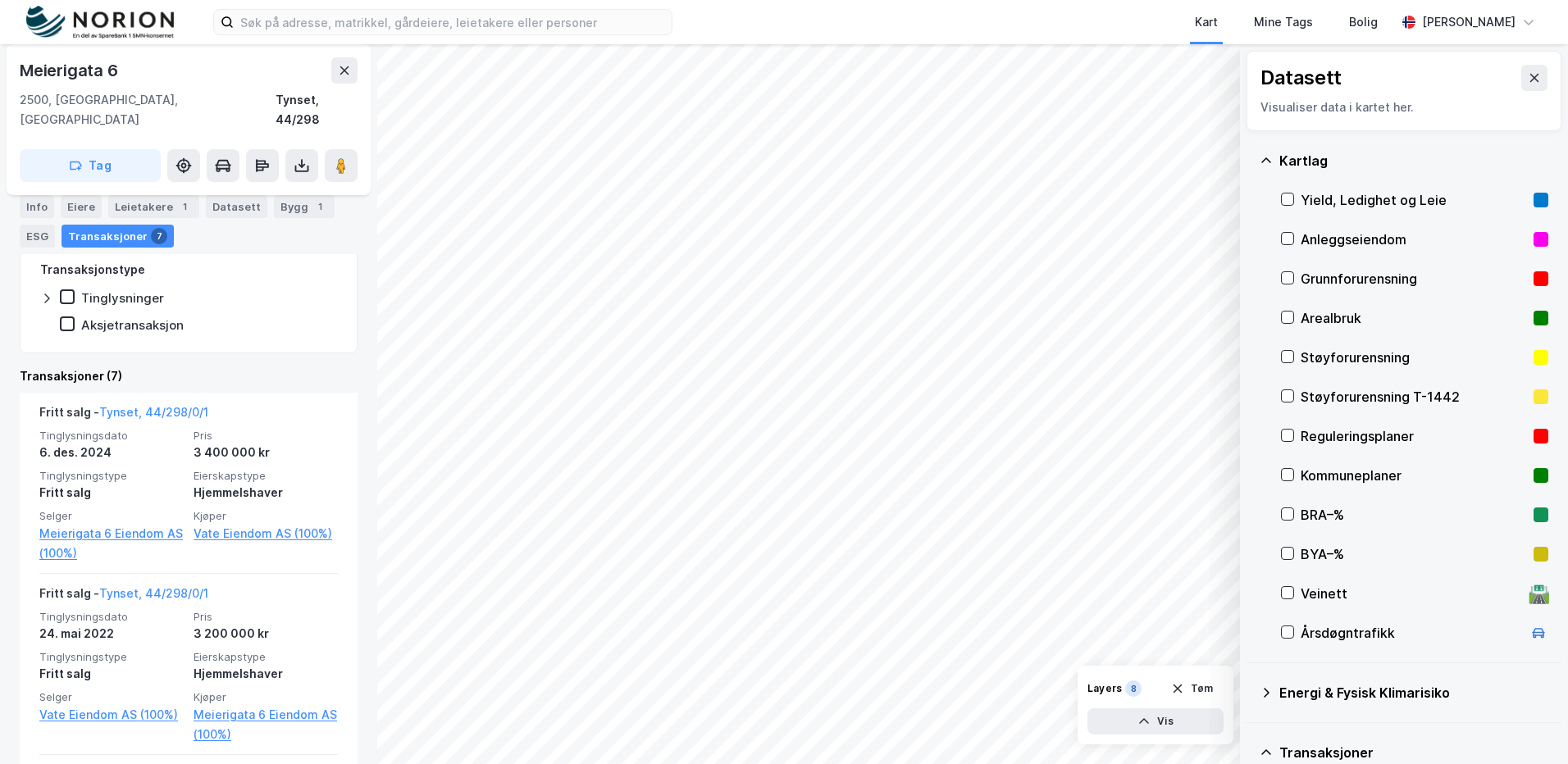
scroll to position [410, 0]
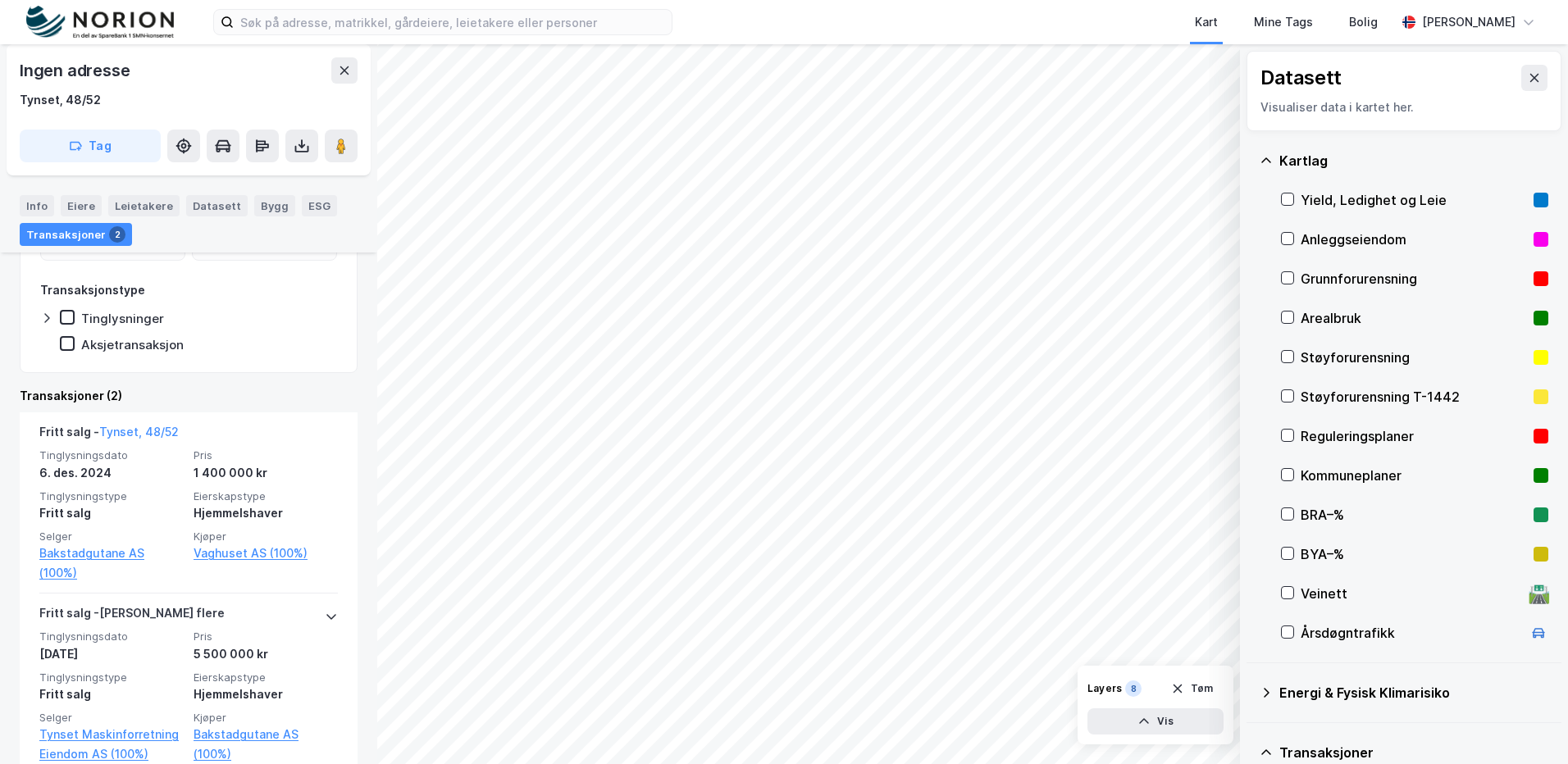
scroll to position [328, 0]
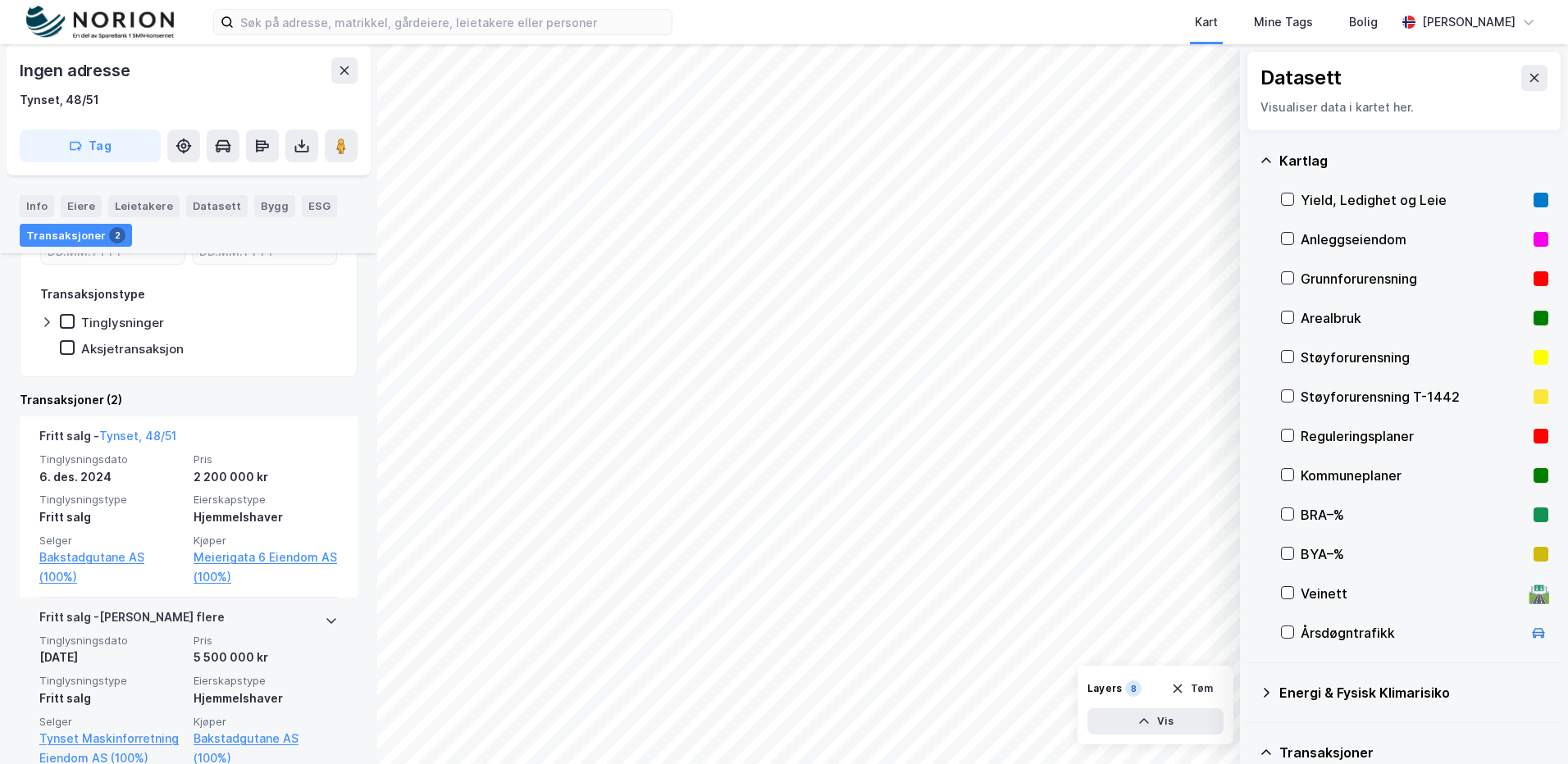
scroll to position [394, 0]
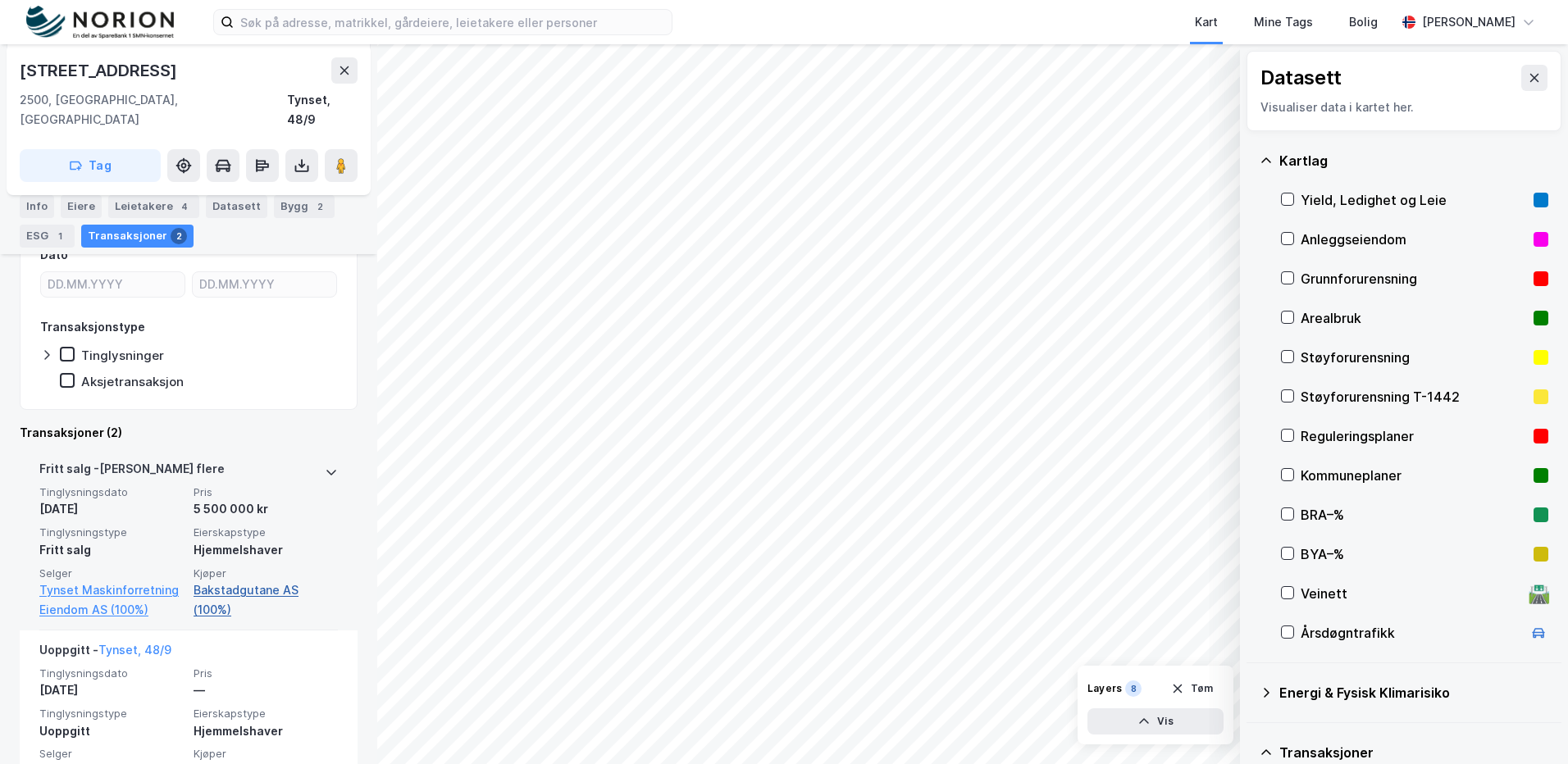
scroll to position [328, 0]
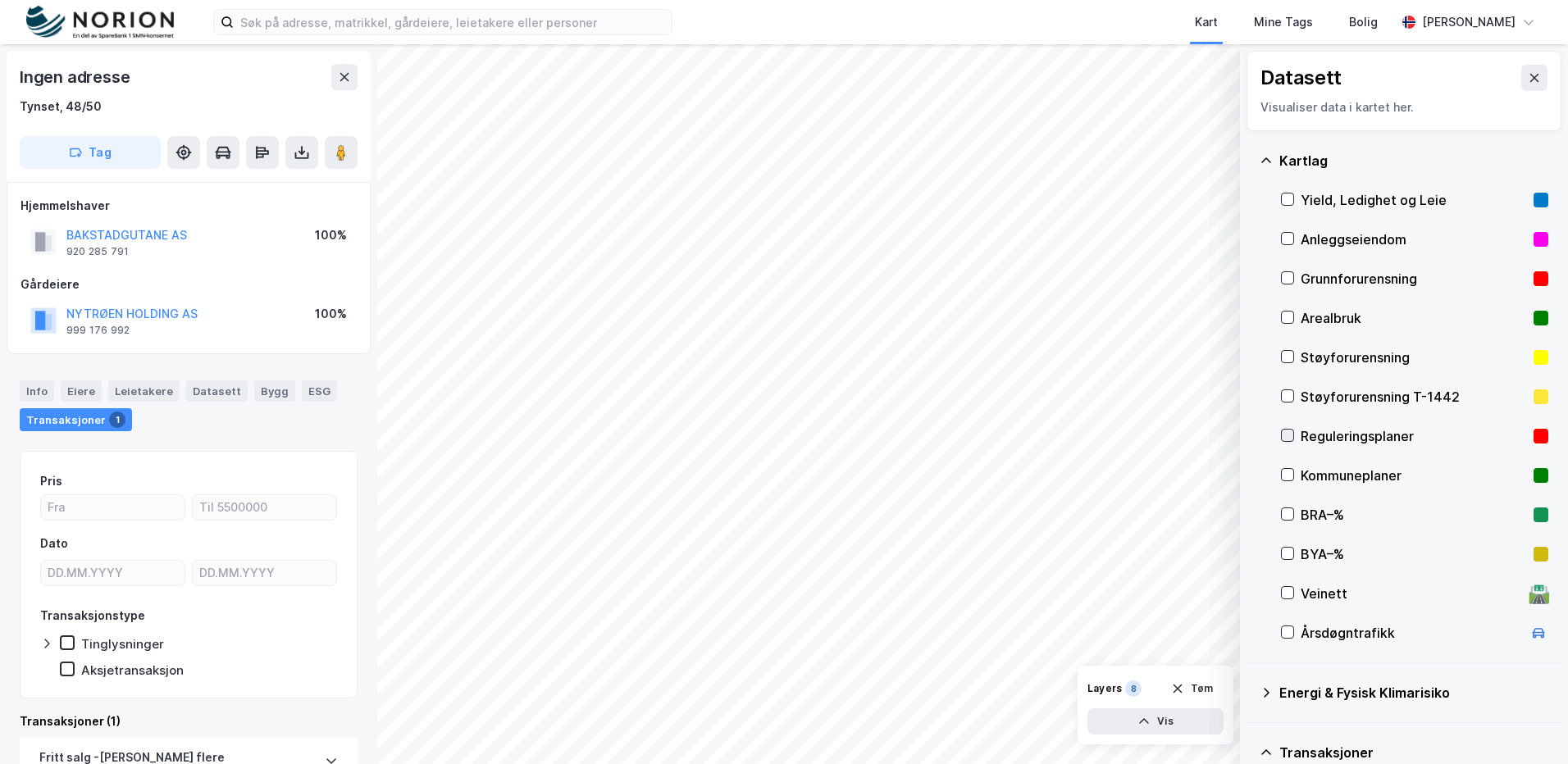
click at [1292, 437] on icon at bounding box center [1288, 435] width 12 height 12
click at [1290, 473] on icon at bounding box center [1288, 475] width 12 height 12
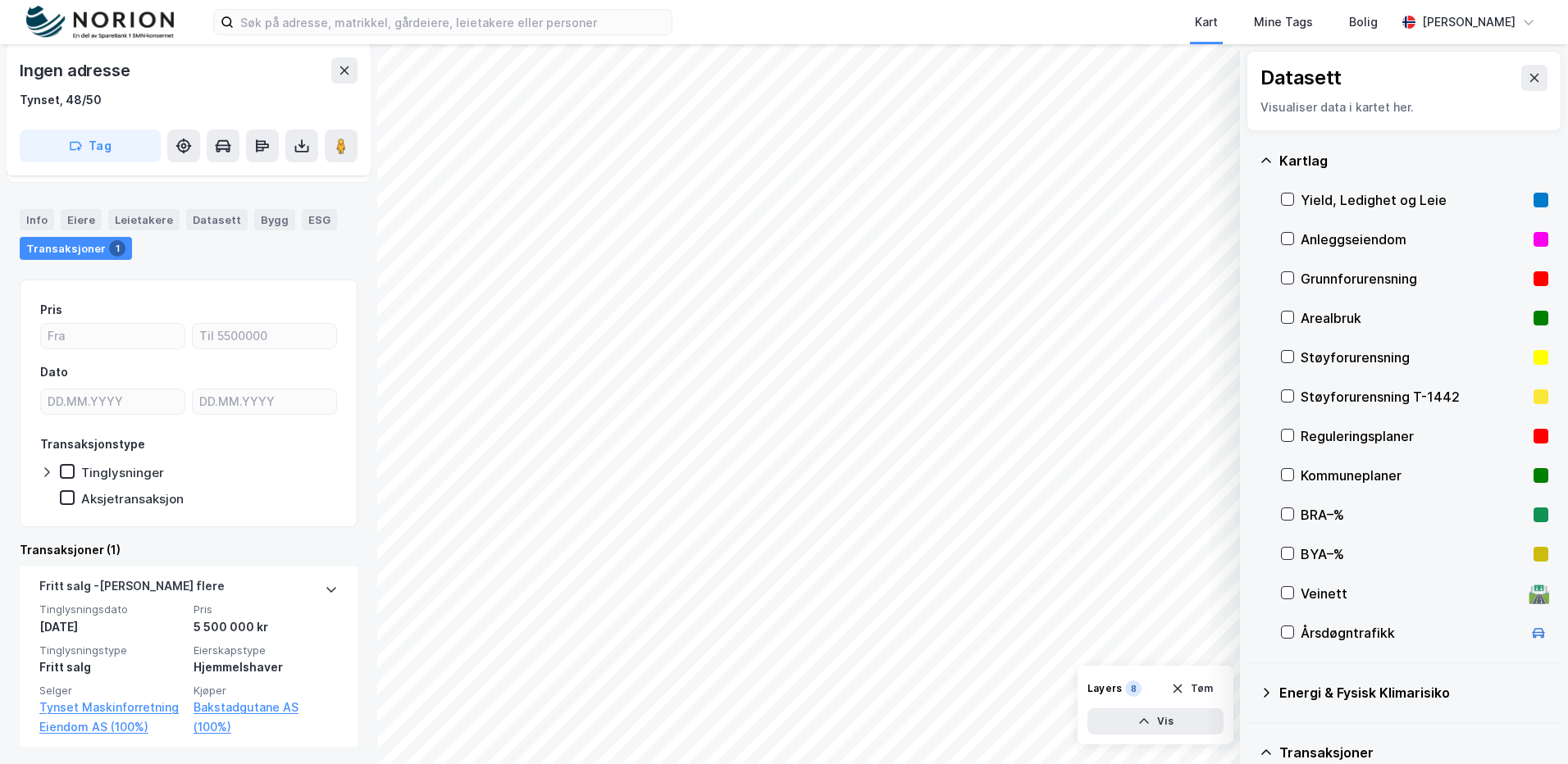
scroll to position [174, 0]
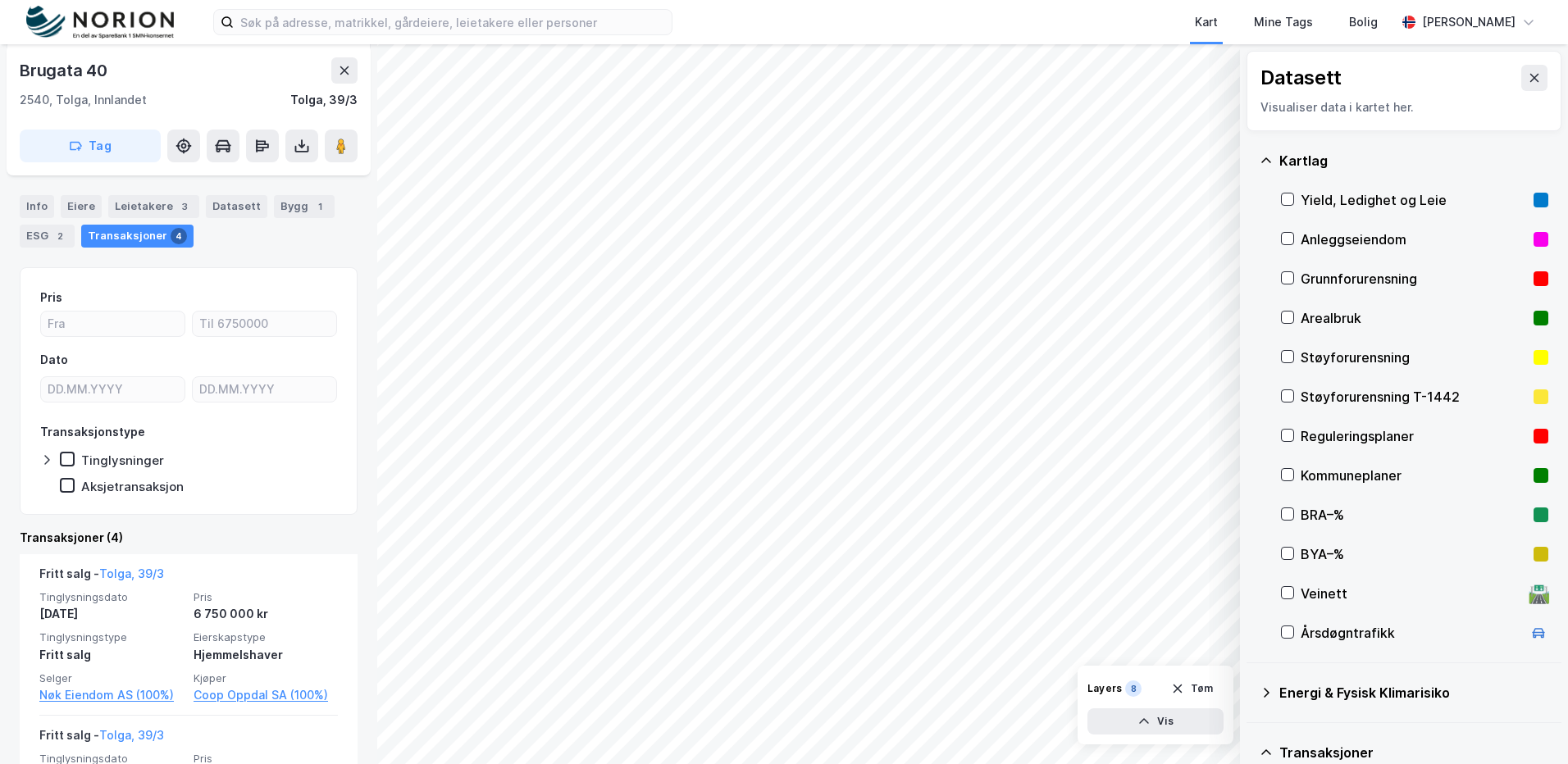
scroll to position [410, 0]
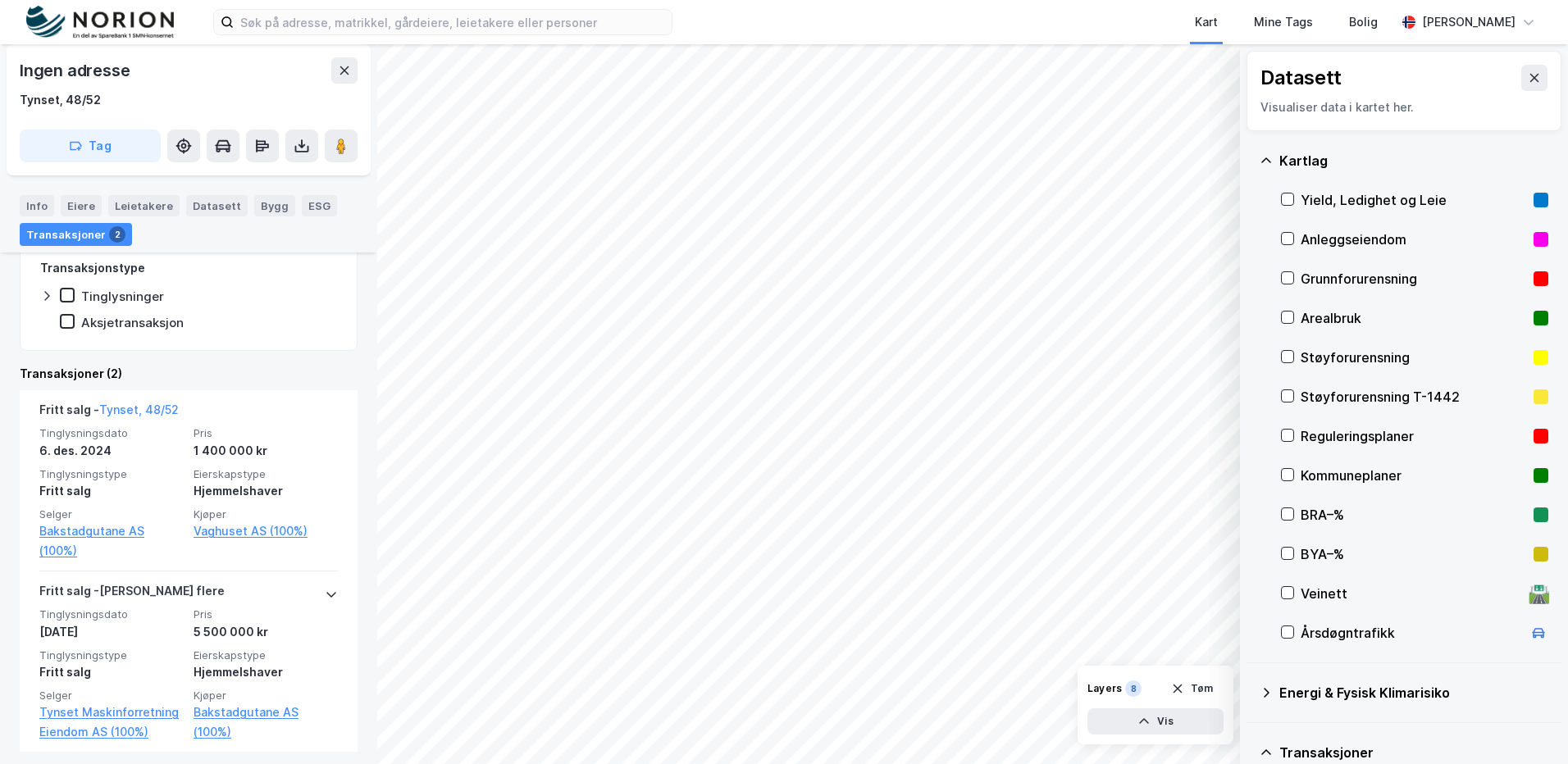
scroll to position [355, 0]
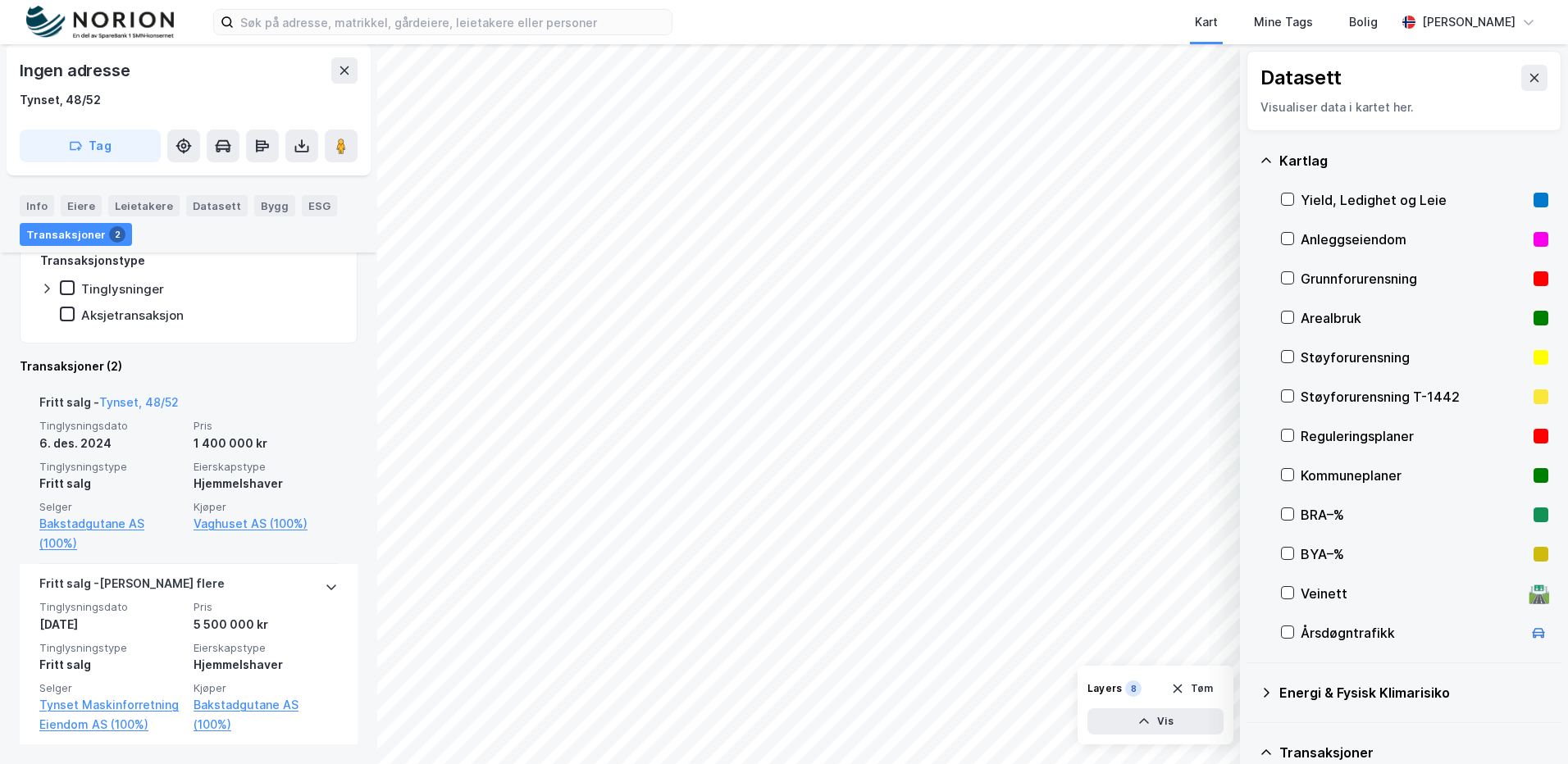
click at [292, 487] on div "Hjemmelshaver" at bounding box center [266, 484] width 144 height 20
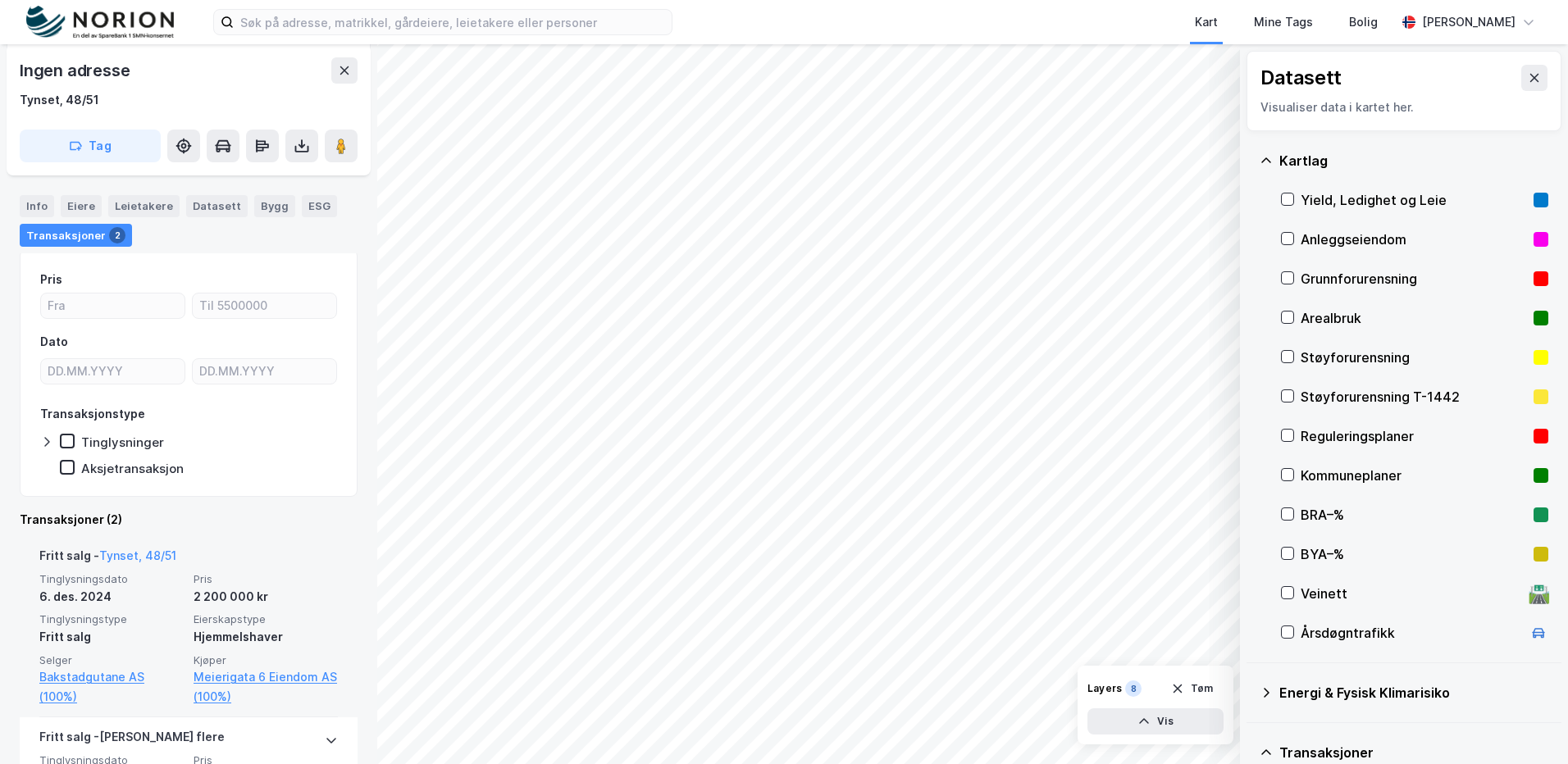
scroll to position [328, 0]
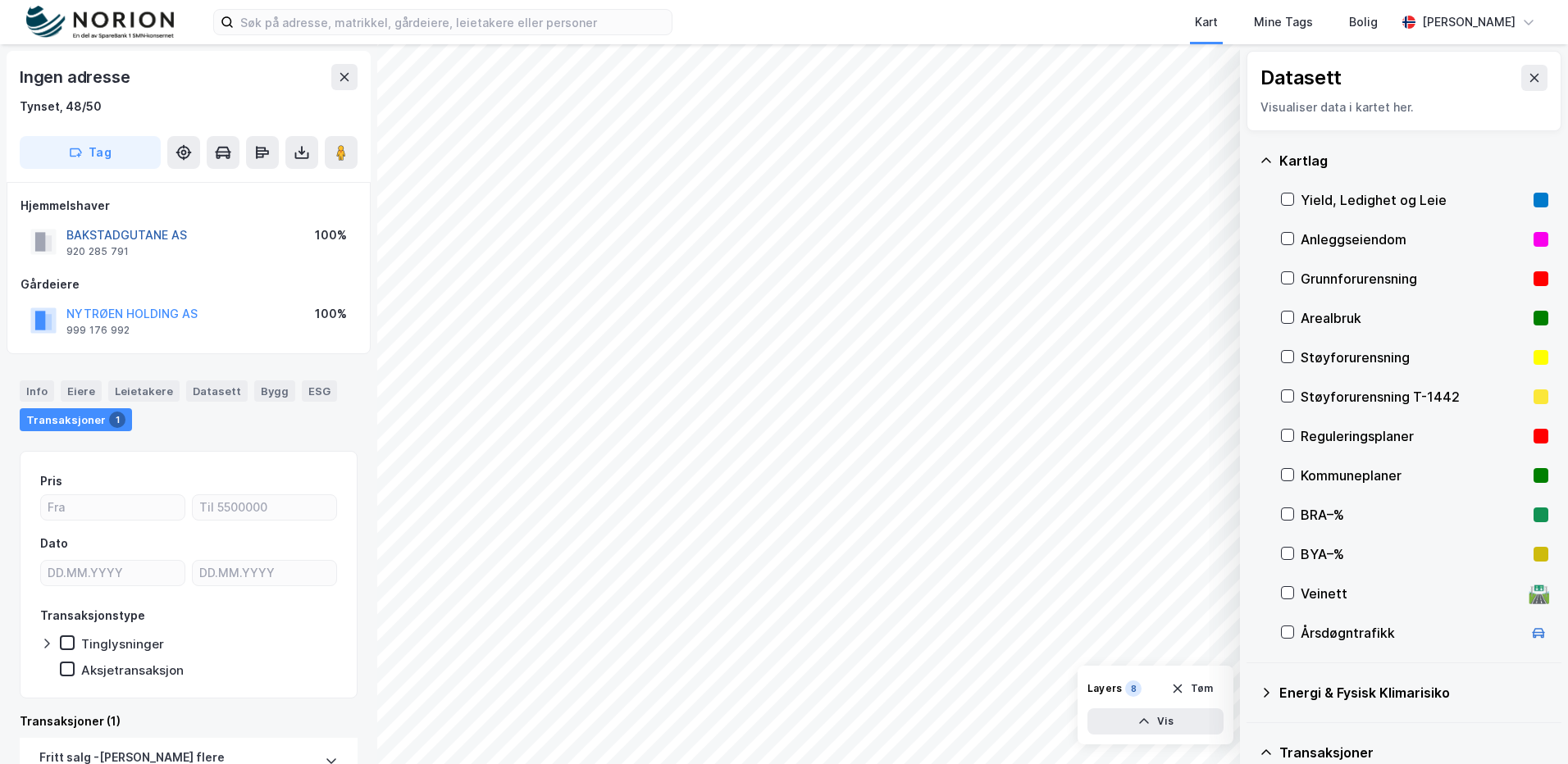
click at [0, 0] on button "BAKSTADGUTANE AS" at bounding box center [0, 0] width 0 height 0
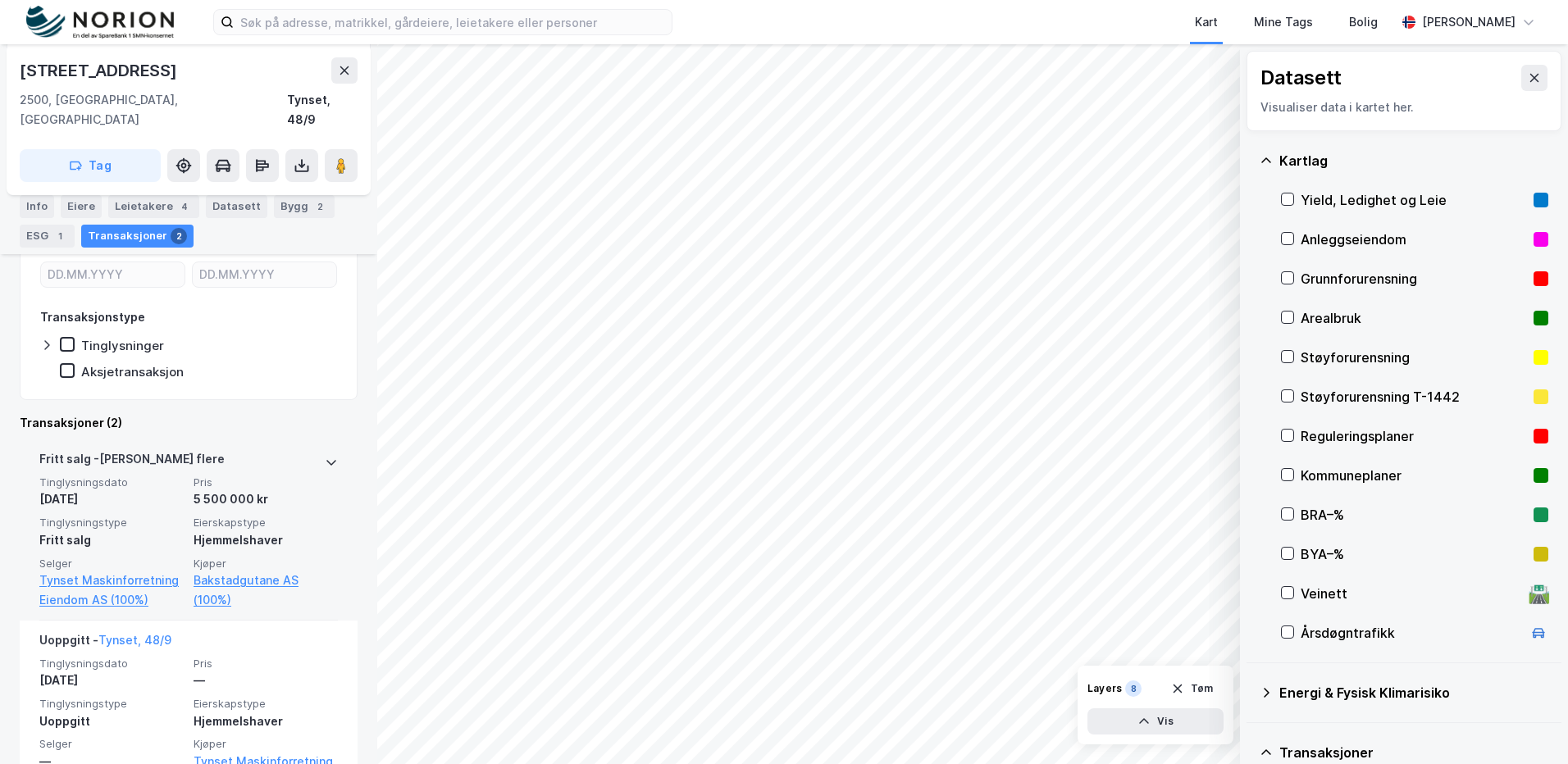
scroll to position [328, 0]
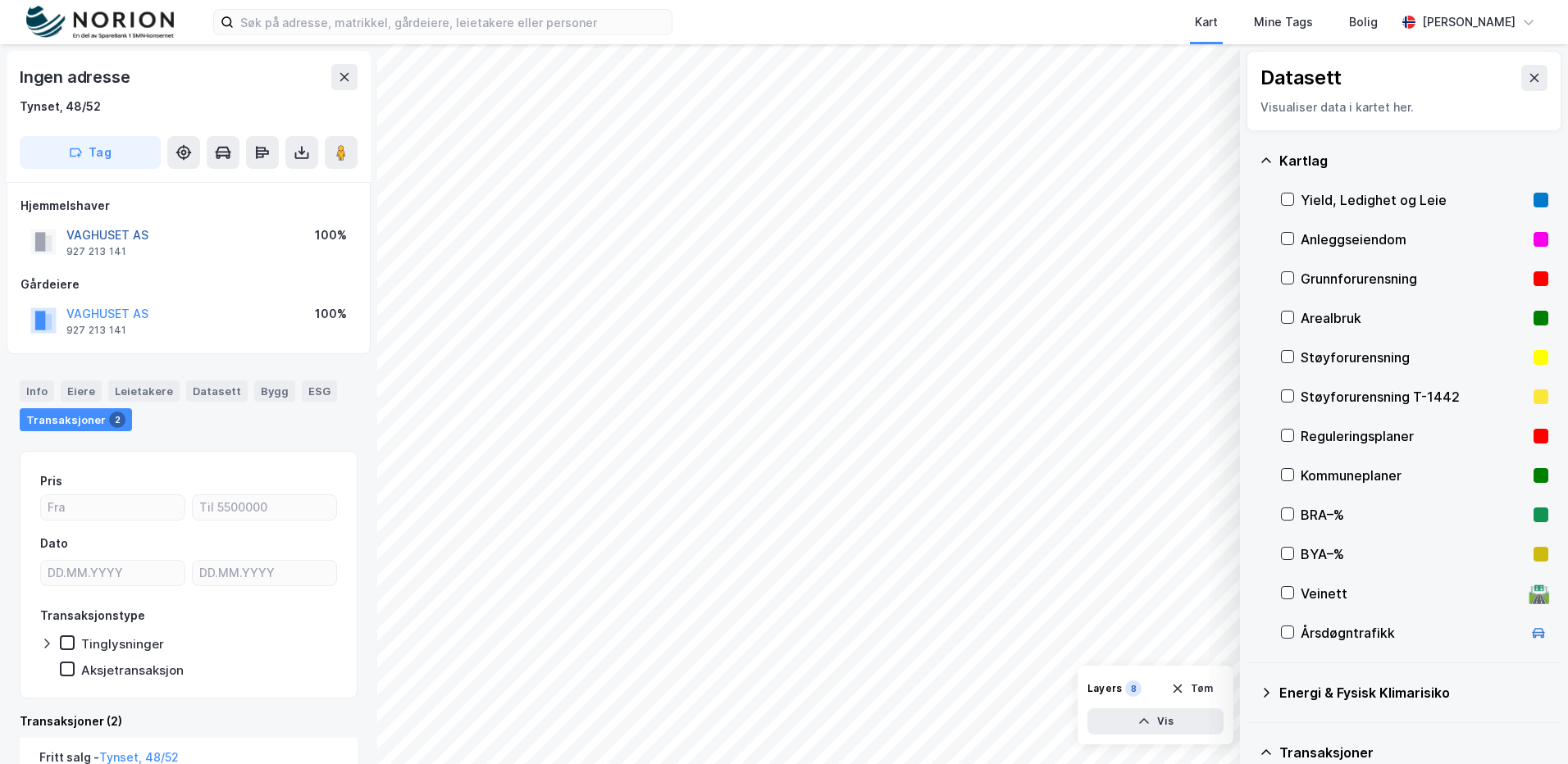
click at [0, 0] on button "VAGHUSET AS" at bounding box center [0, 0] width 0 height 0
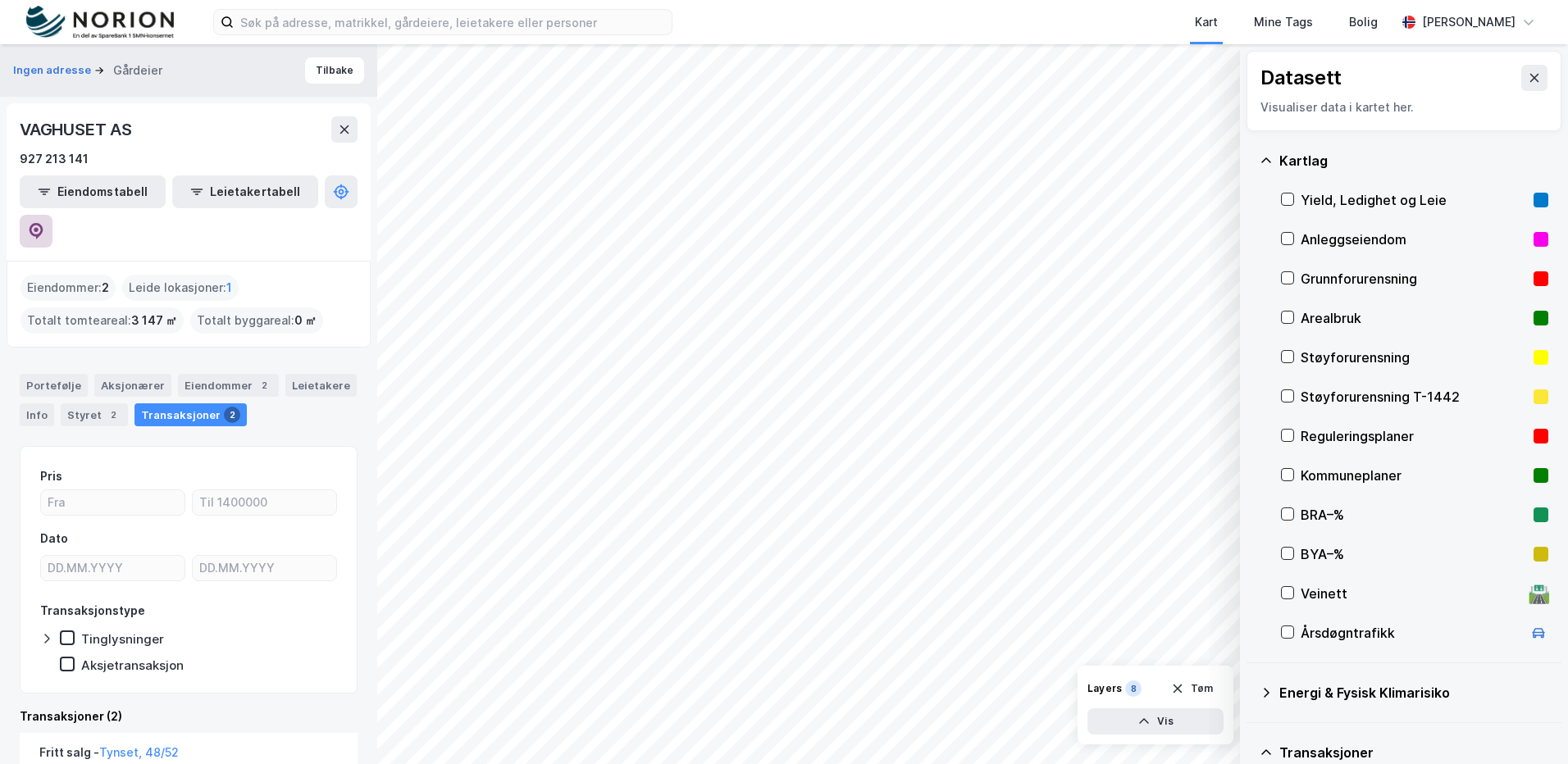
click at [44, 222] on icon at bounding box center [36, 230] width 14 height 17
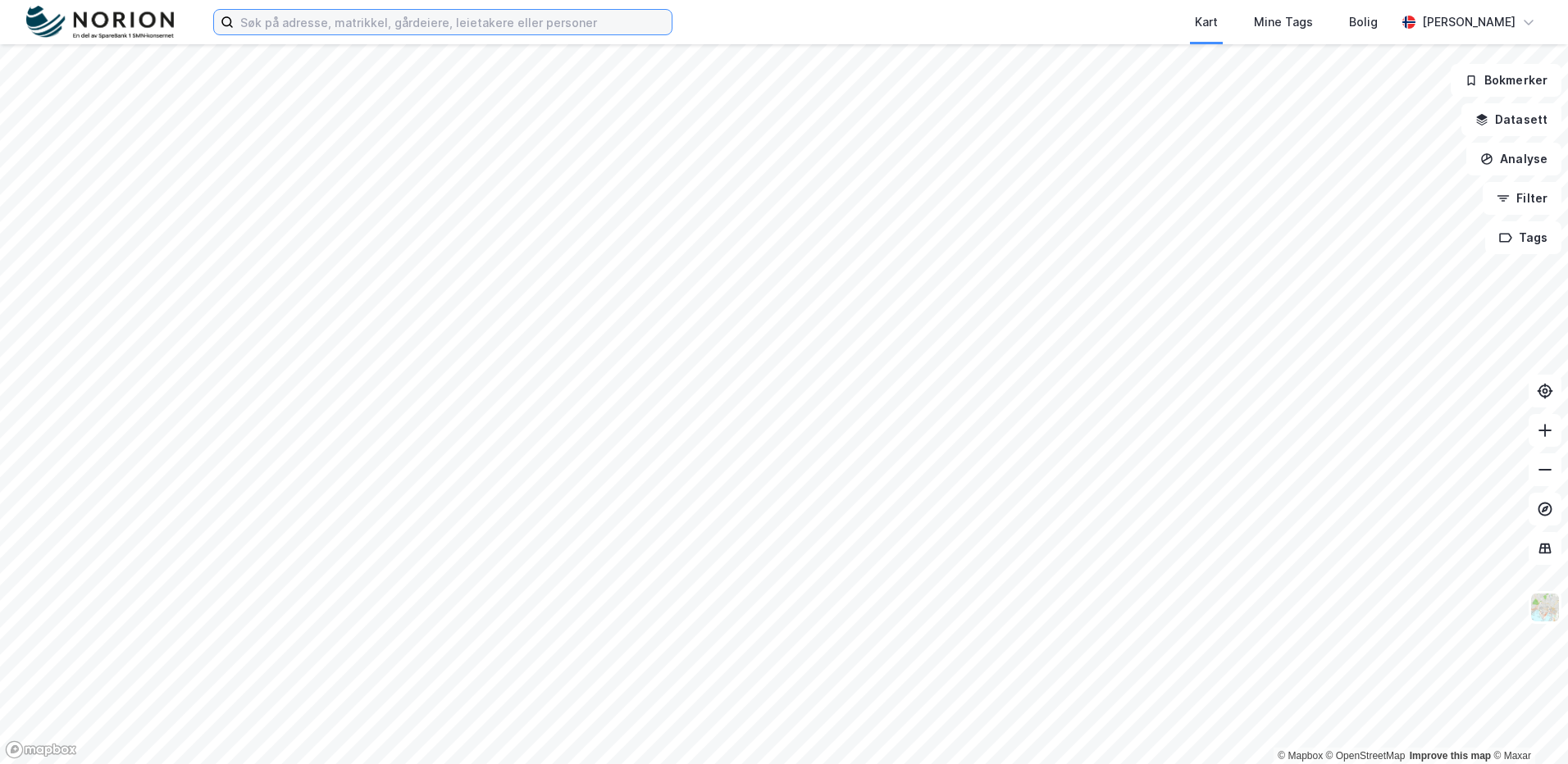
click at [318, 30] on input at bounding box center [452, 21] width 438 height 24
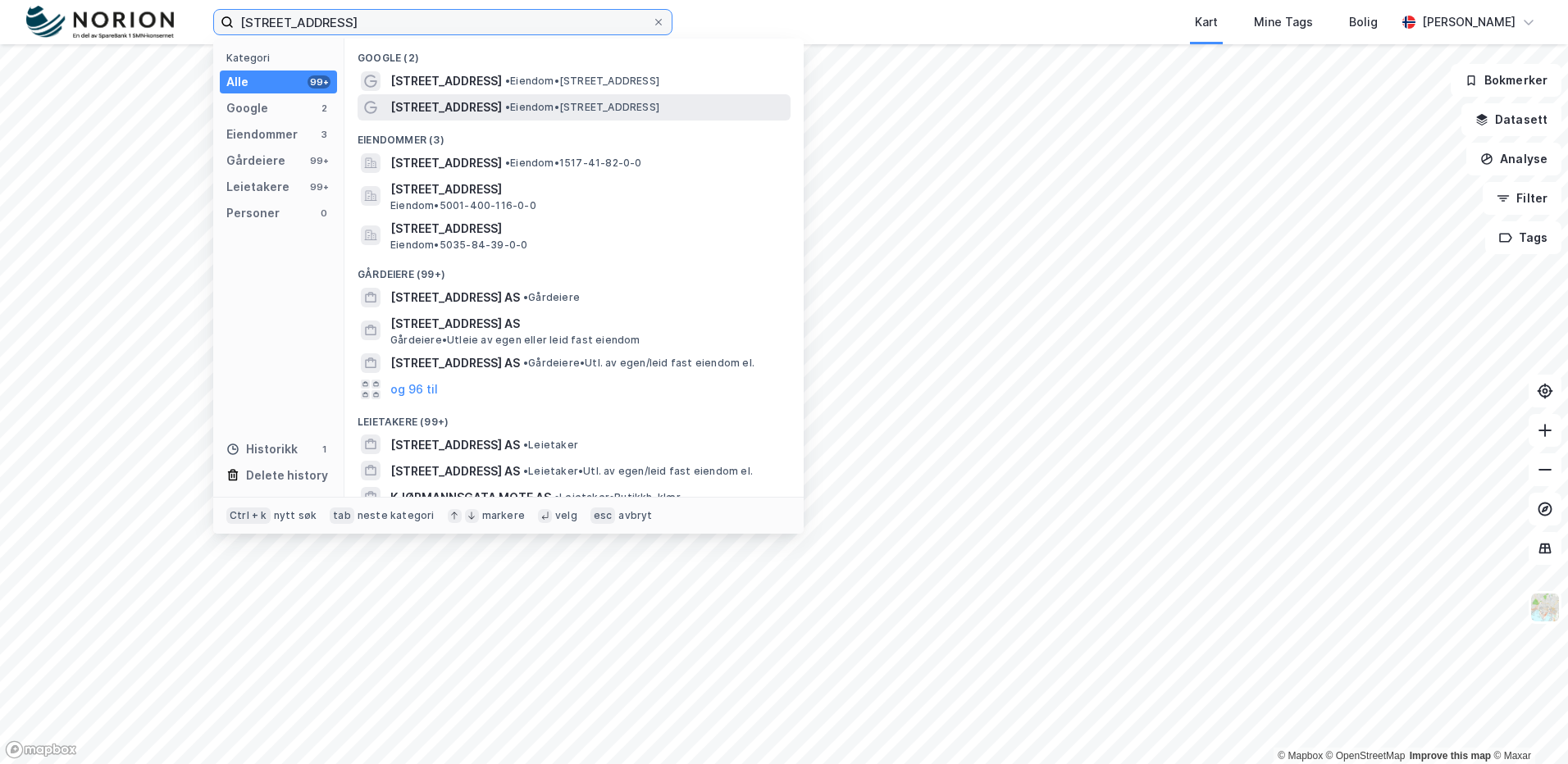
type input "[STREET_ADDRESS]"
click at [489, 110] on span "[STREET_ADDRESS]" at bounding box center [446, 107] width 111 height 20
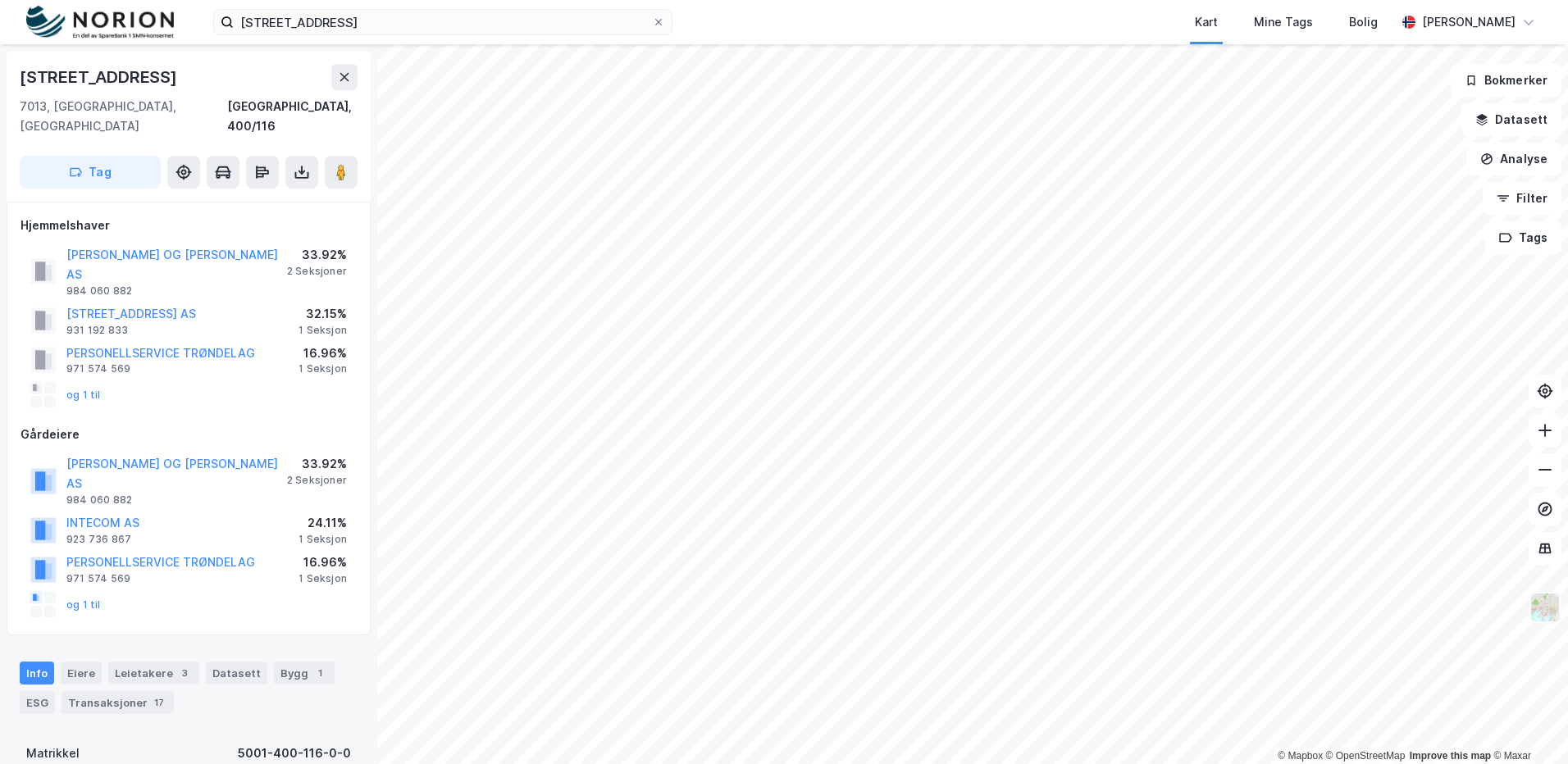
click at [1551, 613] on img at bounding box center [1546, 608] width 31 height 31
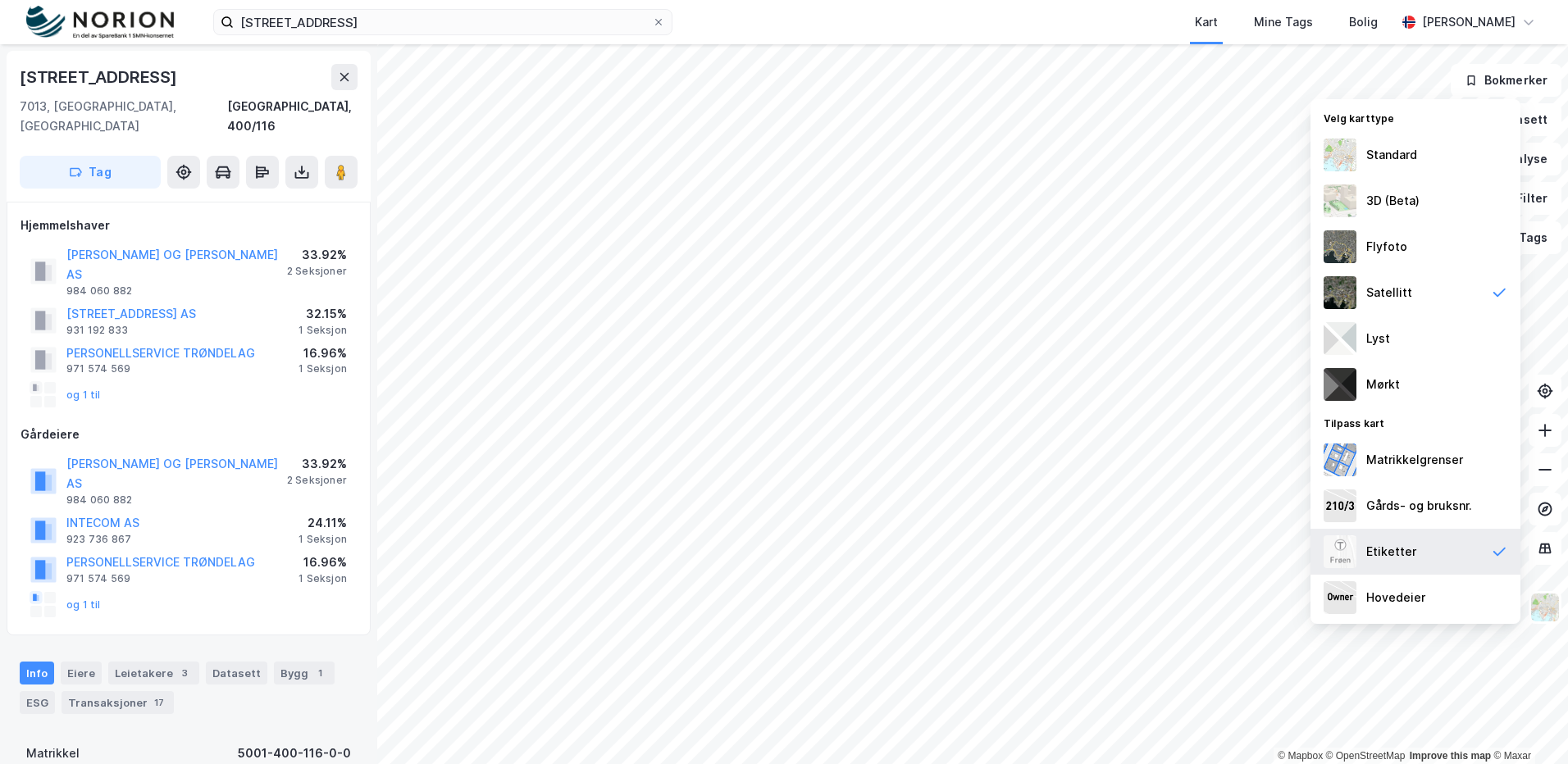
click at [1455, 551] on div "Etiketter" at bounding box center [1415, 551] width 210 height 46
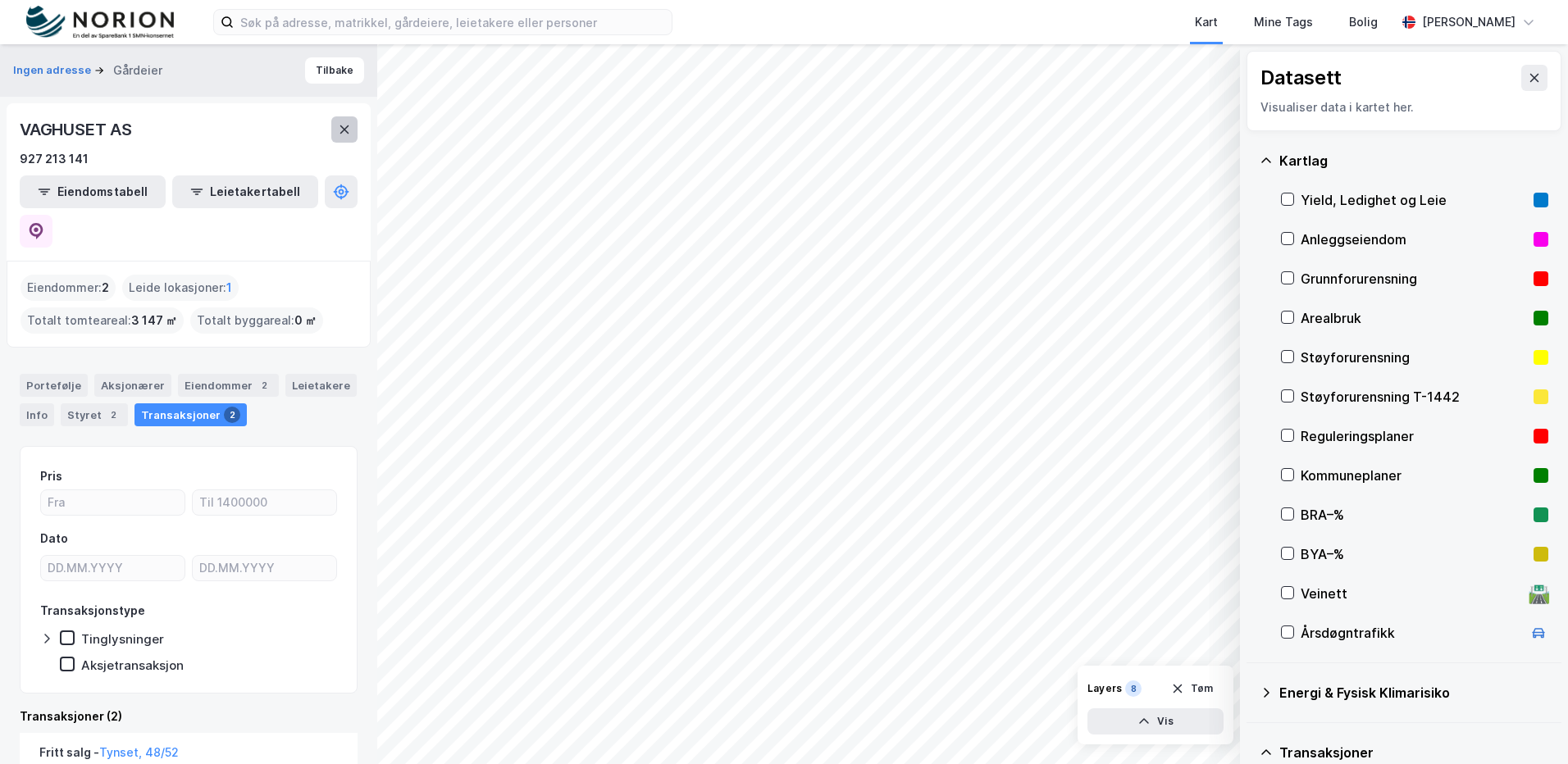
click at [348, 125] on icon at bounding box center [344, 129] width 13 height 13
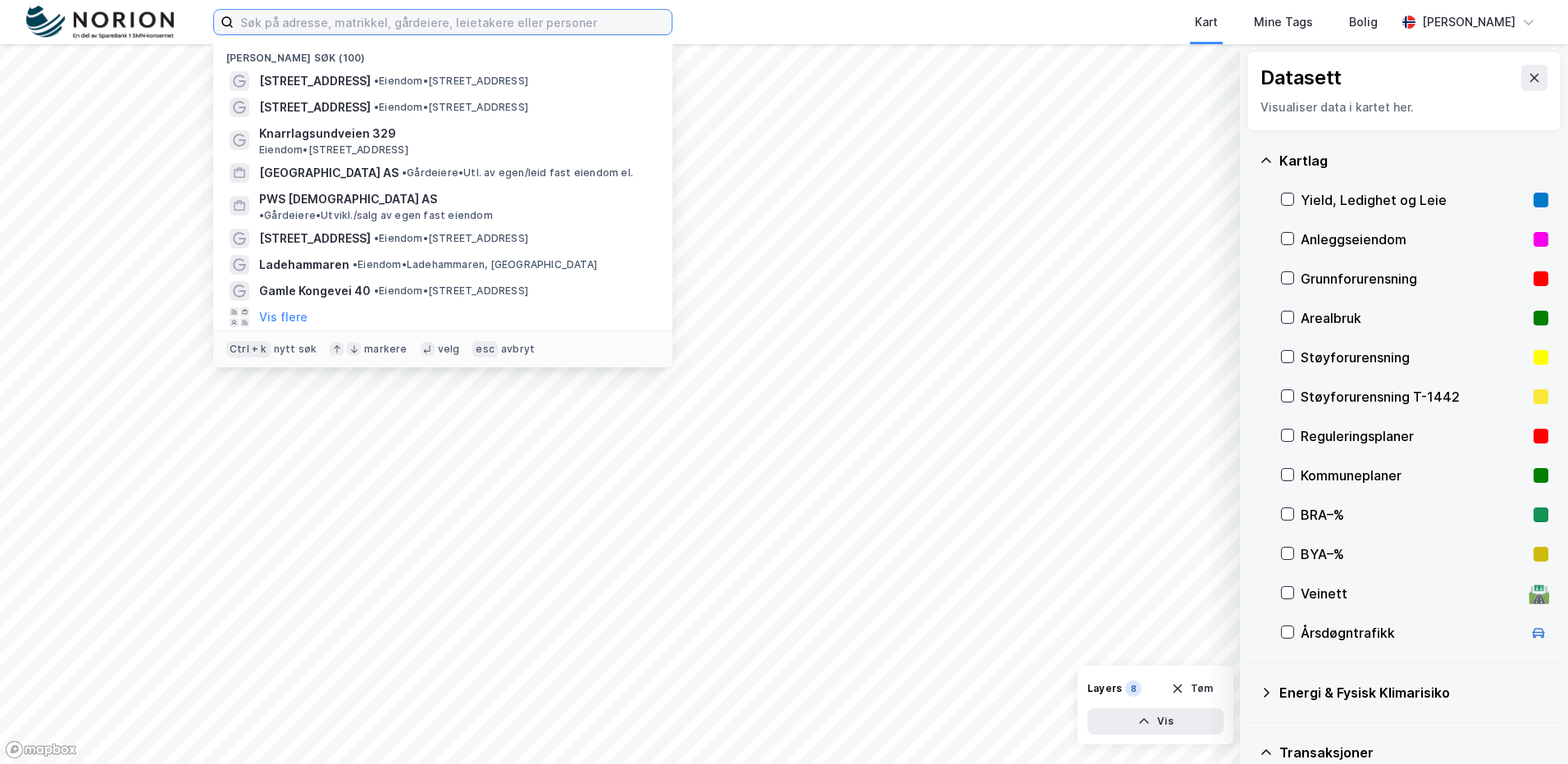
click at [339, 25] on input at bounding box center [452, 21] width 438 height 24
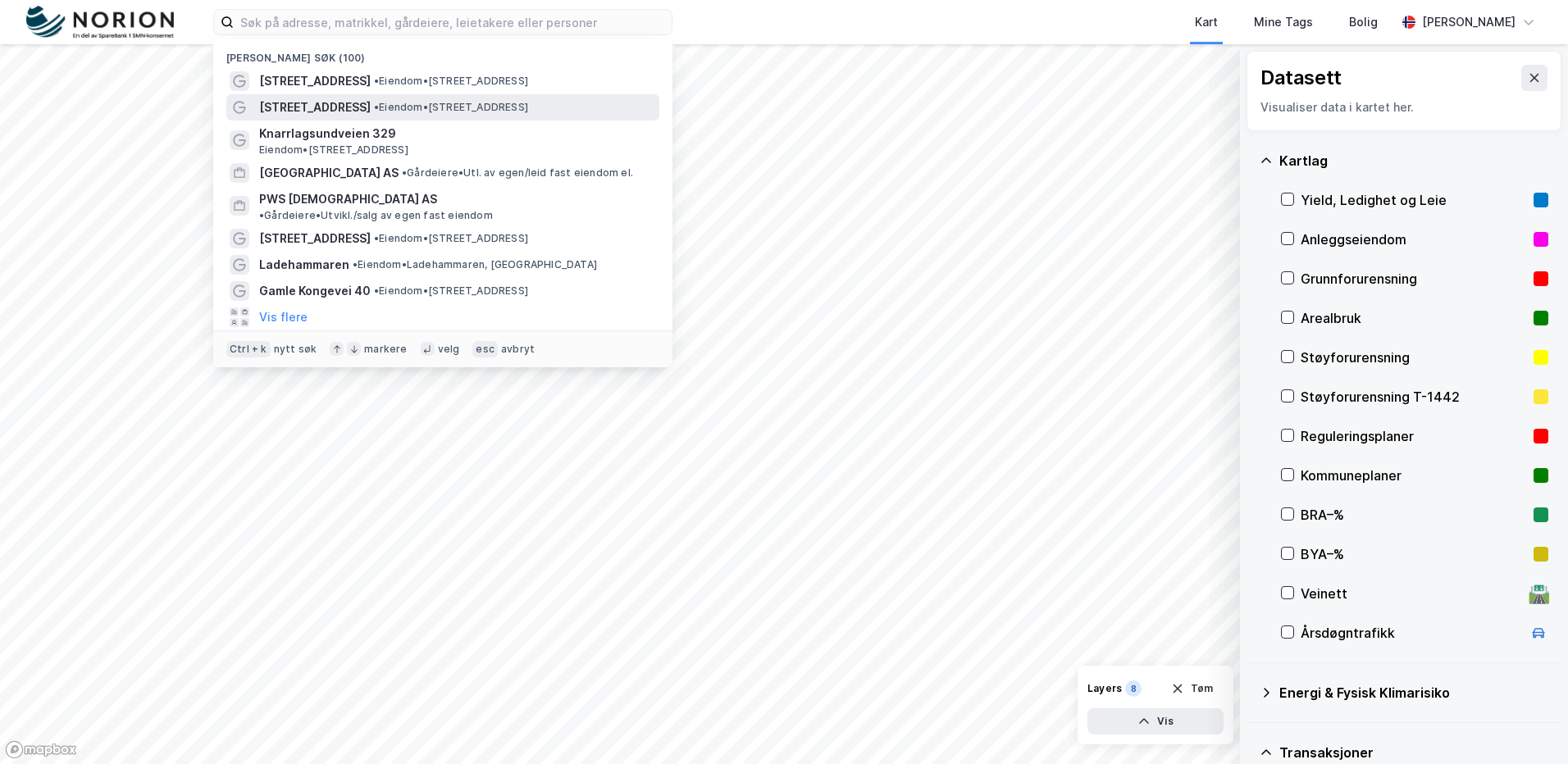
click at [374, 111] on span "• Eiendom • Parkveien 62, 2500 Tynset" at bounding box center [451, 106] width 154 height 13
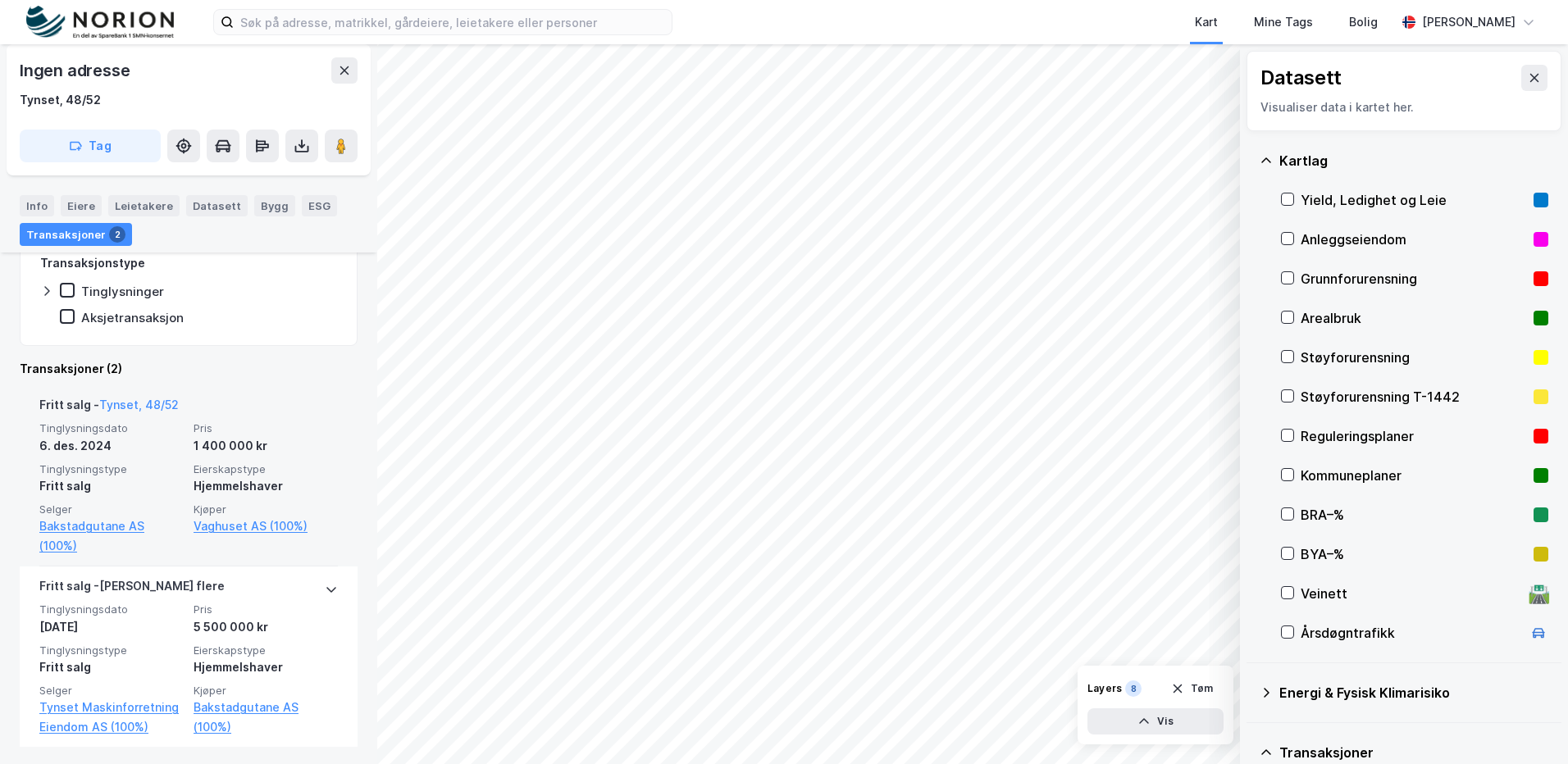
scroll to position [355, 0]
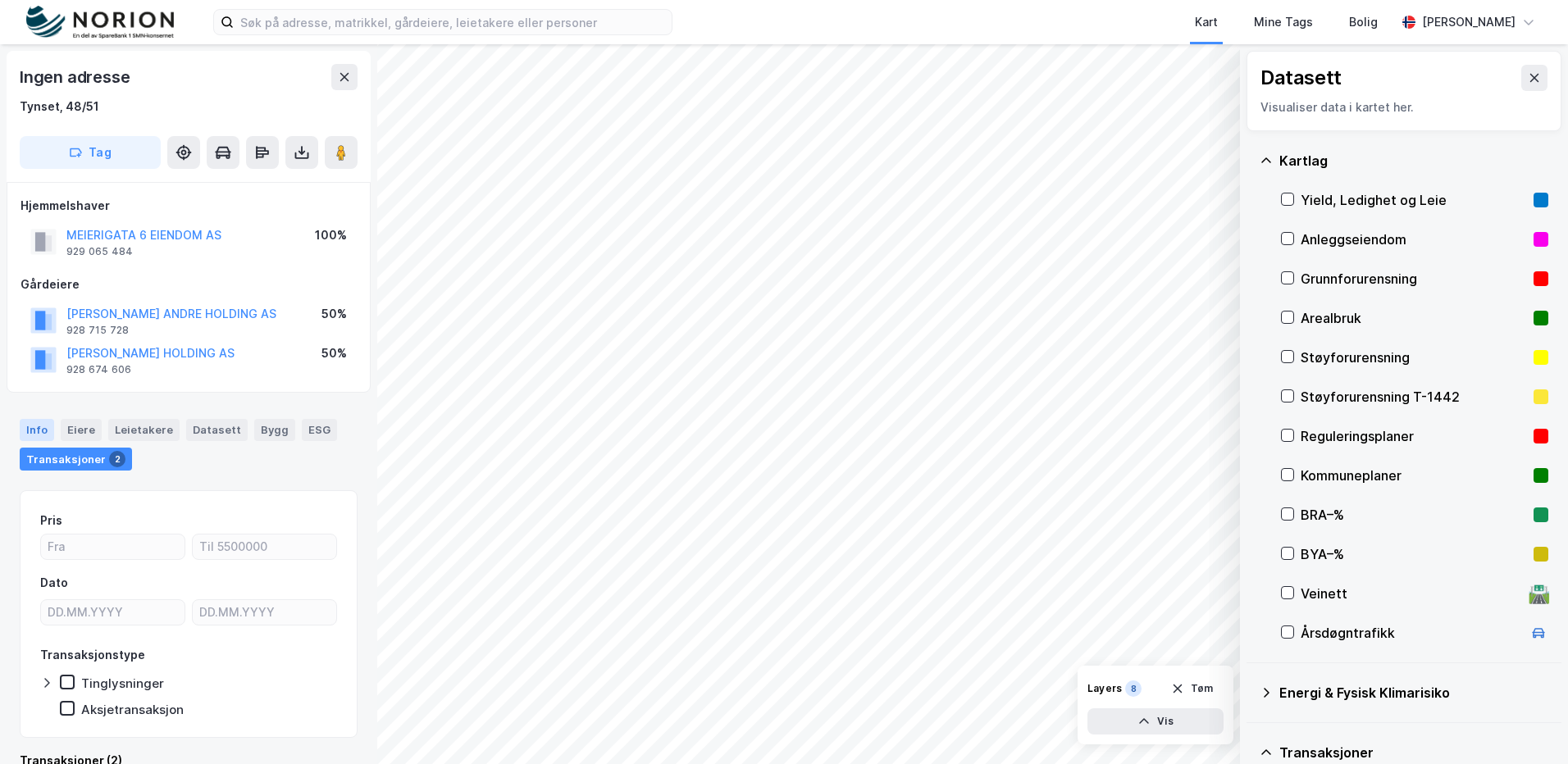
click at [44, 432] on div "Info" at bounding box center [36, 429] width 34 height 21
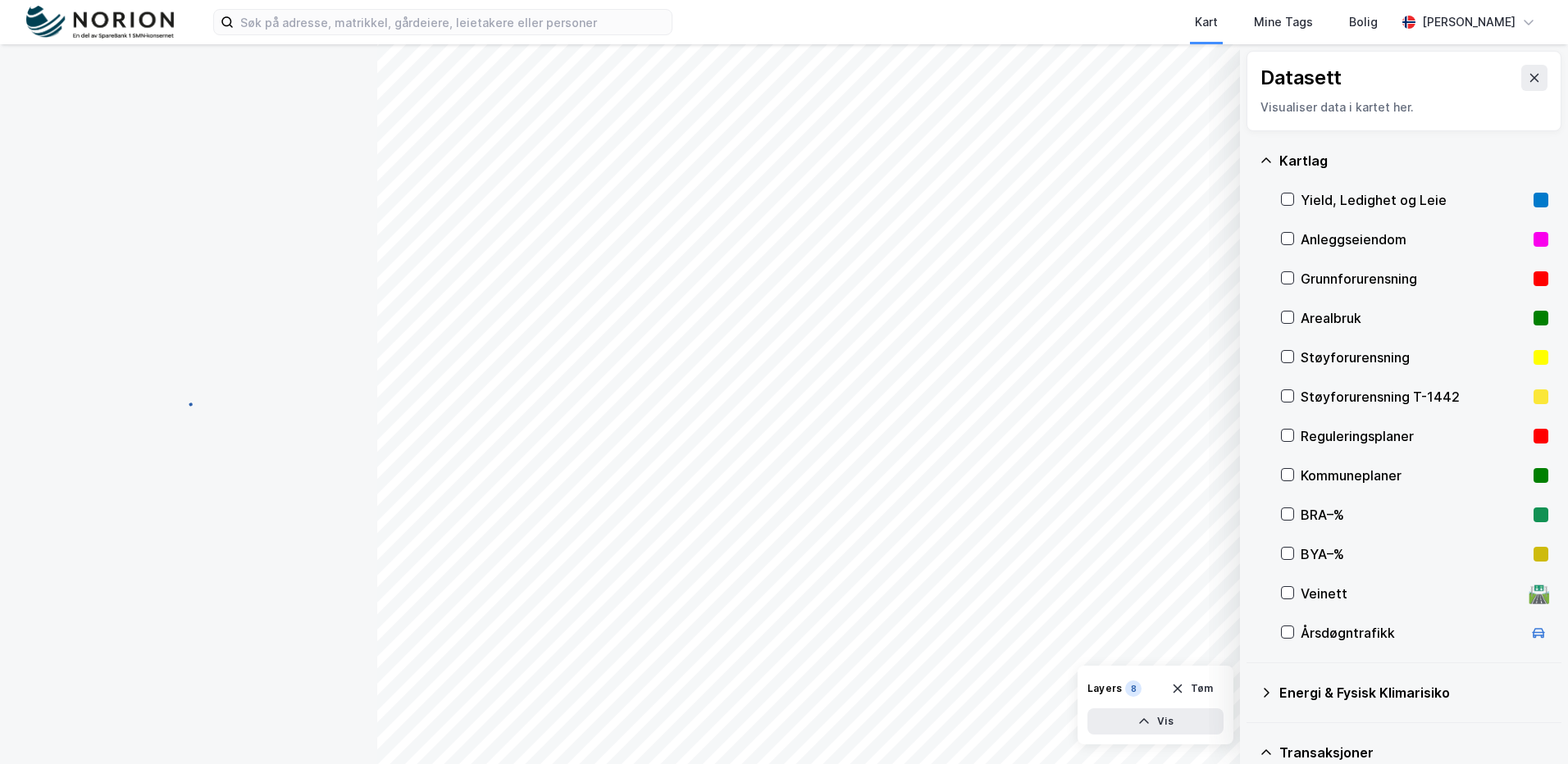
scroll to position [4, 0]
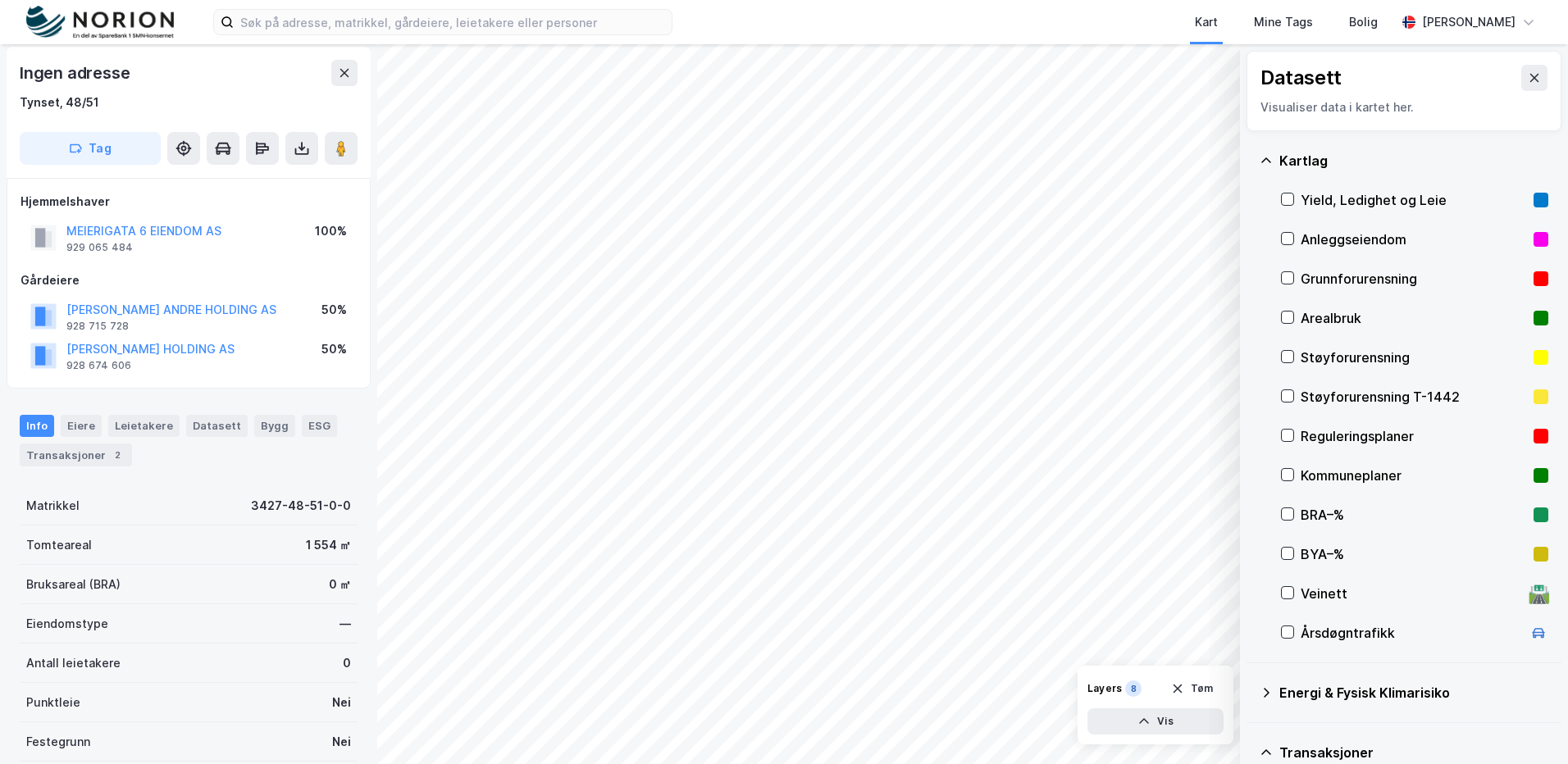
scroll to position [4, 0]
click at [90, 444] on div "Transaksjoner 2" at bounding box center [75, 455] width 112 height 23
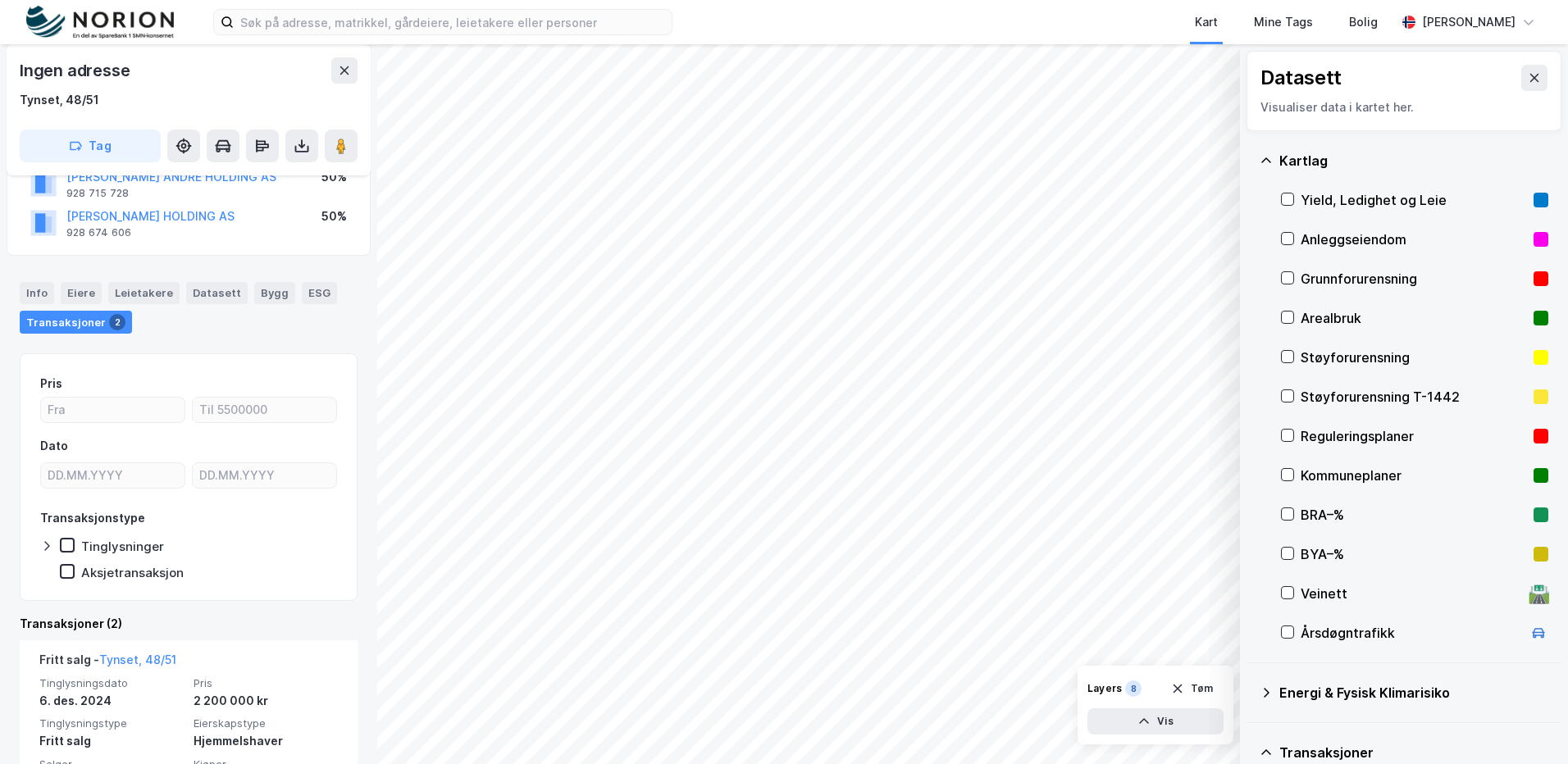
scroll to position [361, 0]
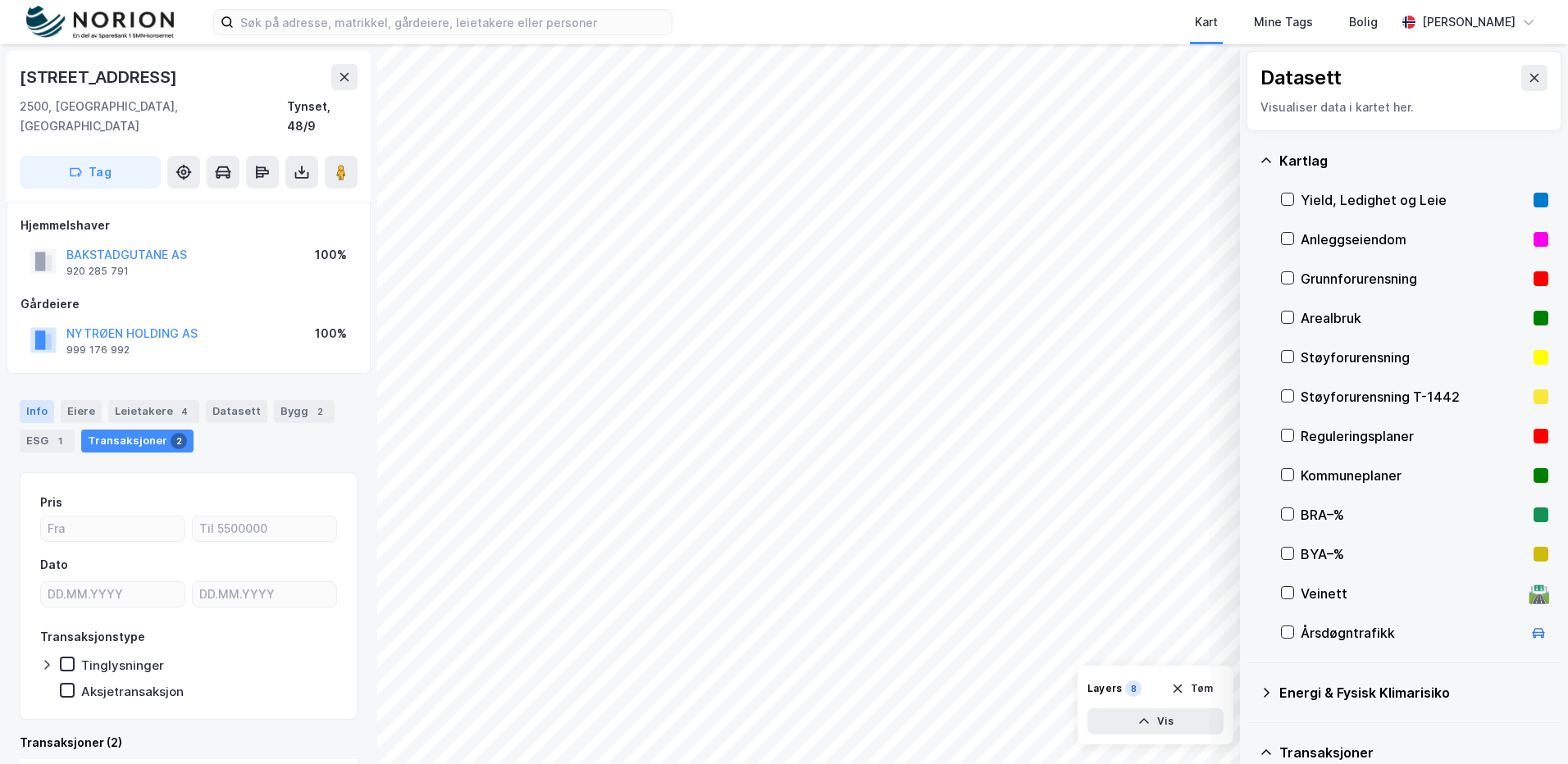
click at [36, 400] on div "Info" at bounding box center [36, 412] width 34 height 23
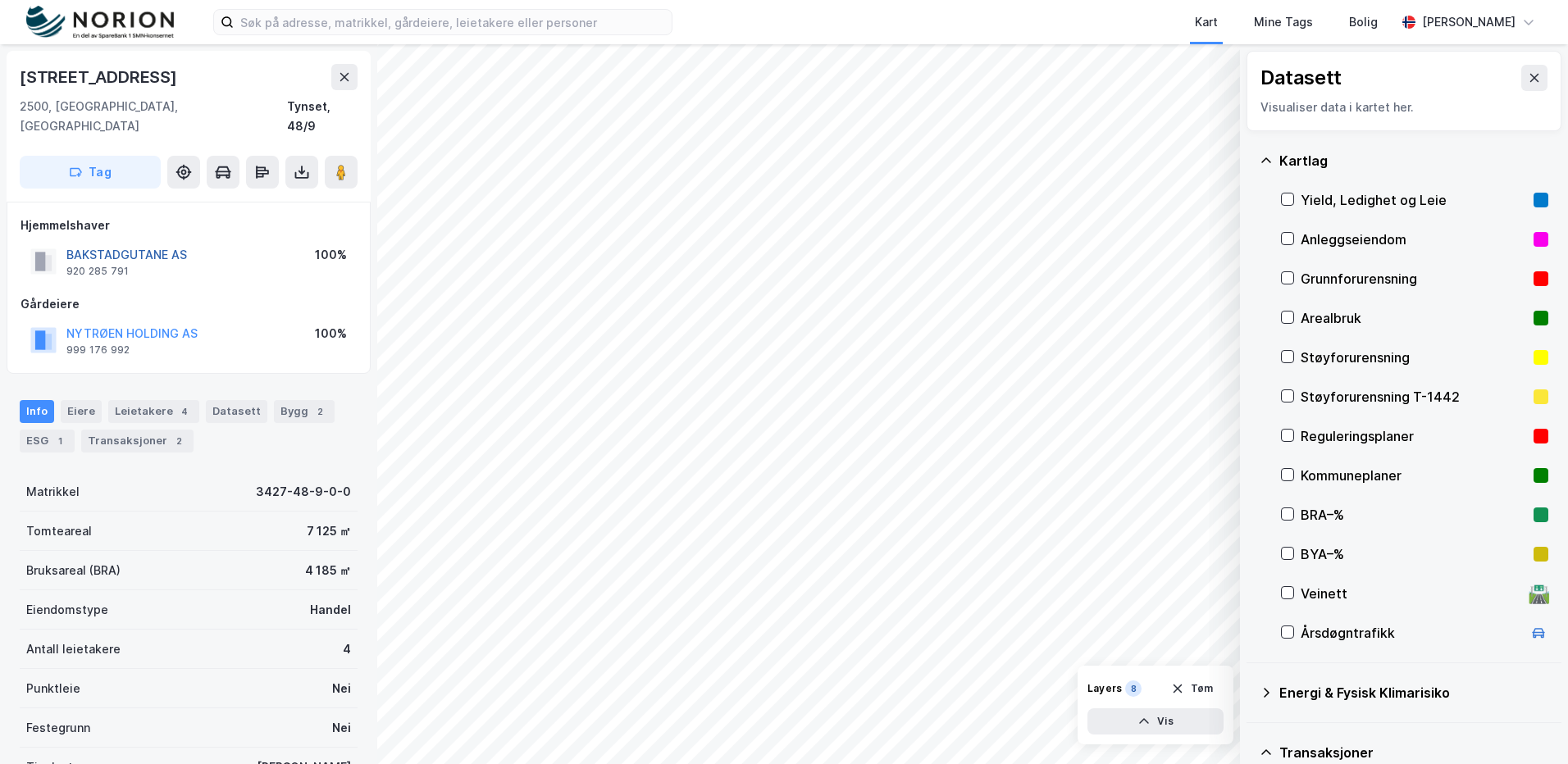
click at [0, 0] on button "BAKSTADGUTANE AS" at bounding box center [0, 0] width 0 height 0
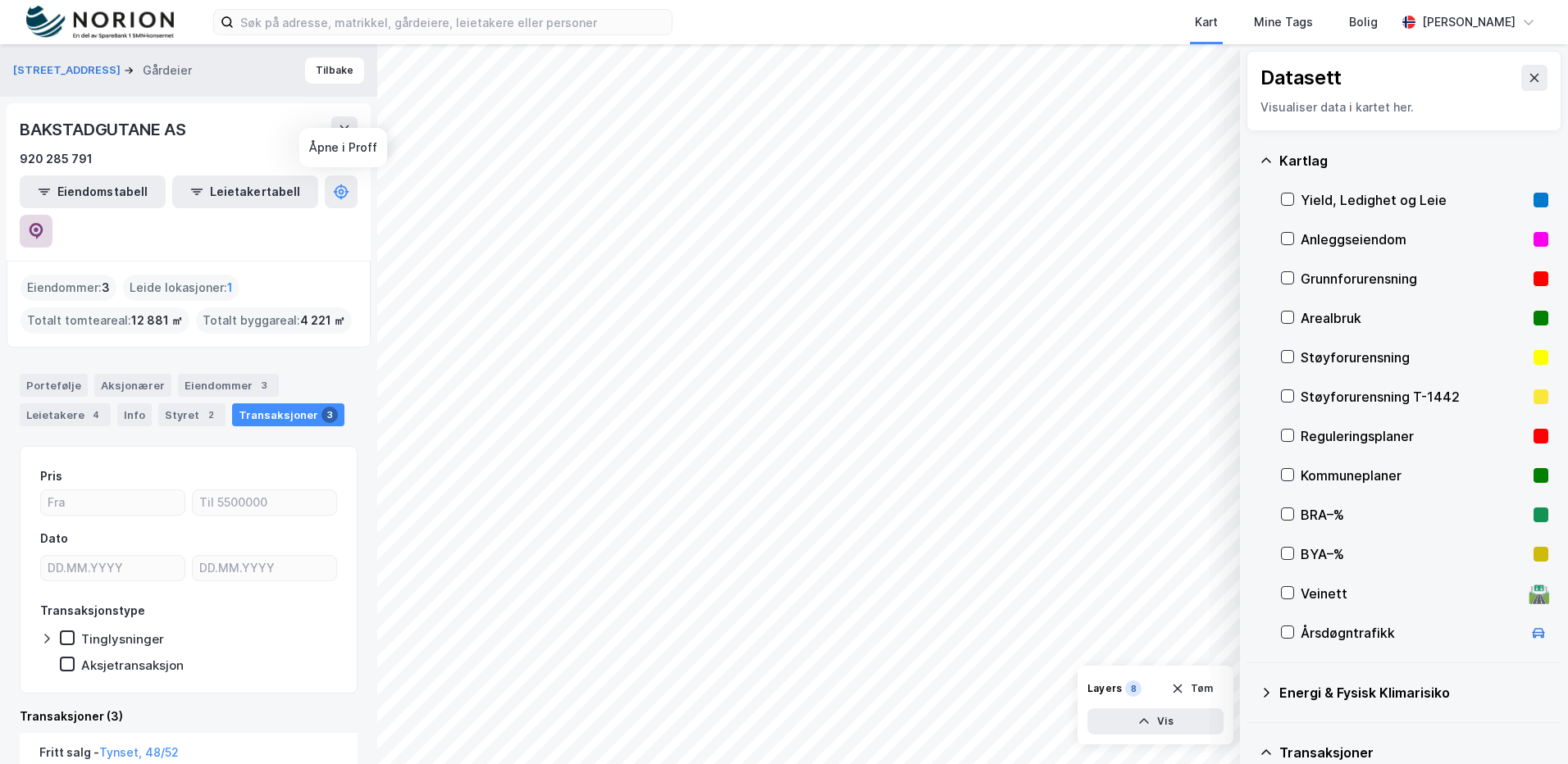
click at [53, 215] on button at bounding box center [36, 231] width 33 height 33
